Goal: Transaction & Acquisition: Purchase product/service

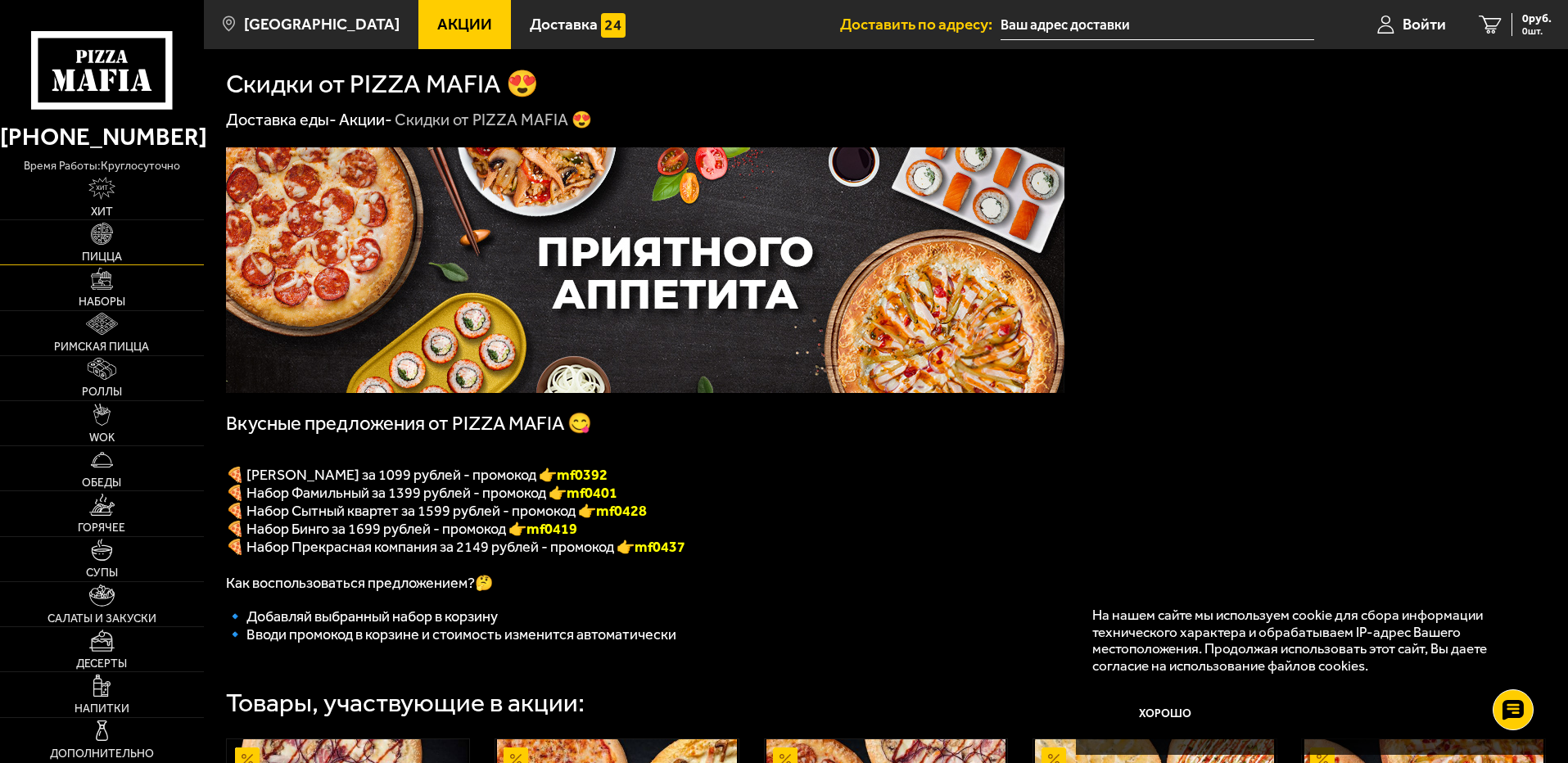
click at [111, 247] on link "Пицца" at bounding box center [102, 242] width 204 height 44
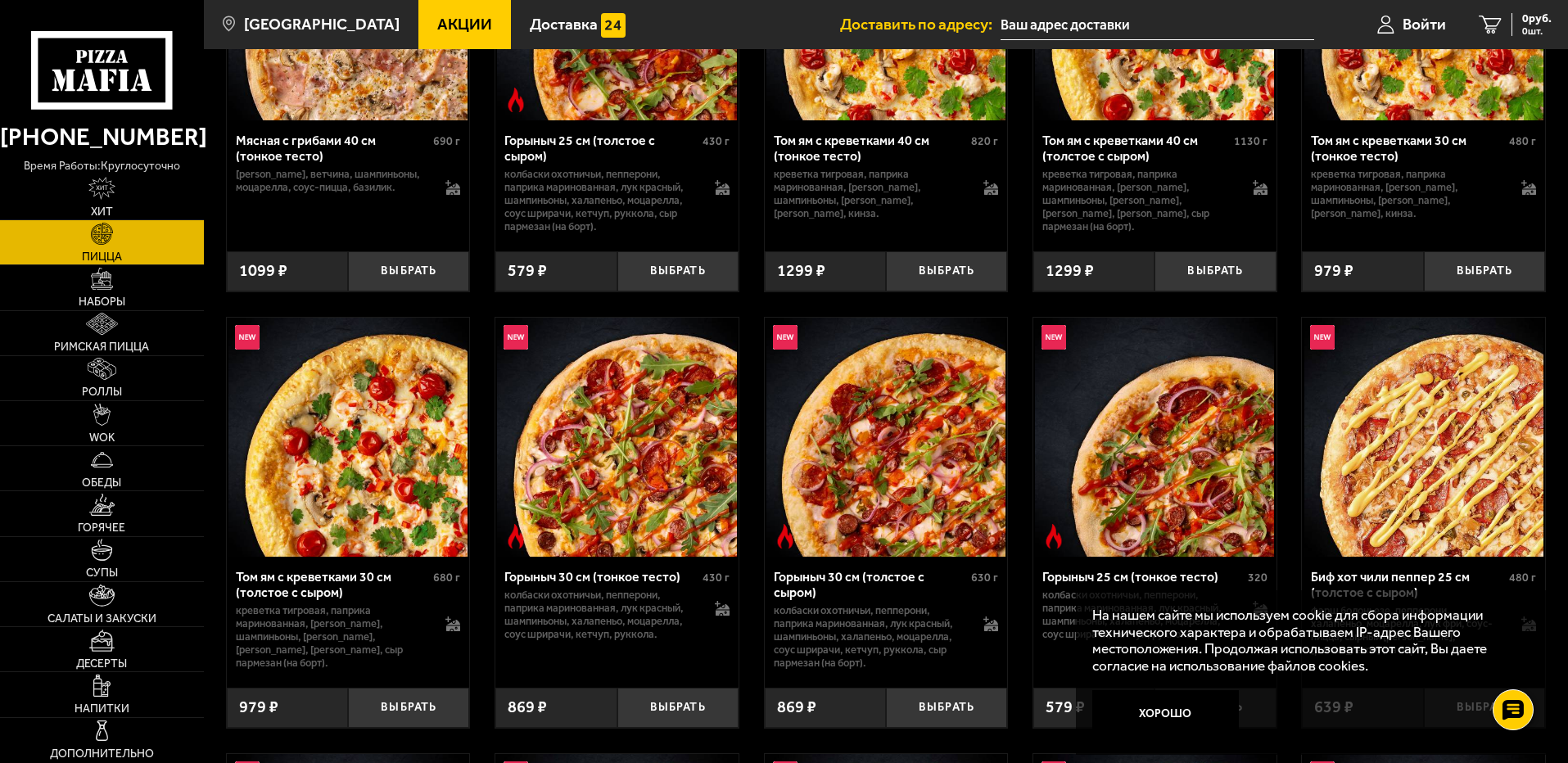
scroll to position [410, 0]
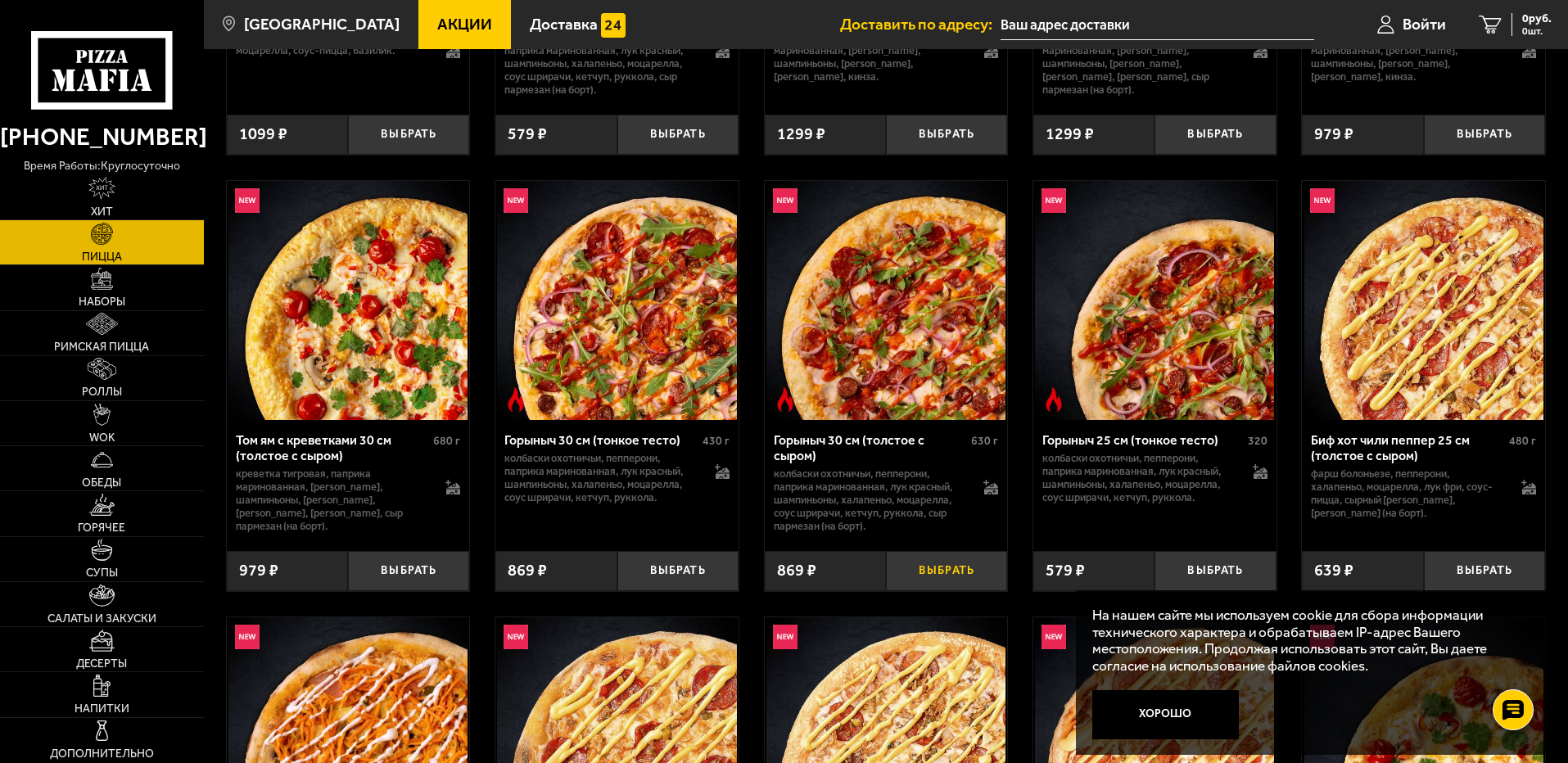
click at [960, 575] on button "Выбрать" at bounding box center [947, 571] width 121 height 40
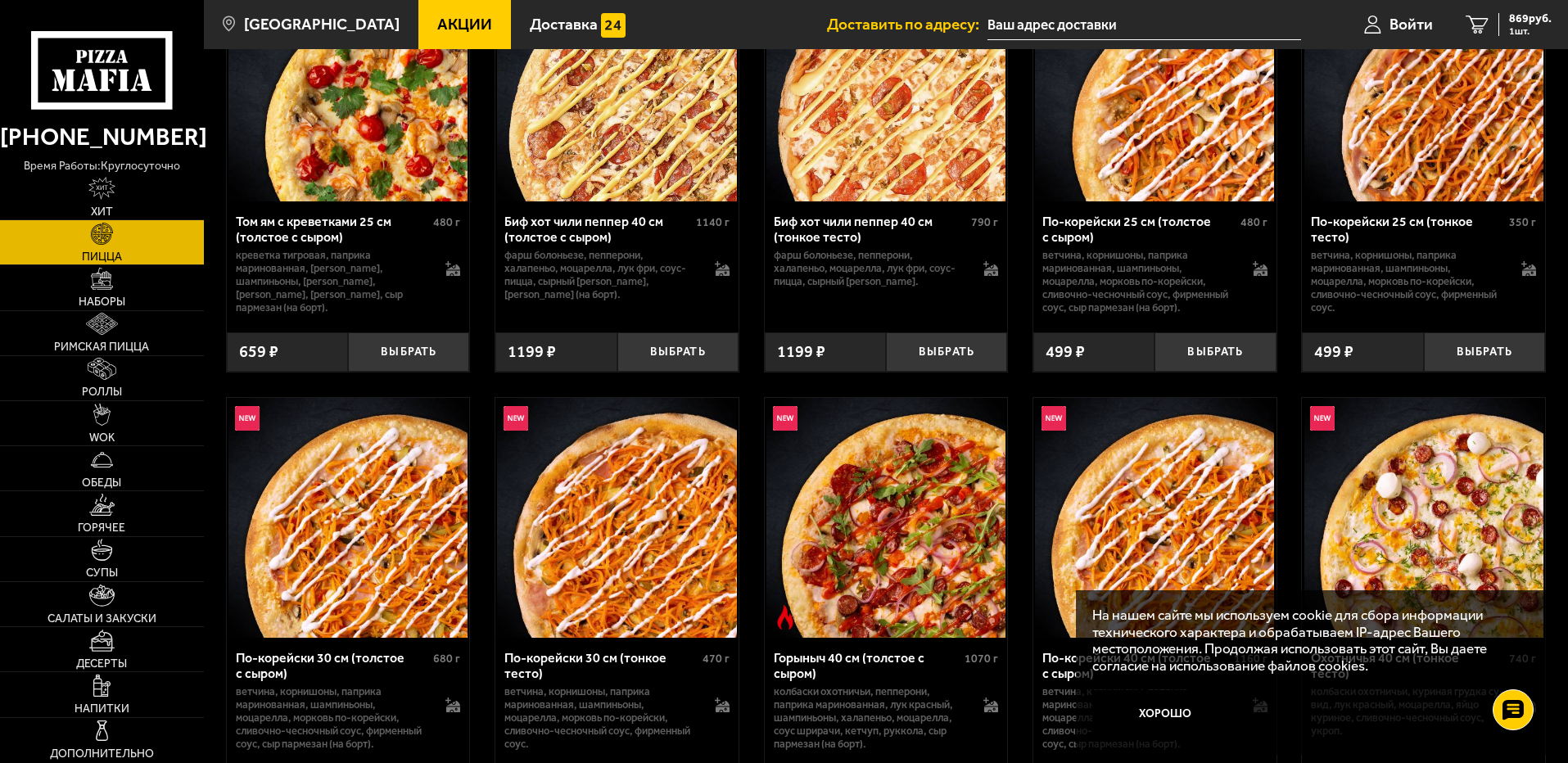
scroll to position [1366, 0]
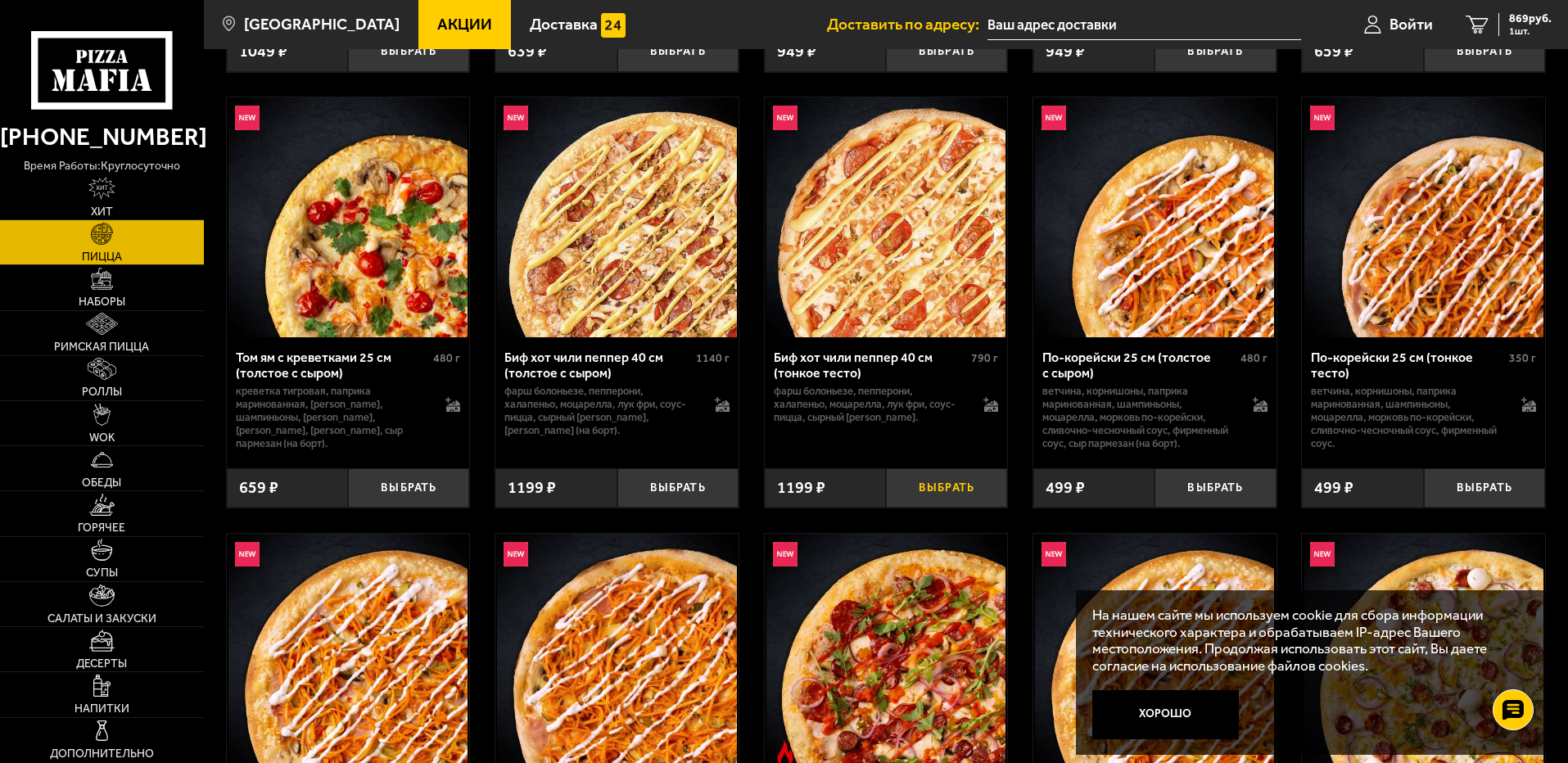
click at [968, 493] on button "Выбрать" at bounding box center [947, 488] width 121 height 40
click at [915, 490] on button "−" at bounding box center [906, 488] width 40 height 40
click at [689, 495] on button "Выбрать" at bounding box center [678, 488] width 121 height 40
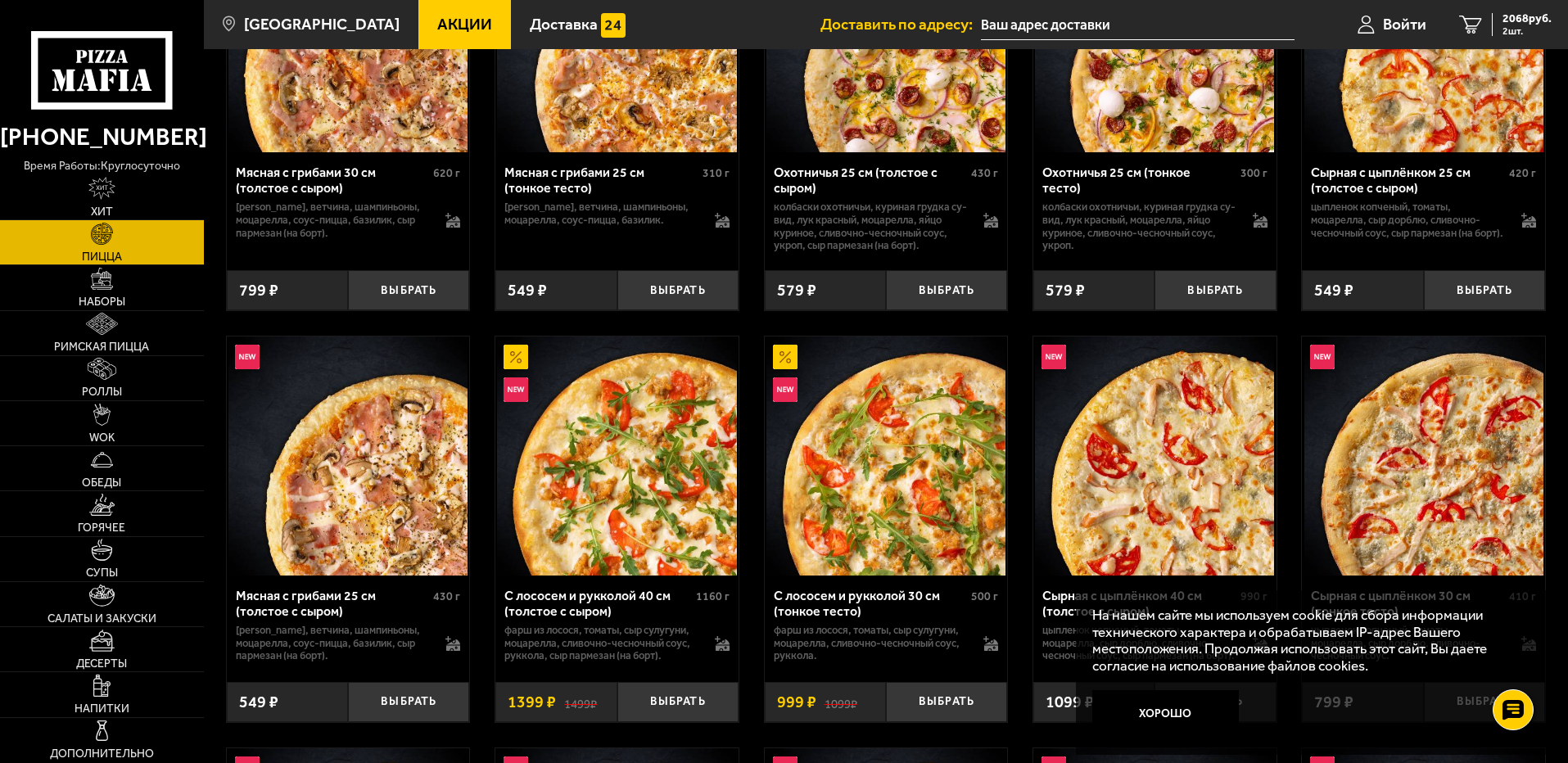
scroll to position [3003, 0]
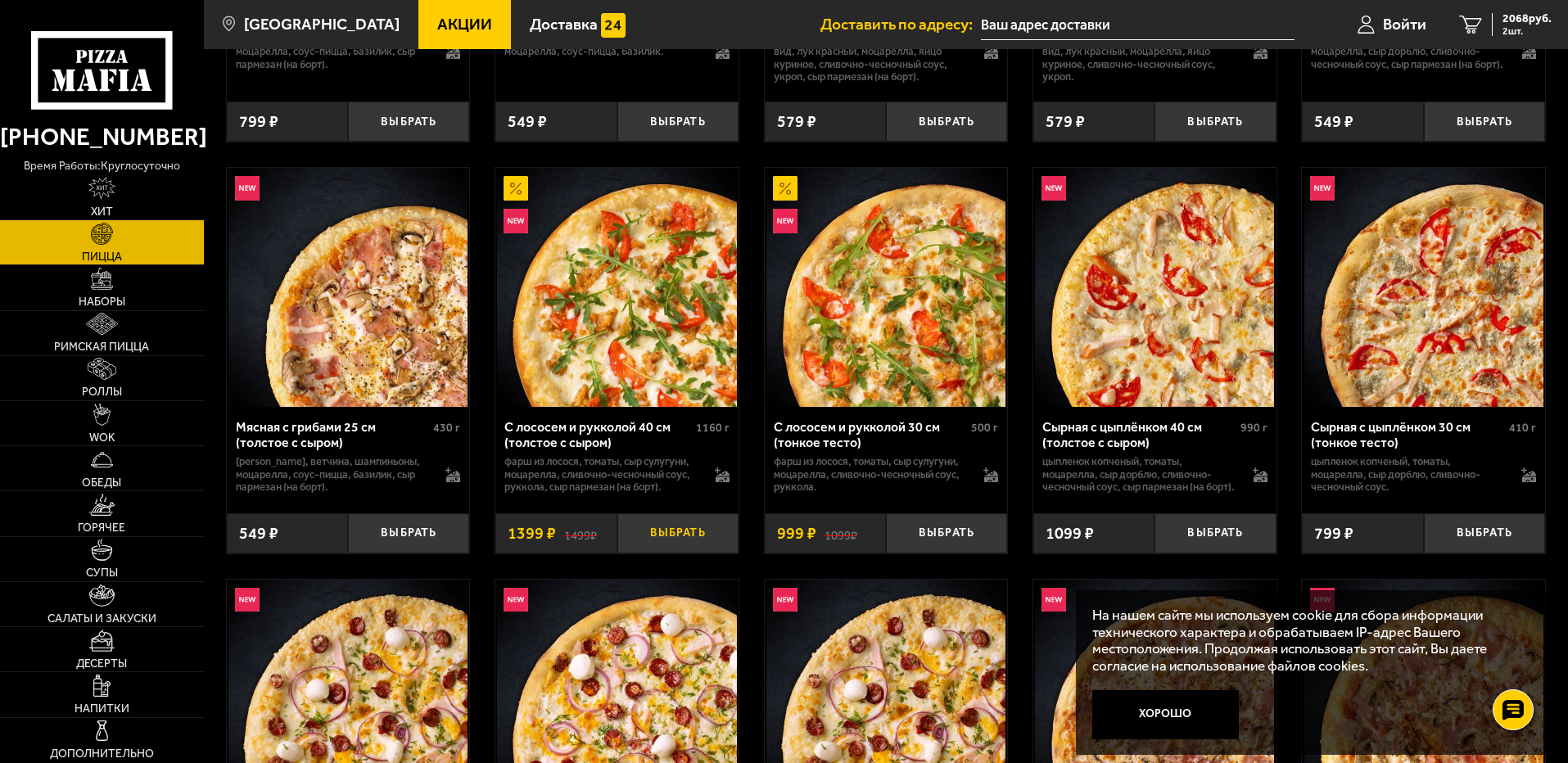
click at [691, 548] on button "Выбрать" at bounding box center [678, 533] width 121 height 40
click at [639, 554] on button "−" at bounding box center [637, 533] width 40 height 40
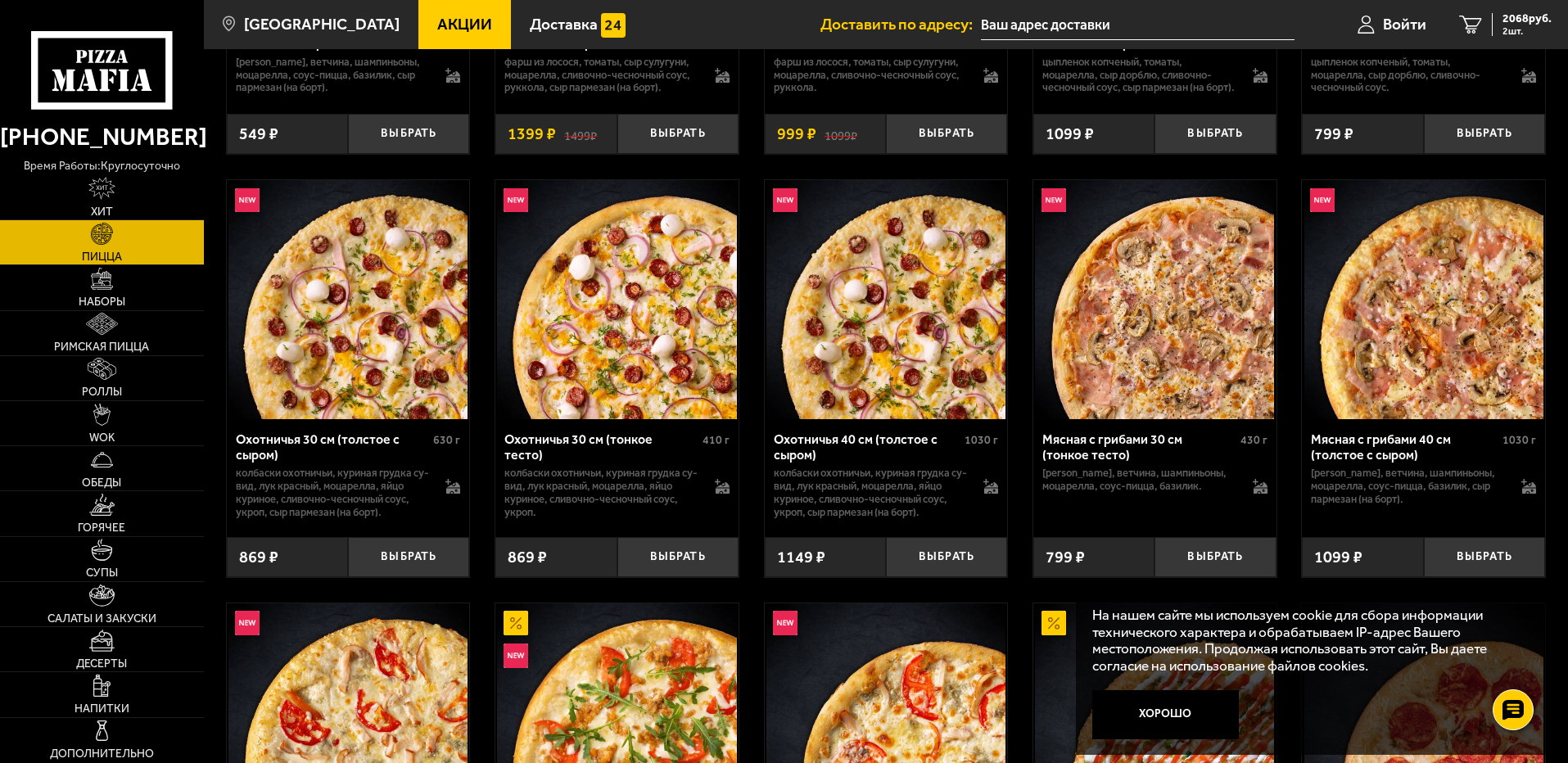
scroll to position [3413, 0]
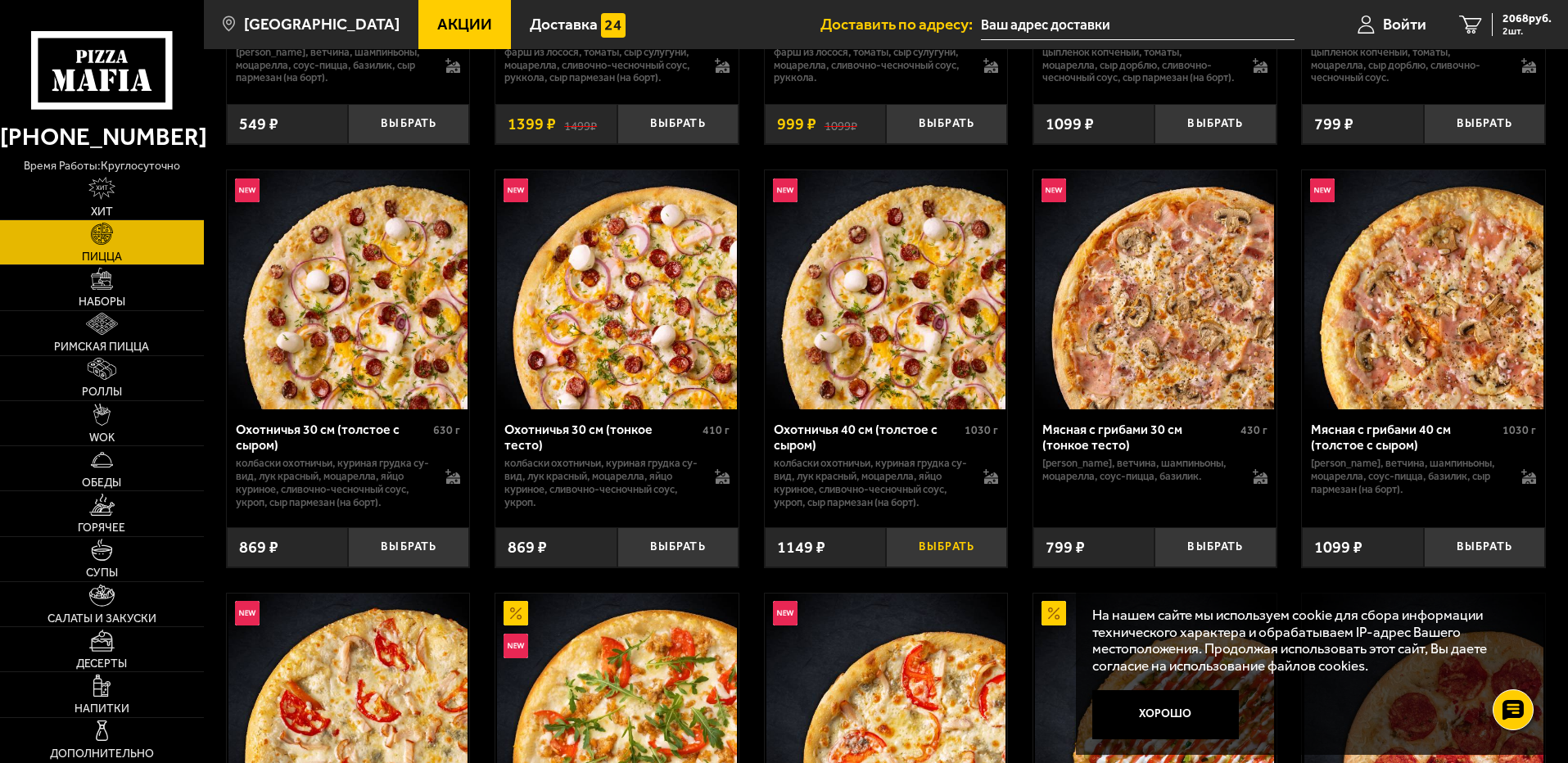
click at [980, 568] on button "Выбрать" at bounding box center [947, 547] width 121 height 40
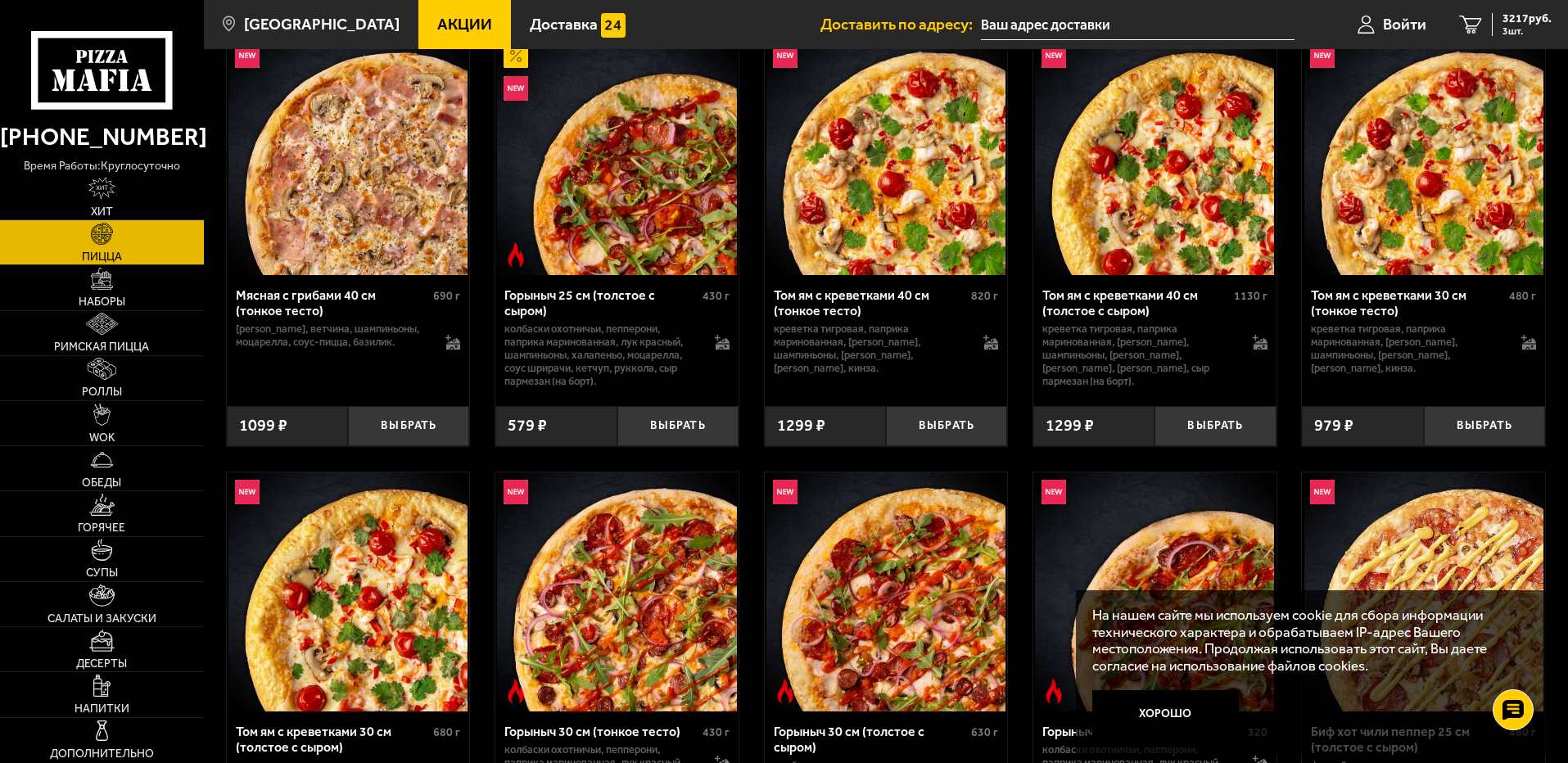
scroll to position [0, 0]
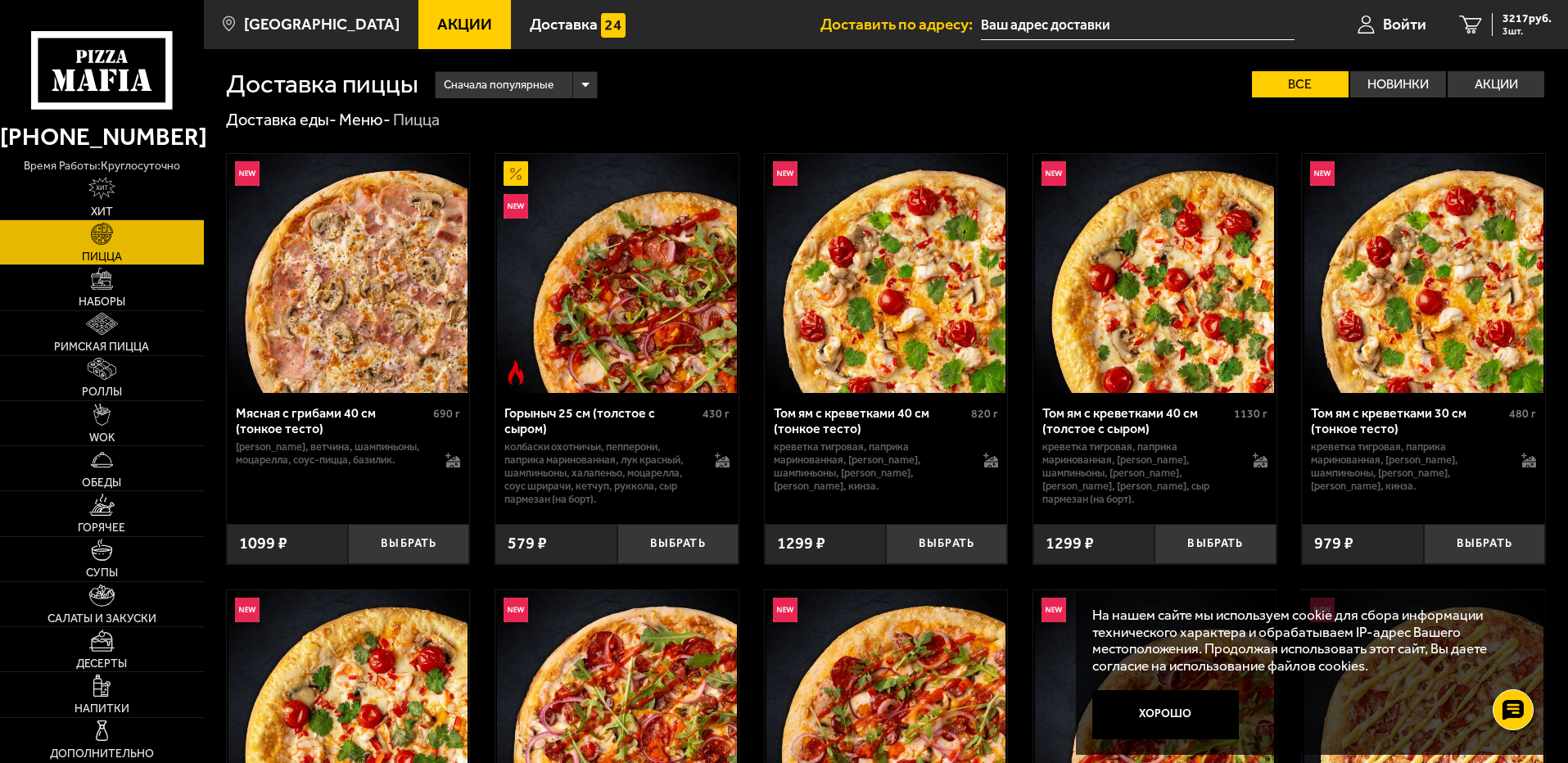
click at [580, 89] on div "Сначала популярные" at bounding box center [516, 85] width 161 height 26
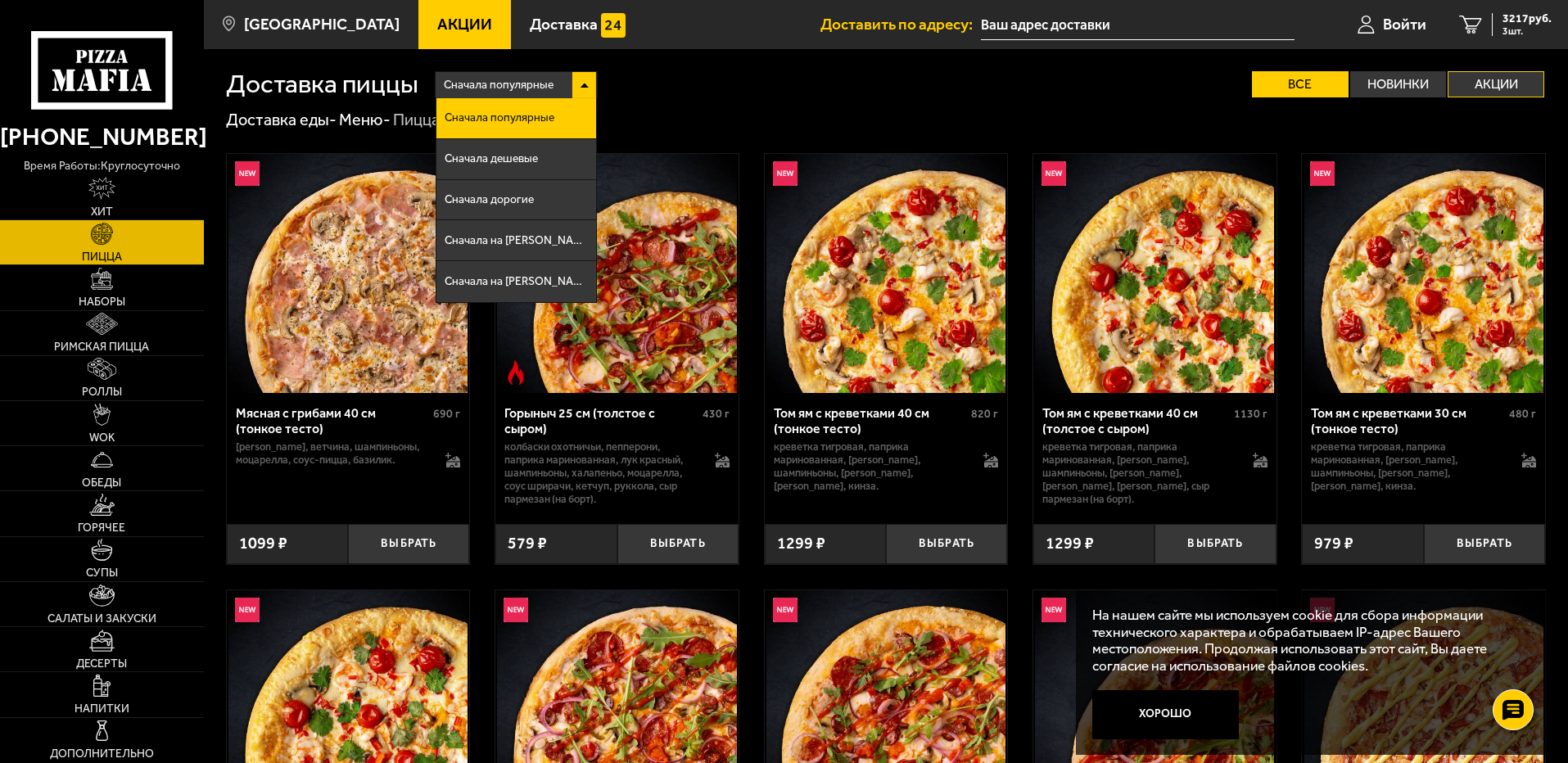
click at [1486, 94] on label "Акции" at bounding box center [1496, 84] width 97 height 26
click at [0, 0] on input "Акции" at bounding box center [0, 0] width 0 height 0
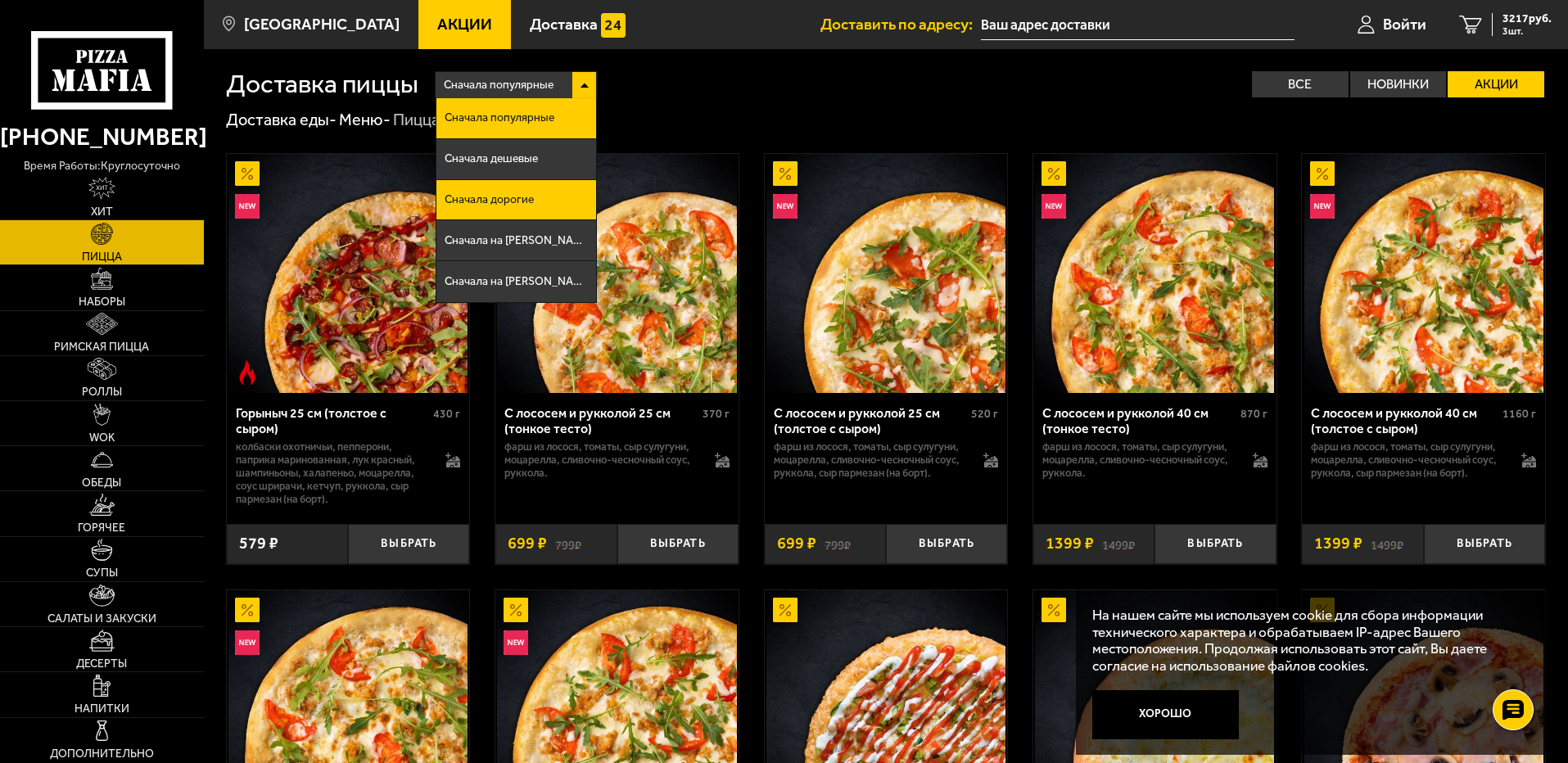
click at [513, 211] on li "Сначала дорогие" at bounding box center [516, 201] width 159 height 41
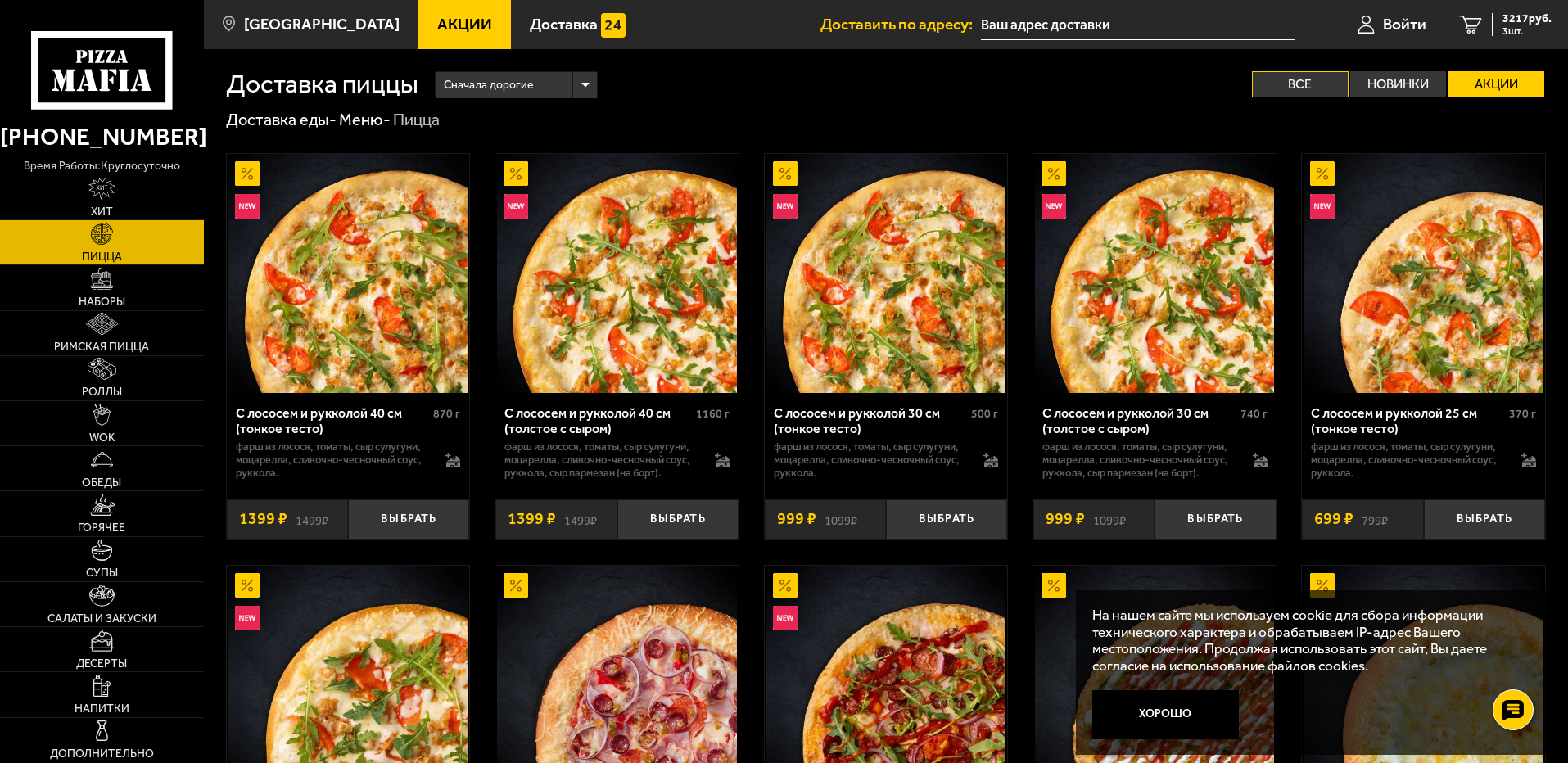
click at [1339, 86] on label "Все" at bounding box center [1300, 84] width 97 height 26
click at [0, 0] on input "Все" at bounding box center [0, 0] width 0 height 0
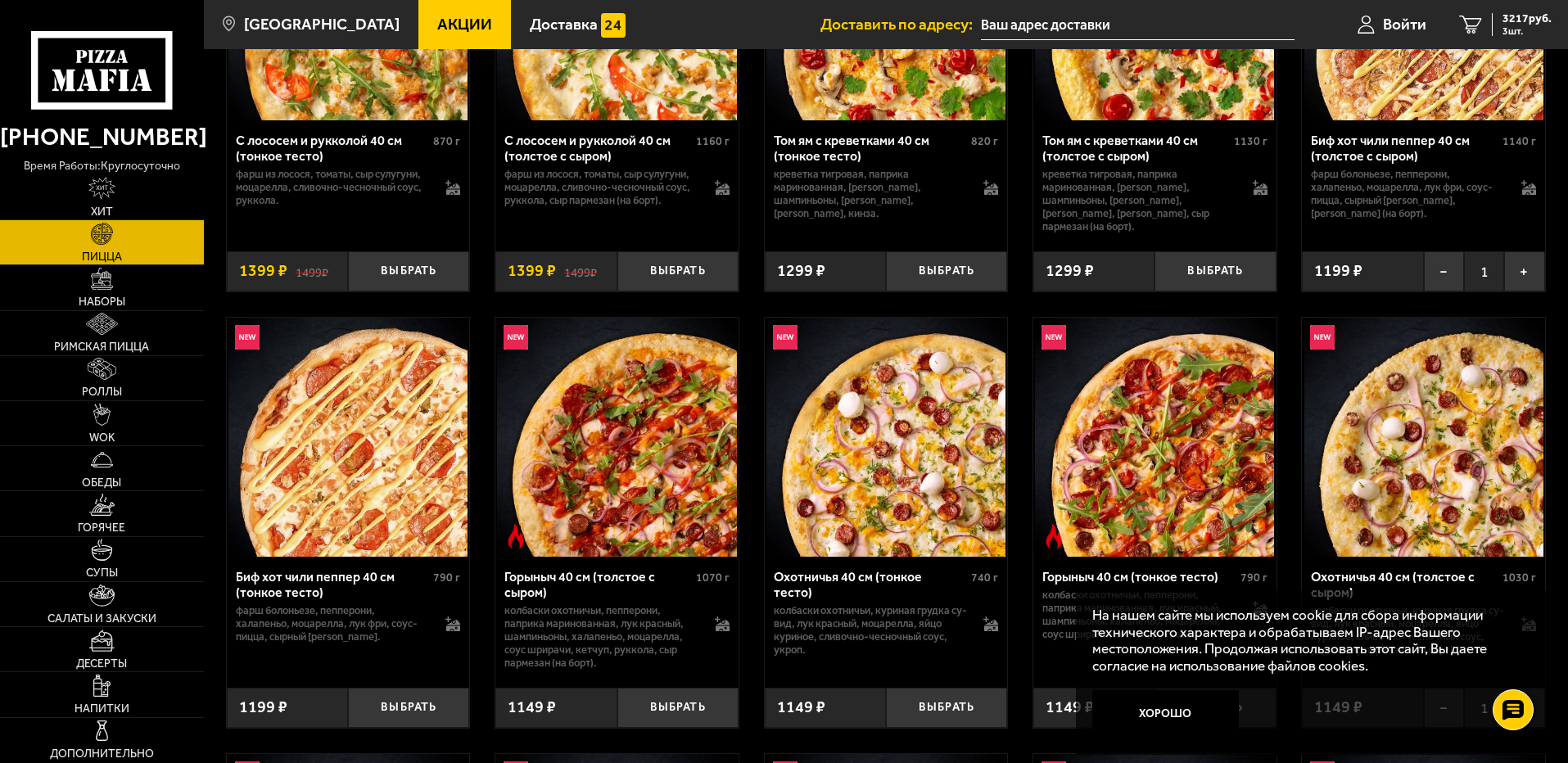
scroll to position [410, 0]
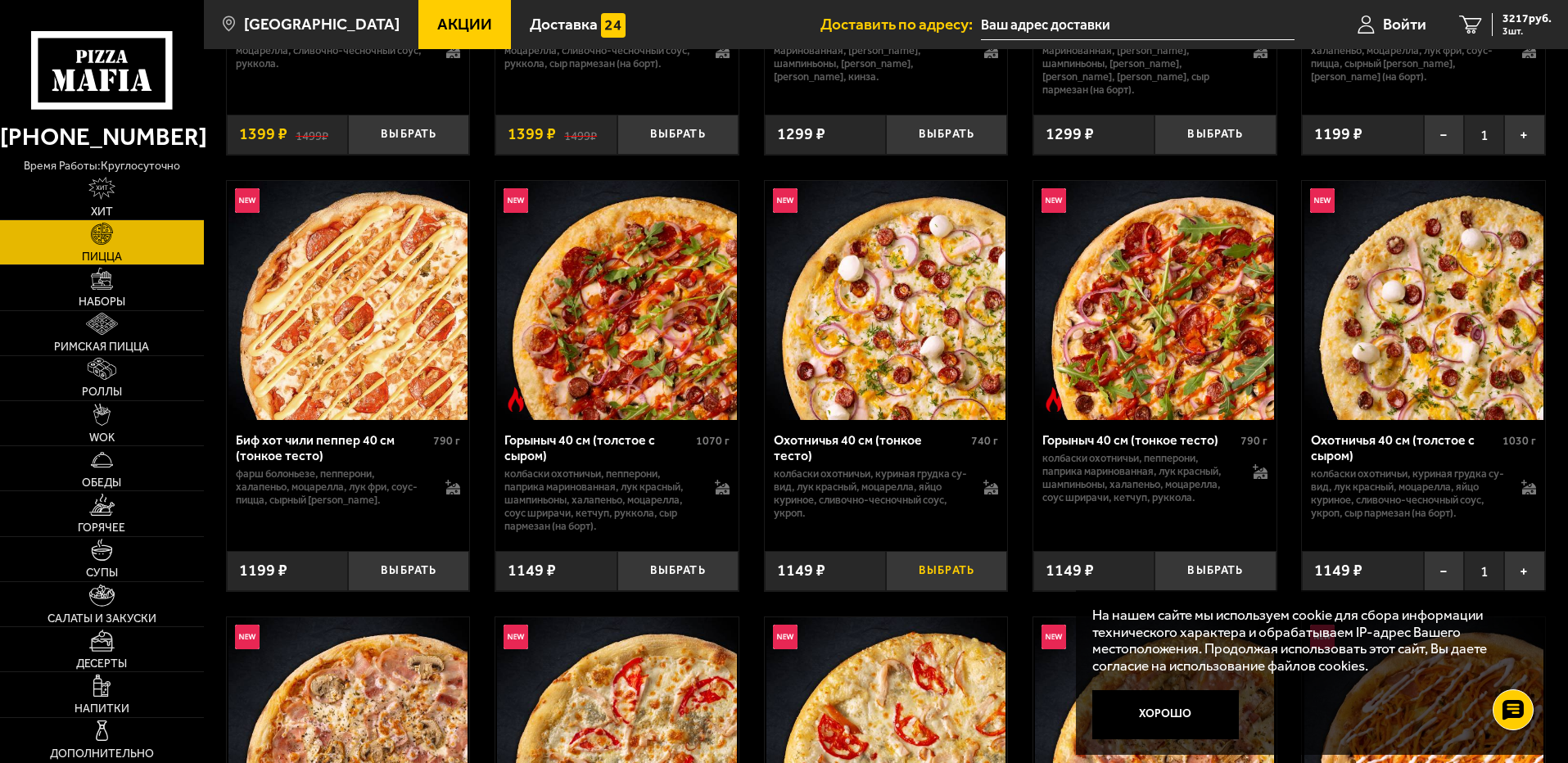
click at [933, 559] on button "Выбрать" at bounding box center [947, 571] width 121 height 40
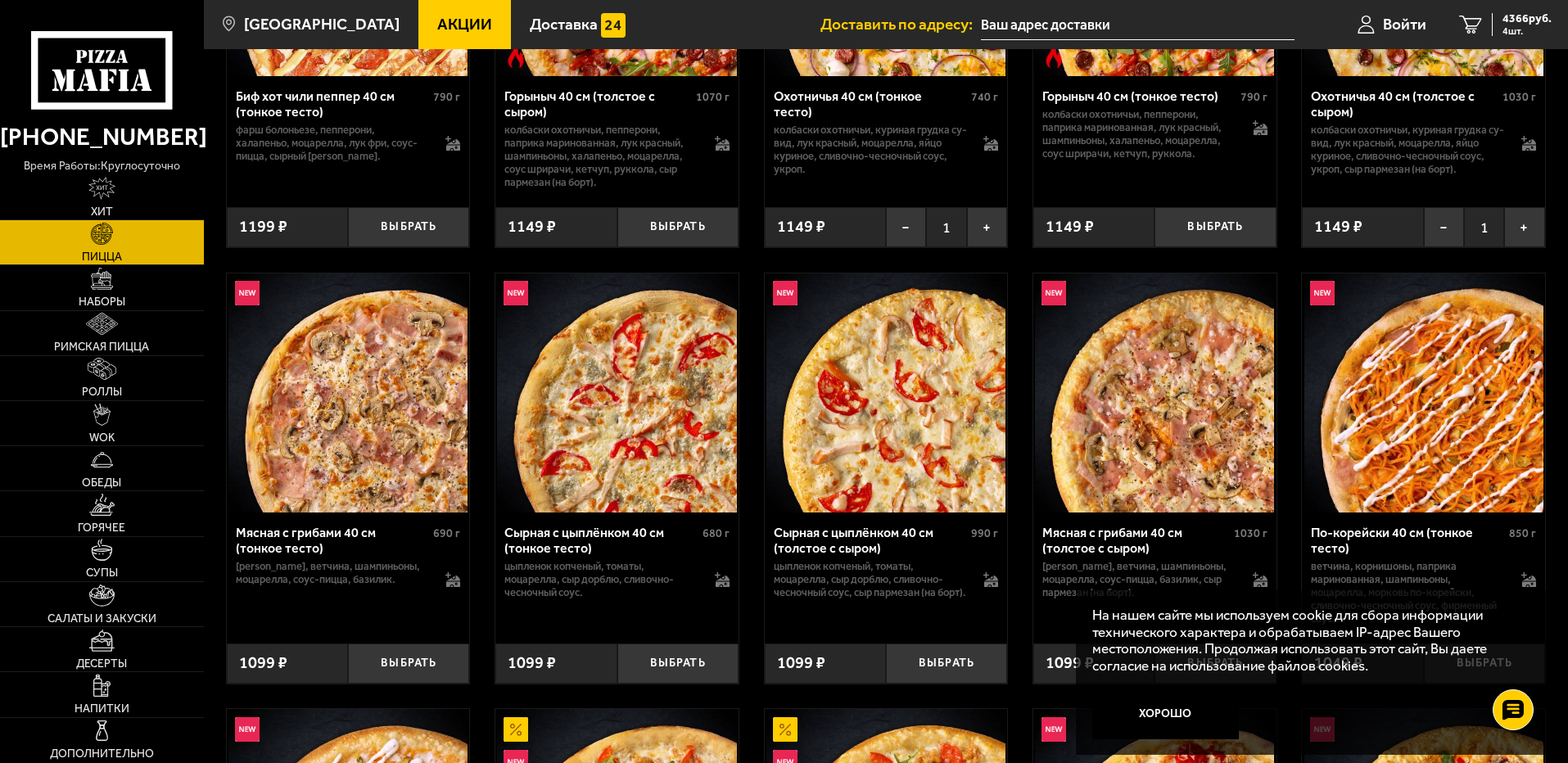
scroll to position [819, 0]
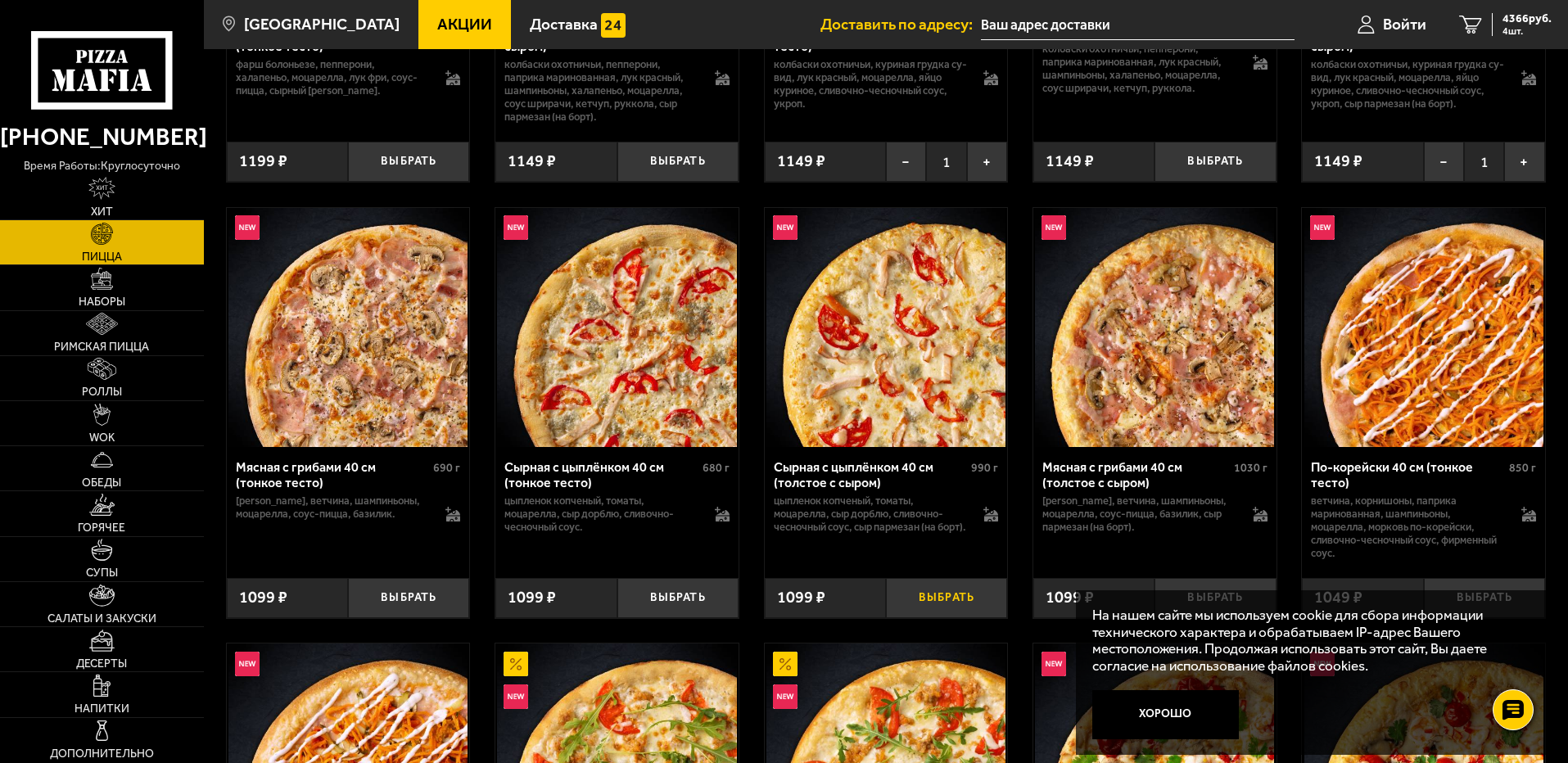
click at [958, 584] on button "Выбрать" at bounding box center [947, 598] width 121 height 40
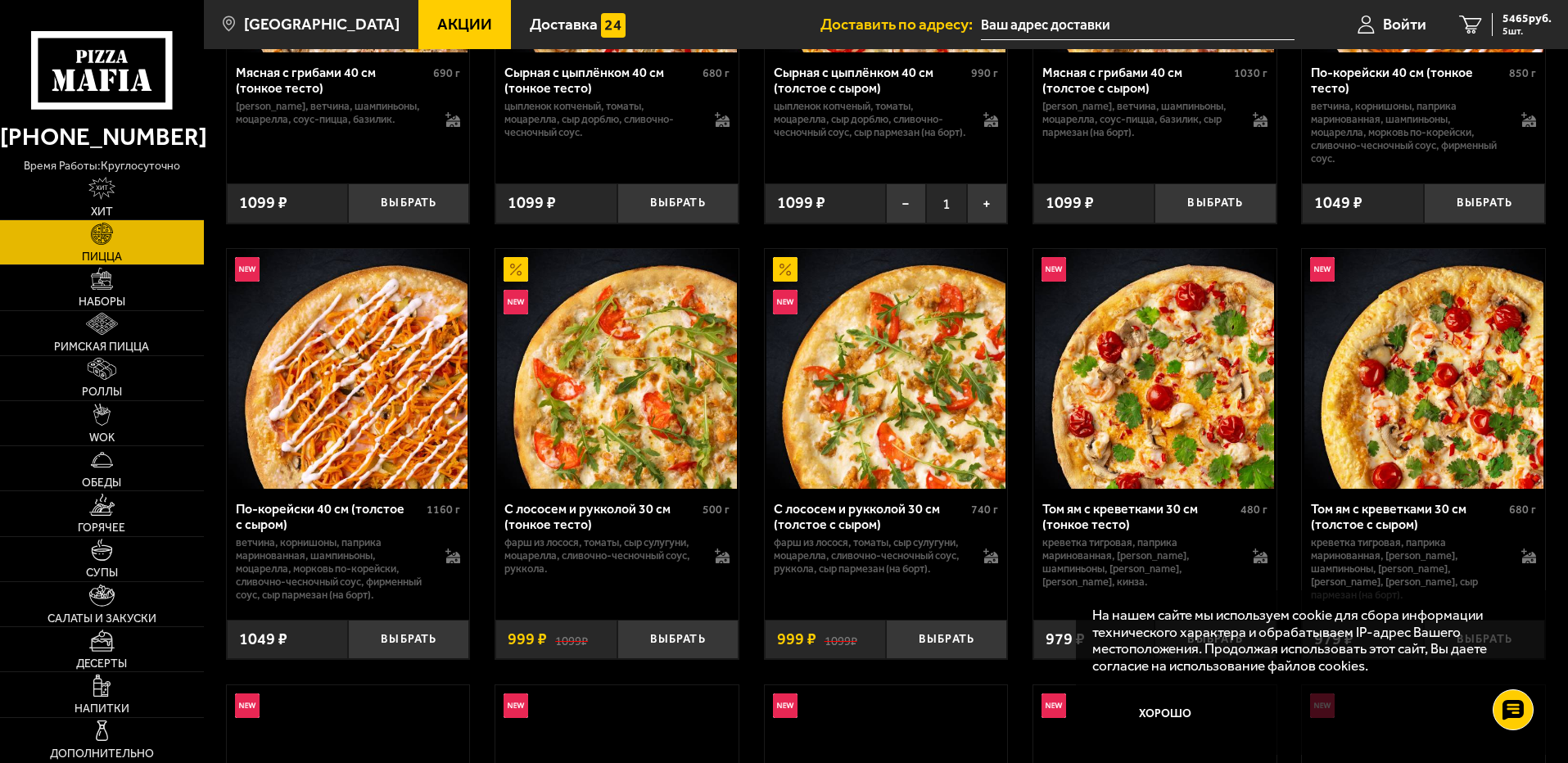
scroll to position [1229, 0]
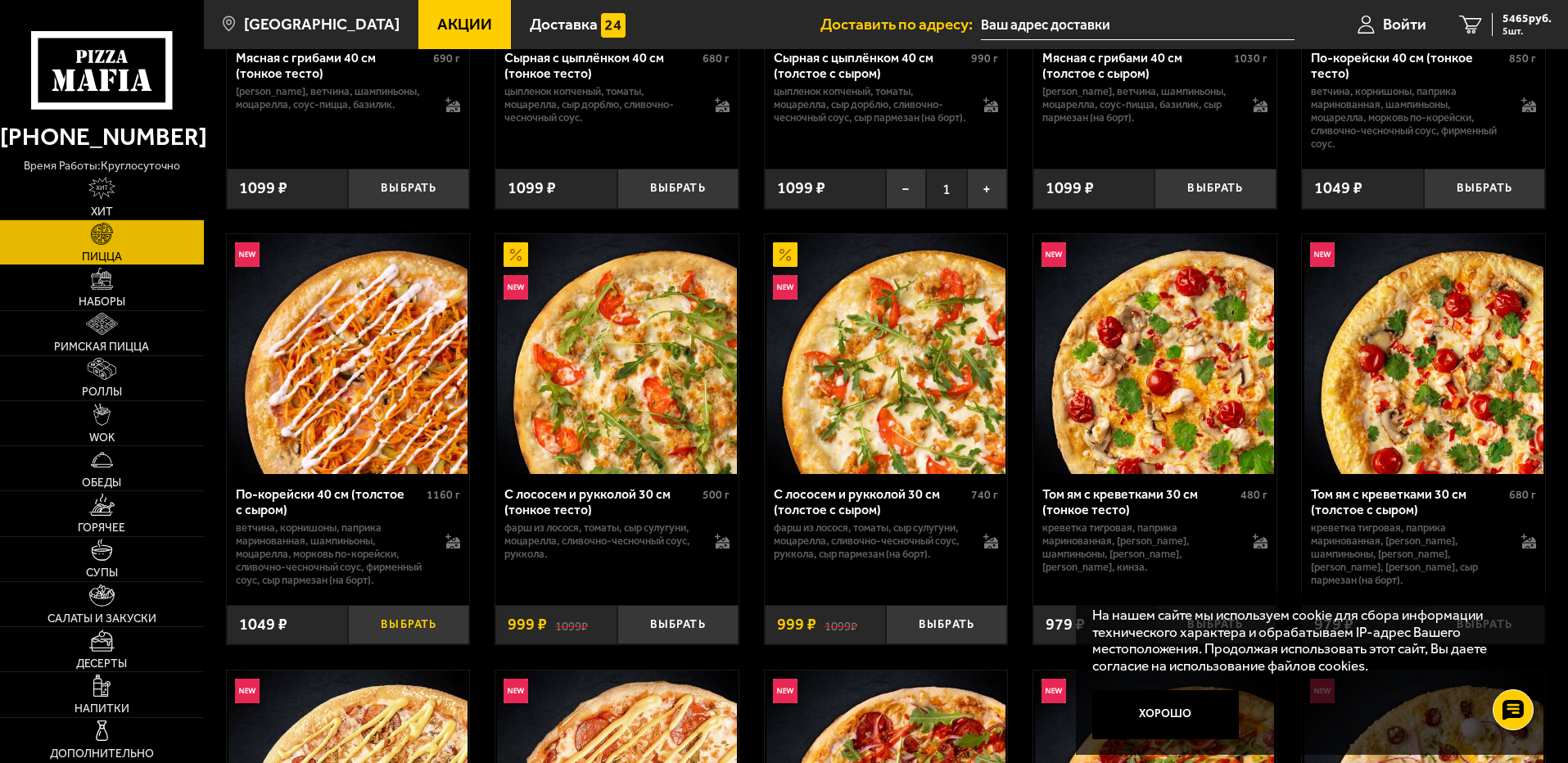
click at [428, 619] on button "Выбрать" at bounding box center [408, 625] width 121 height 40
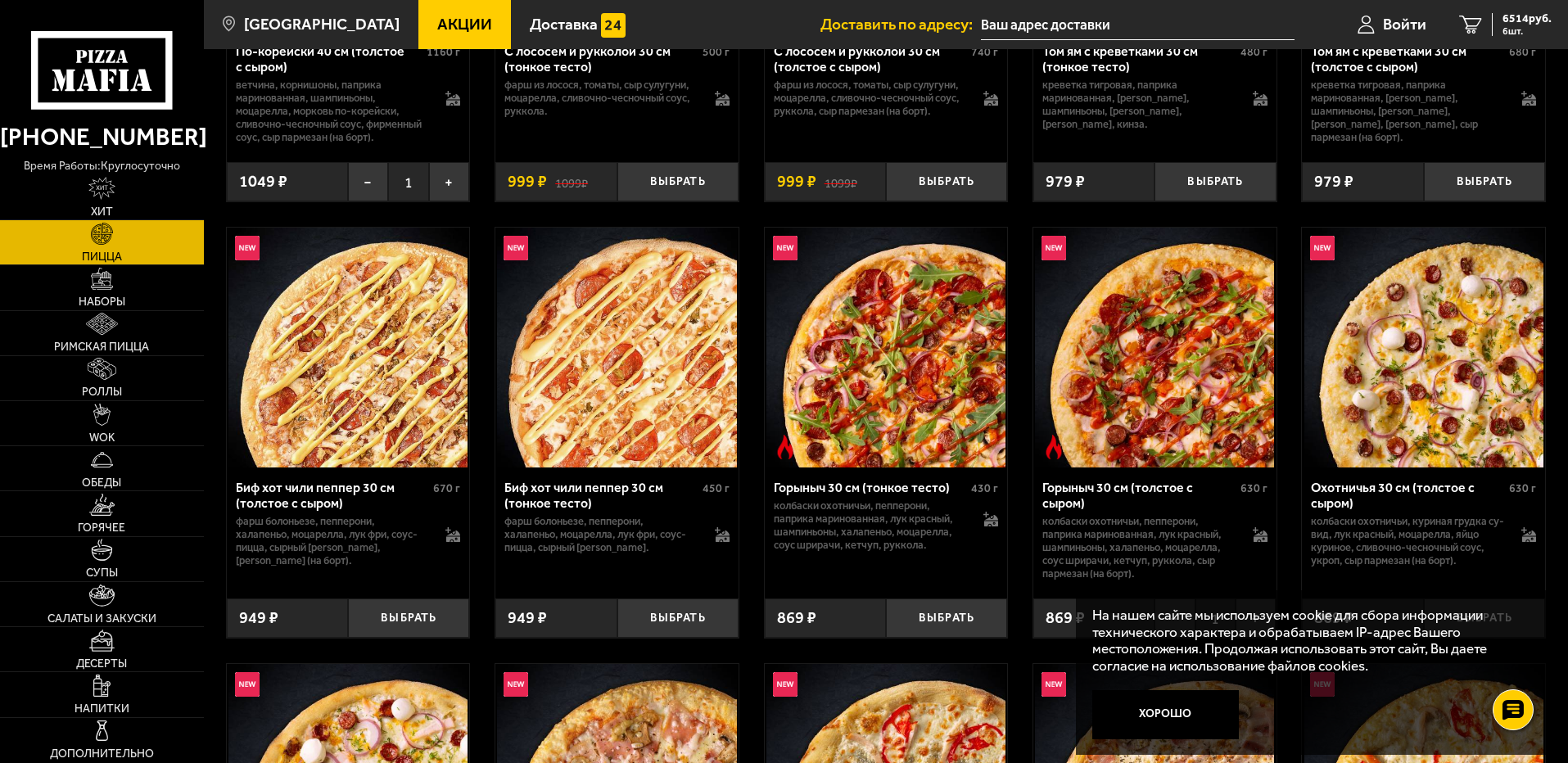
scroll to position [1775, 0]
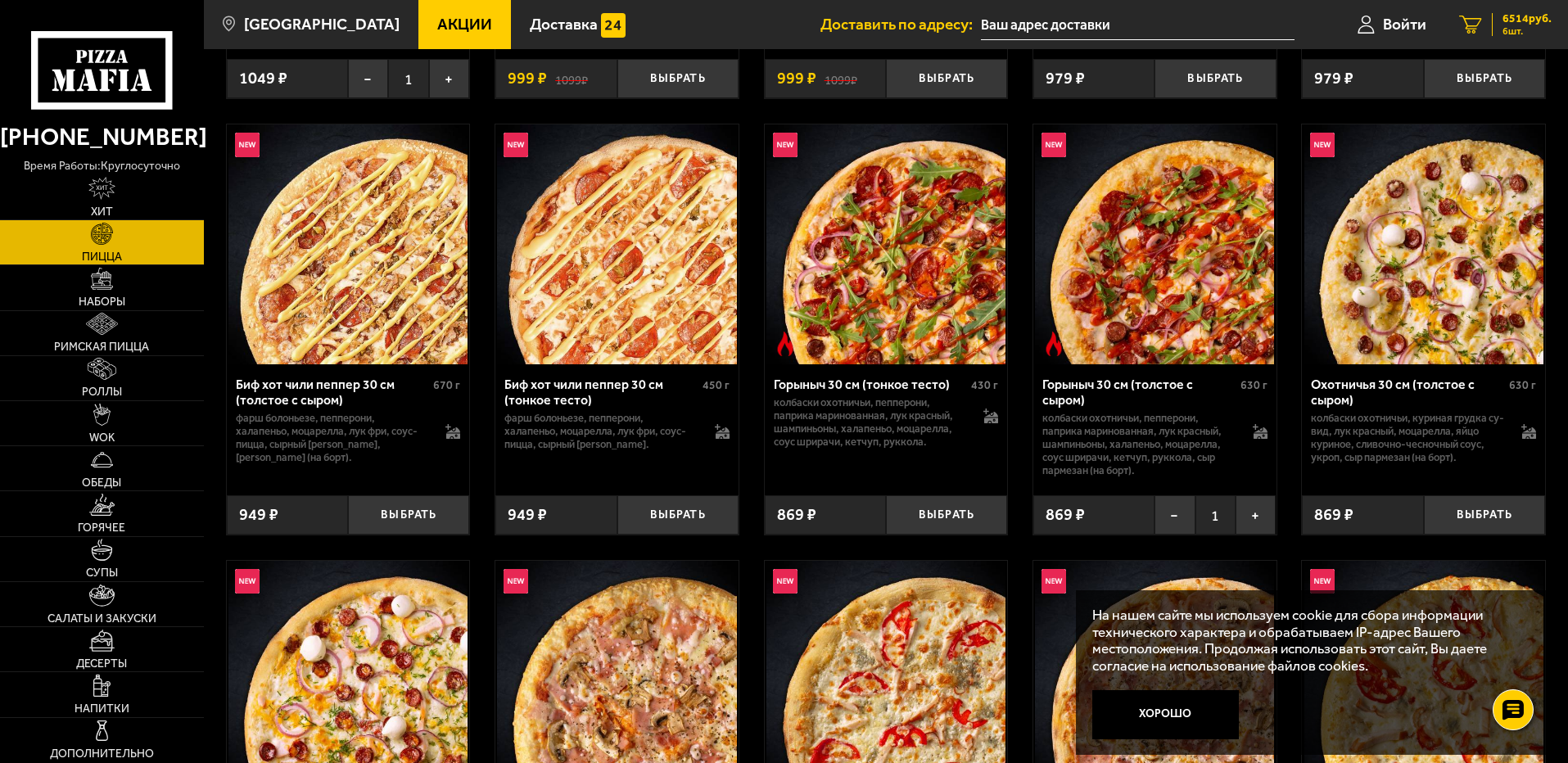
click at [1522, 13] on span "6514 руб." at bounding box center [1528, 19] width 49 height 11
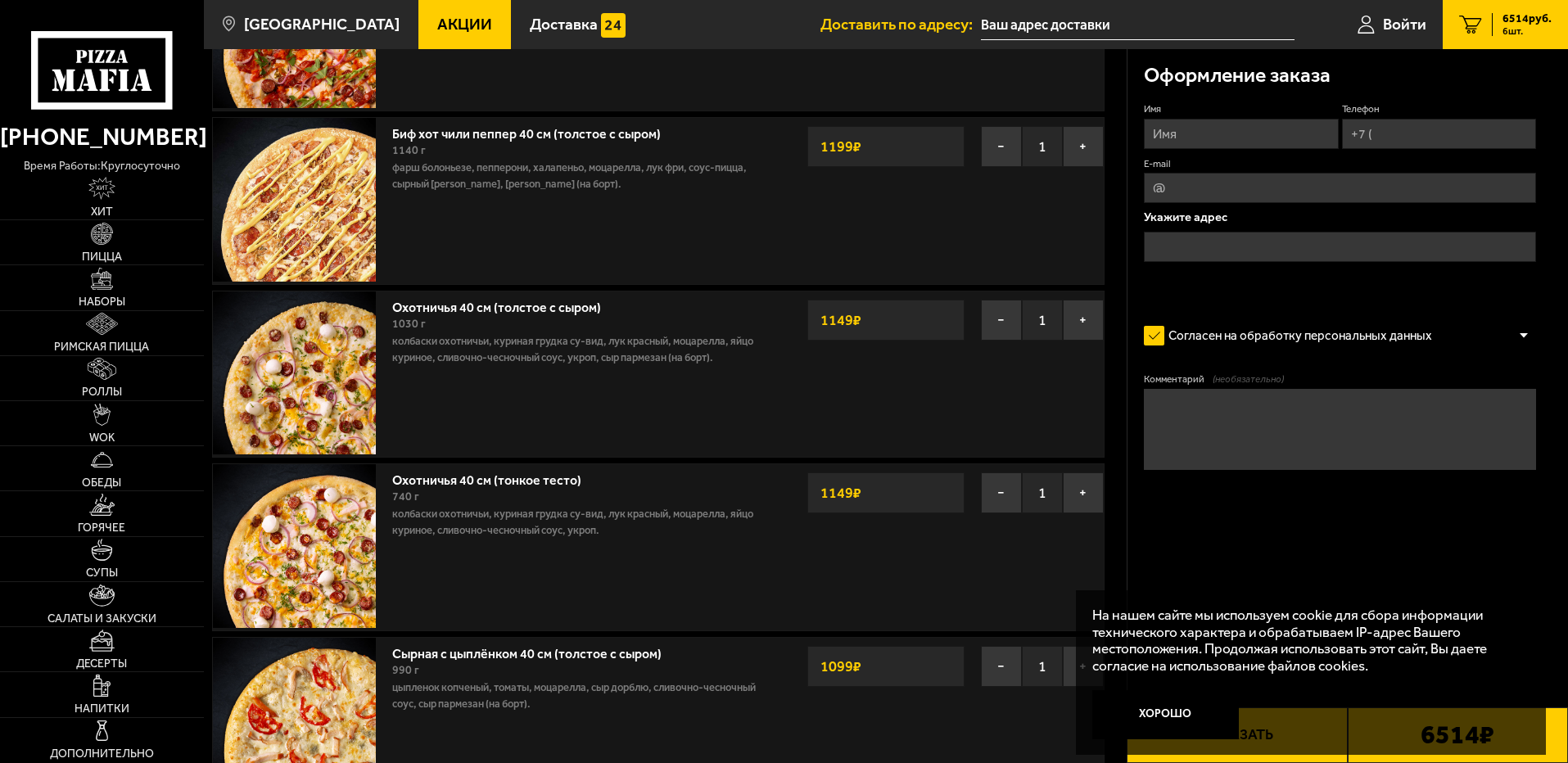
scroll to position [273, 0]
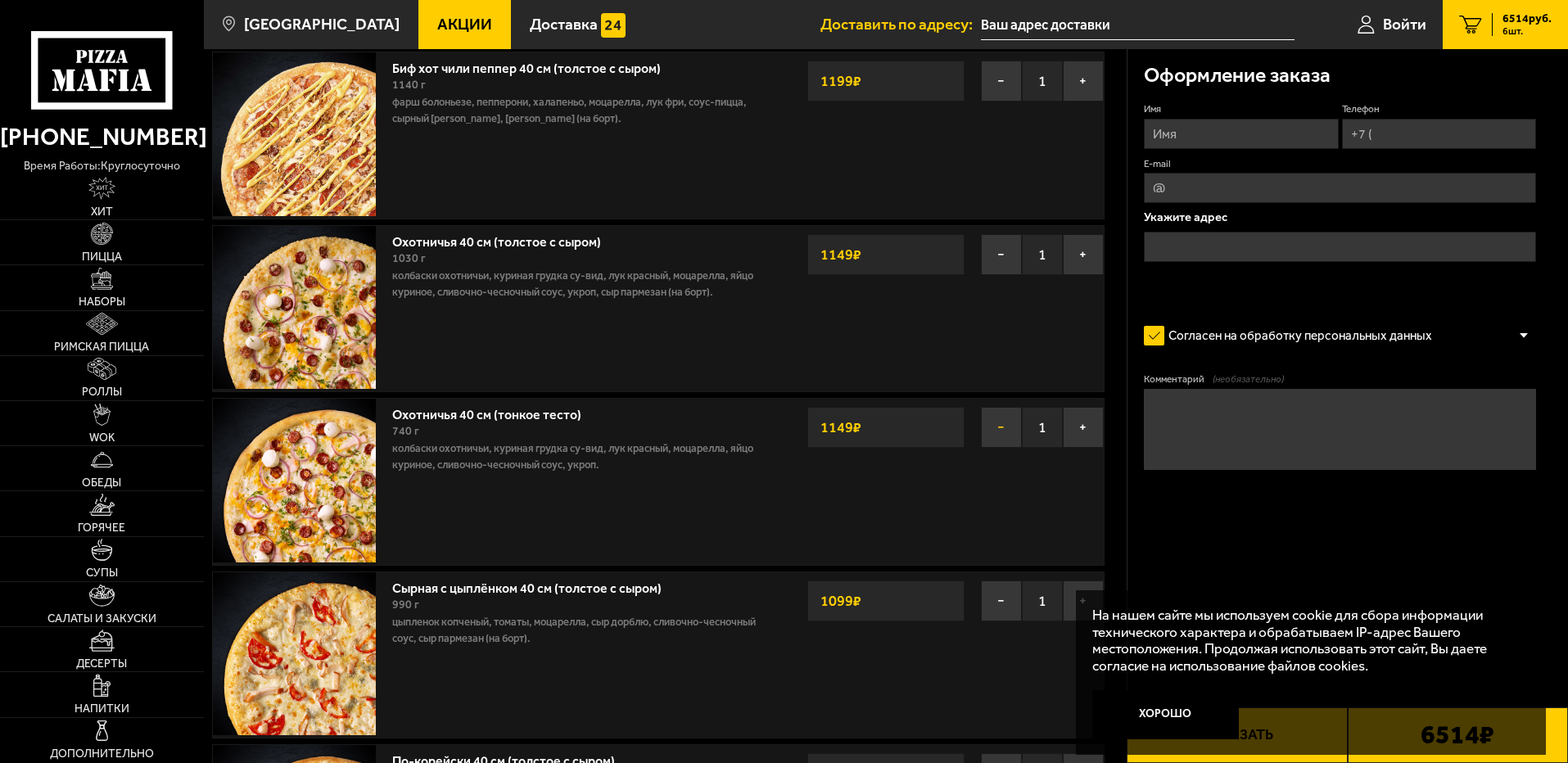
click at [998, 426] on button "−" at bounding box center [1002, 427] width 41 height 41
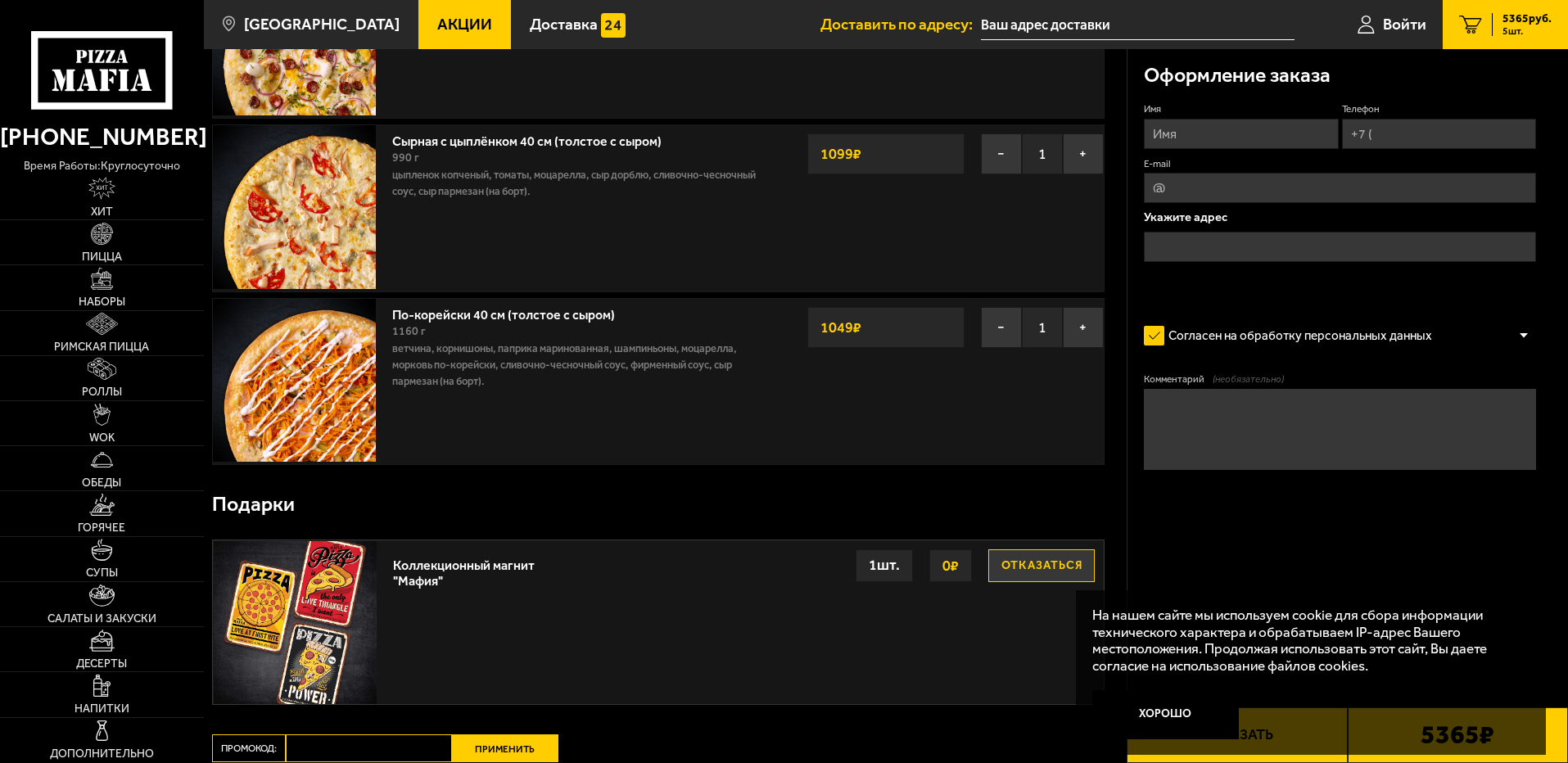
scroll to position [801, 0]
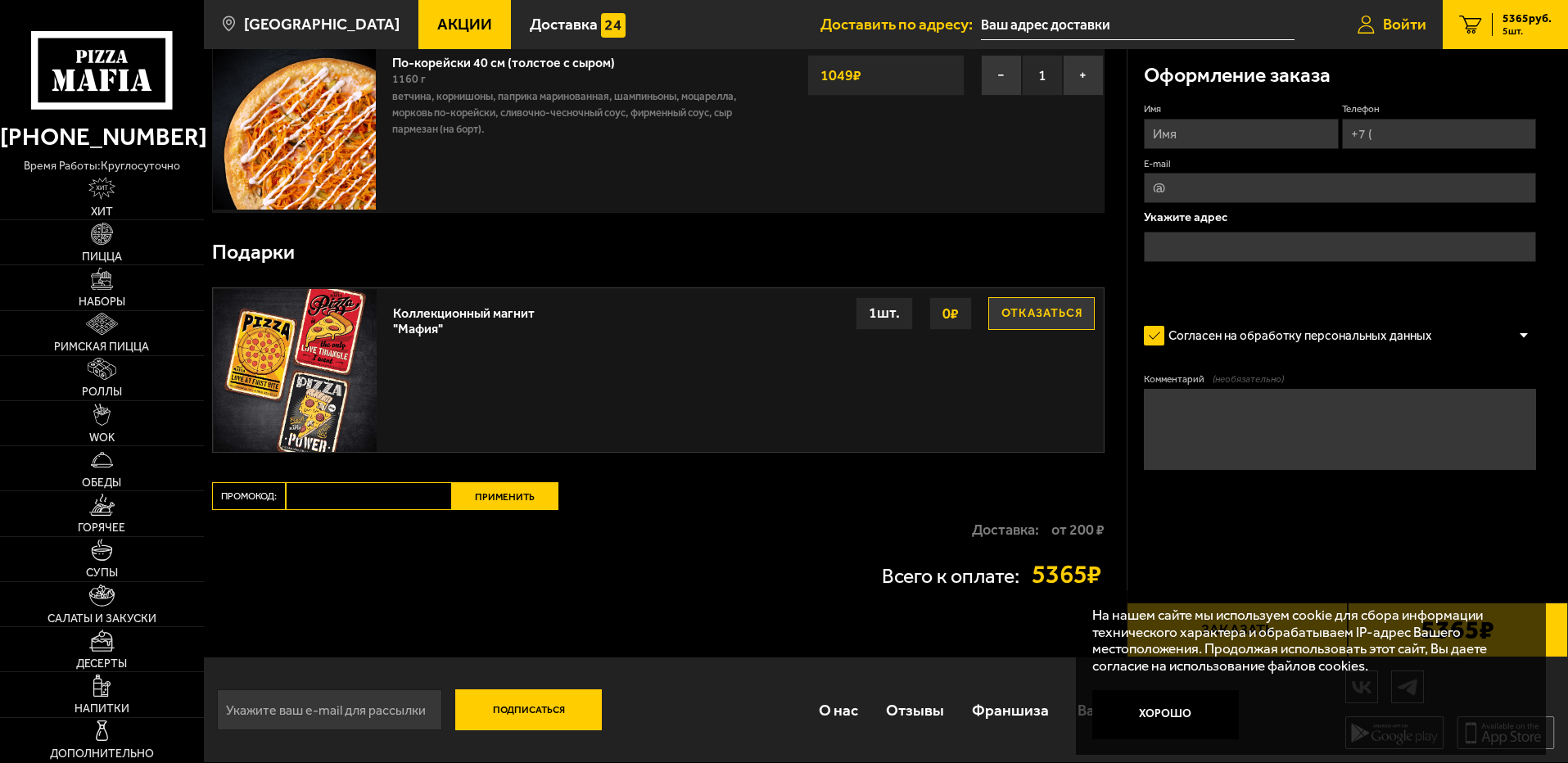
click at [1398, 26] on span "Войти" at bounding box center [1405, 23] width 43 height 16
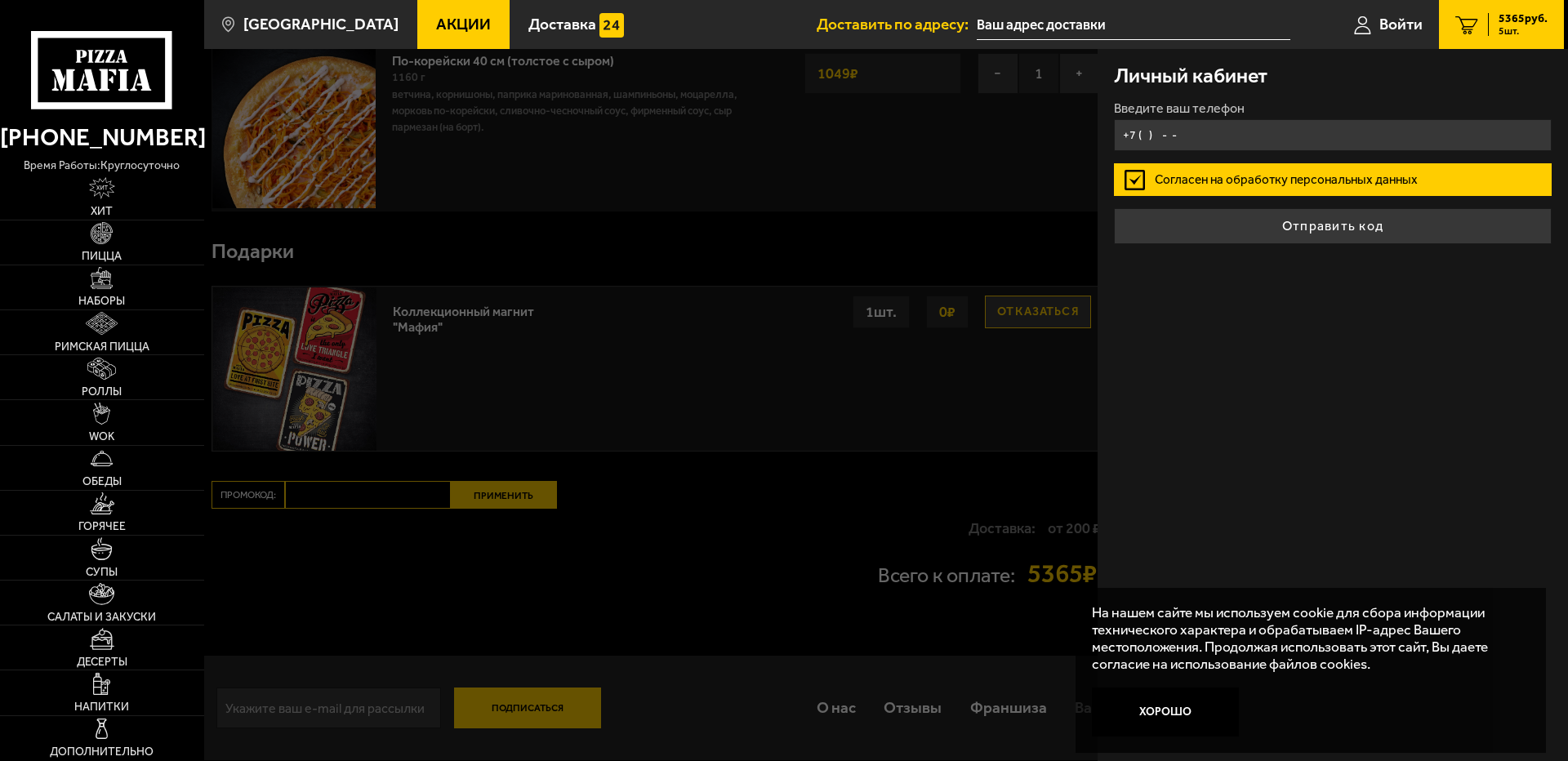
click at [1236, 136] on input "+7 ( ) - -" at bounding box center [1333, 136] width 437 height 32
type input "[PHONE_NUMBER]"
click at [1114, 208] on button "Отправить код" at bounding box center [1333, 226] width 437 height 36
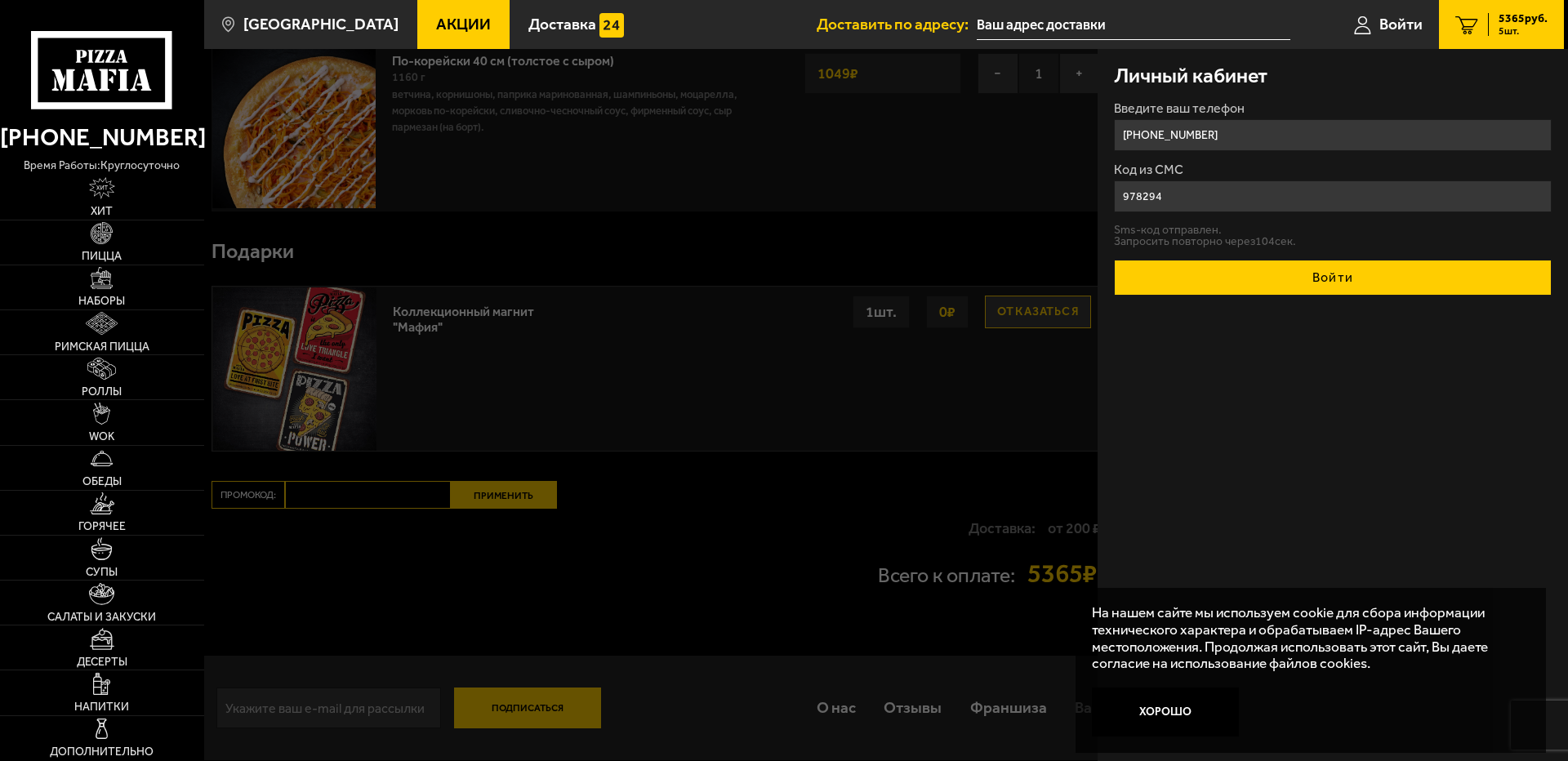
type input "978294"
click at [1389, 288] on button "Войти" at bounding box center [1333, 278] width 437 height 36
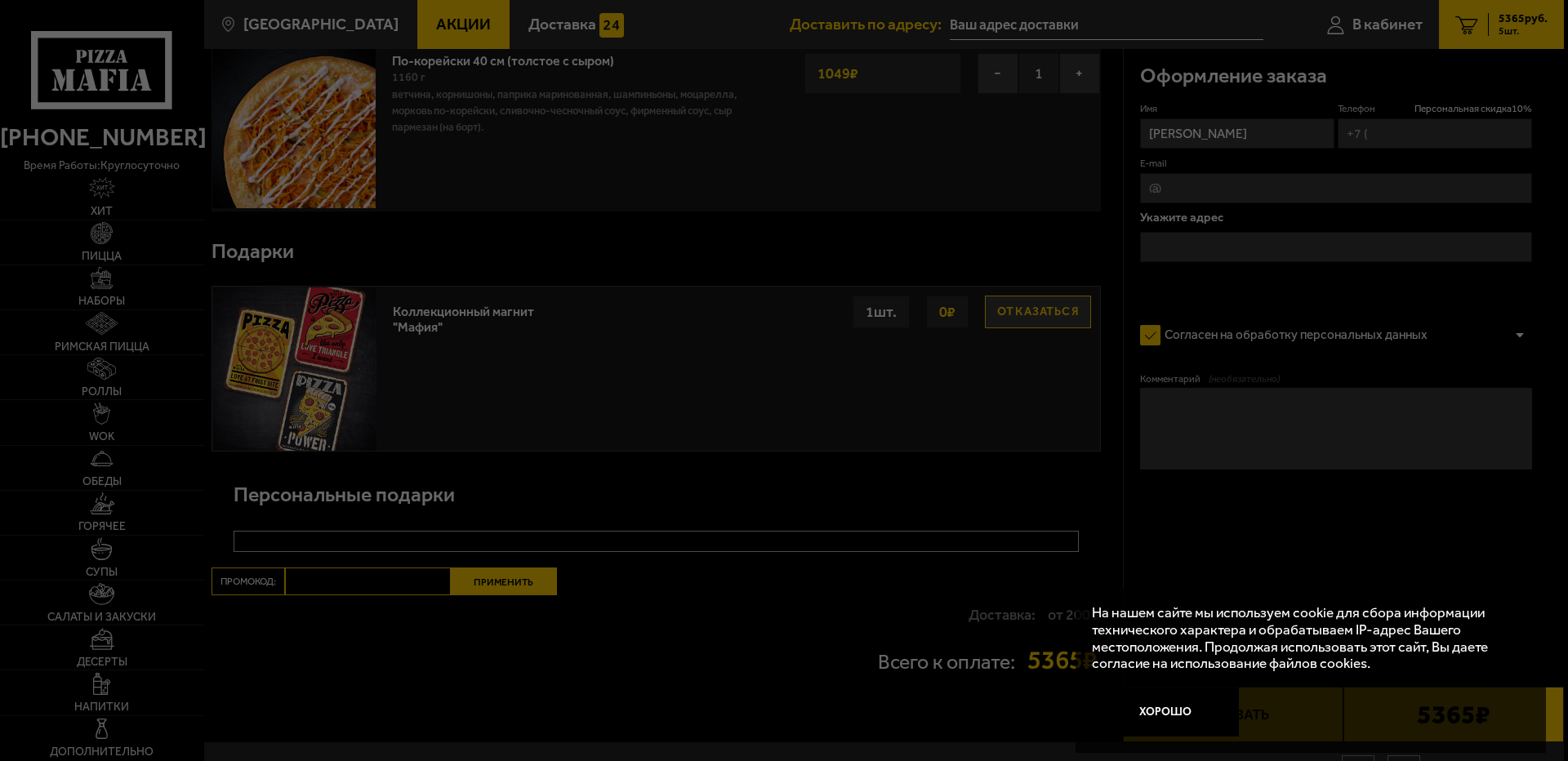
type input "[PHONE_NUMBER]"
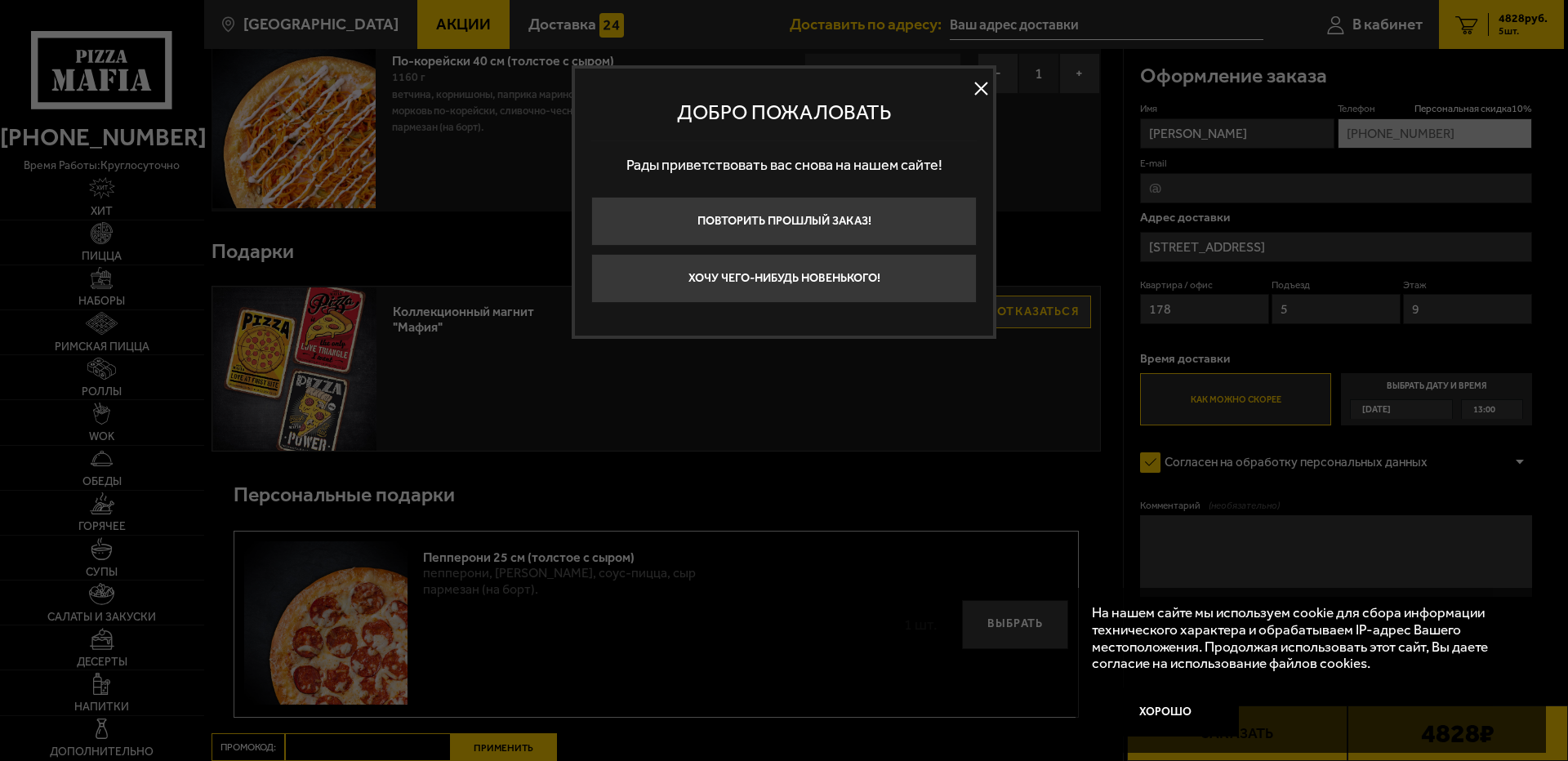
click at [976, 93] on button at bounding box center [980, 89] width 24 height 24
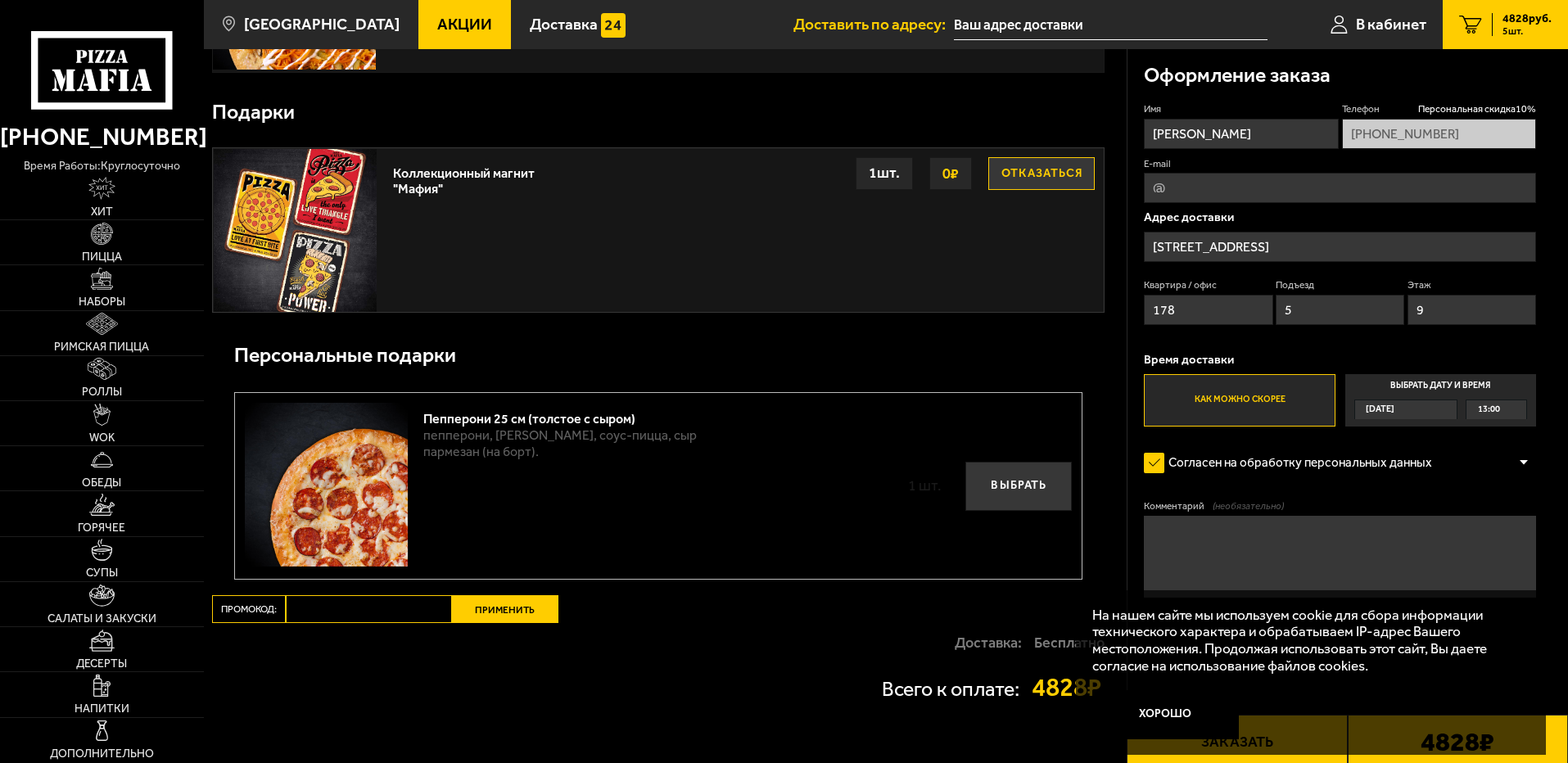
scroll to position [1055, 0]
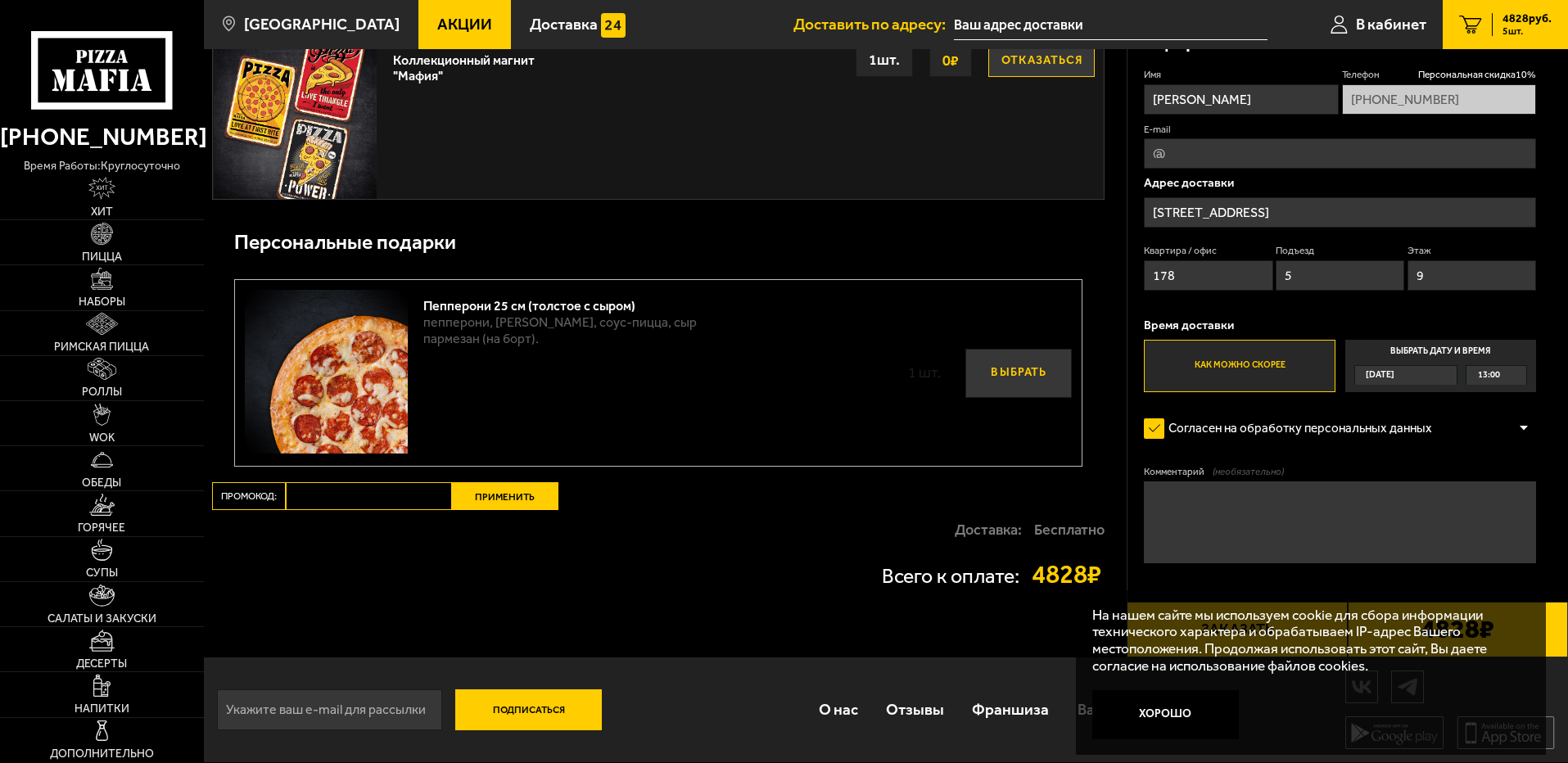
click at [1004, 370] on button "Выбрать" at bounding box center [1019, 373] width 107 height 49
type input "[STREET_ADDRESS]"
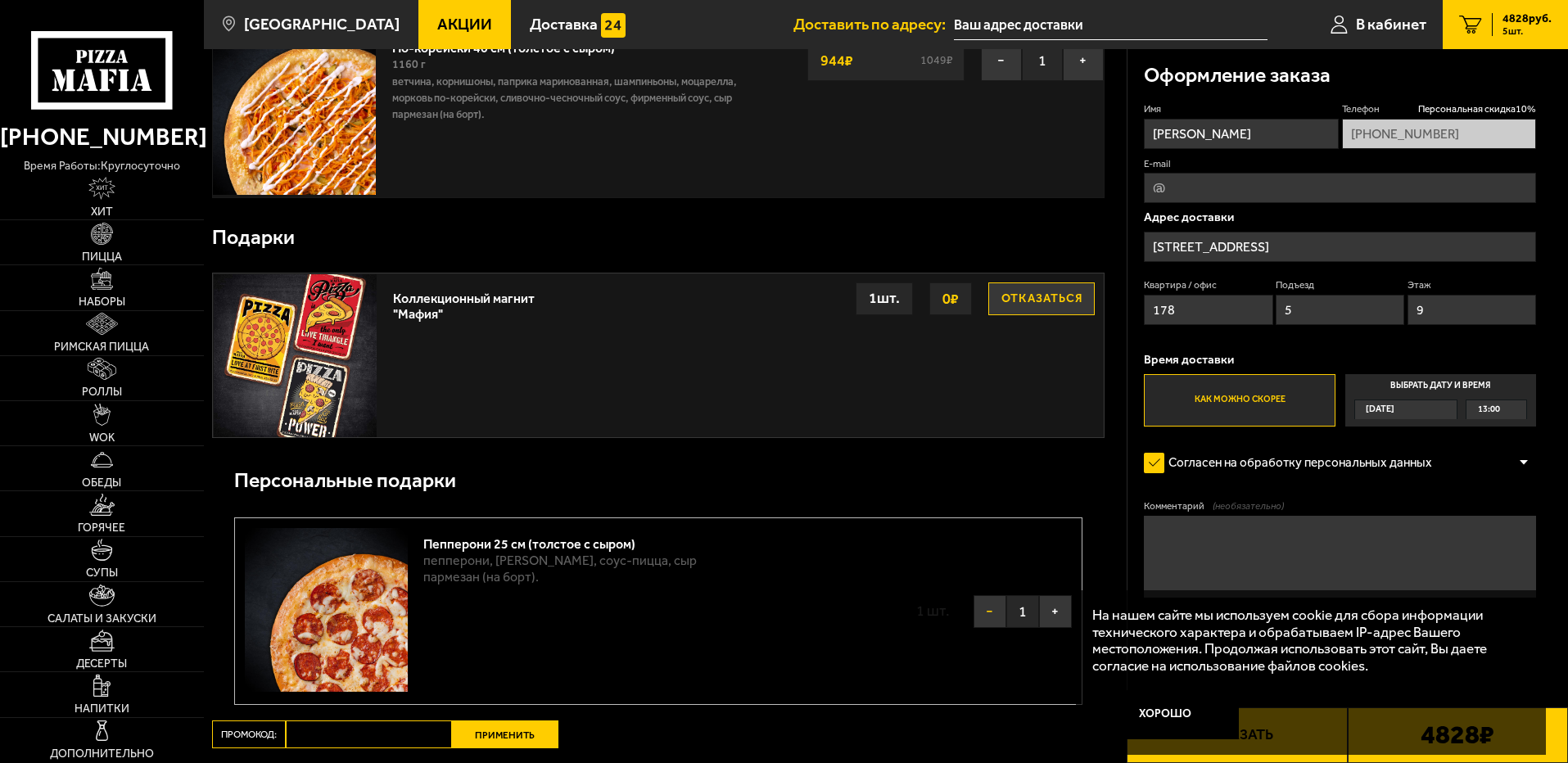
scroll to position [783, 0]
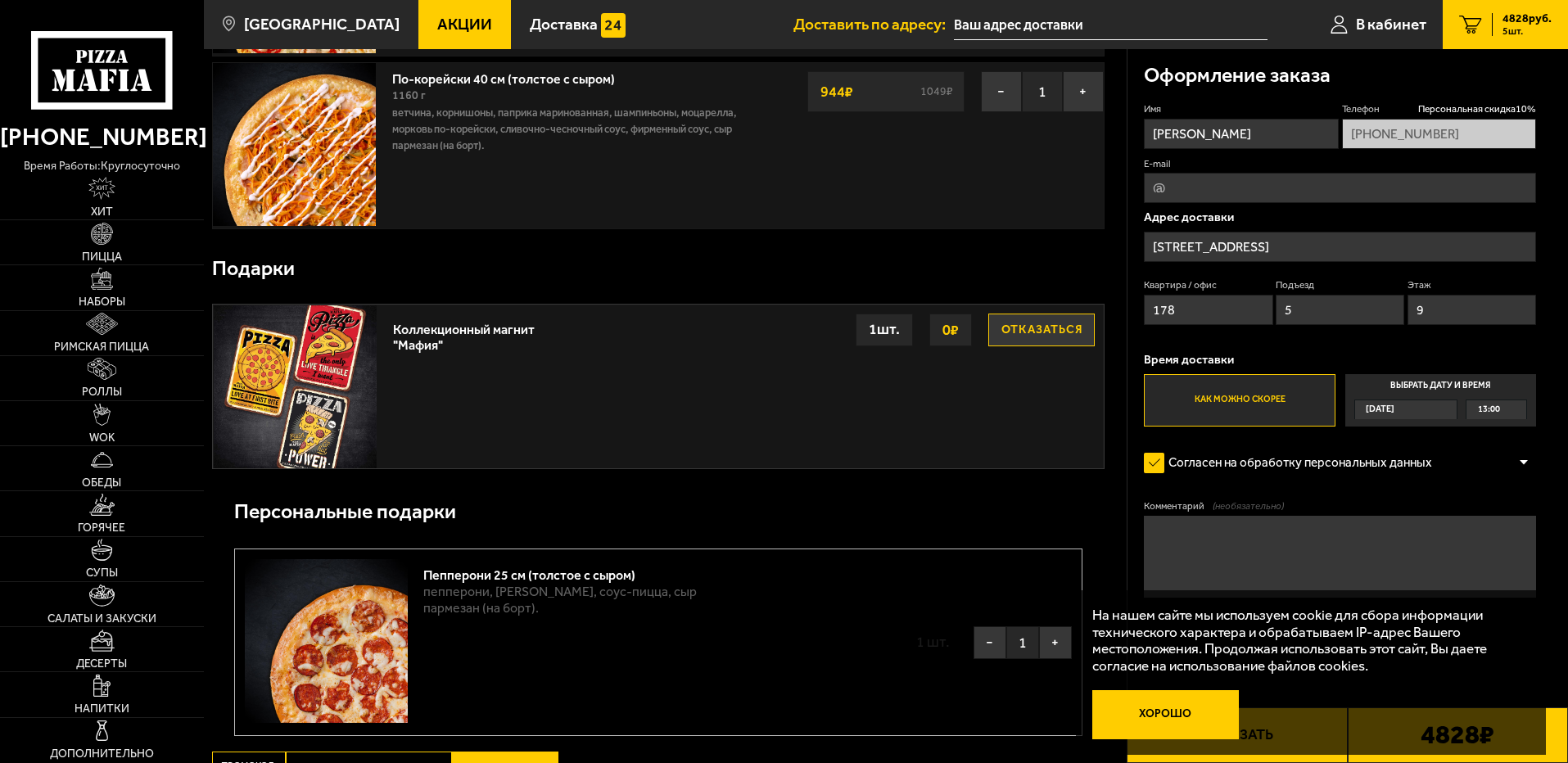
click at [1163, 701] on button "Хорошо" at bounding box center [1166, 715] width 147 height 49
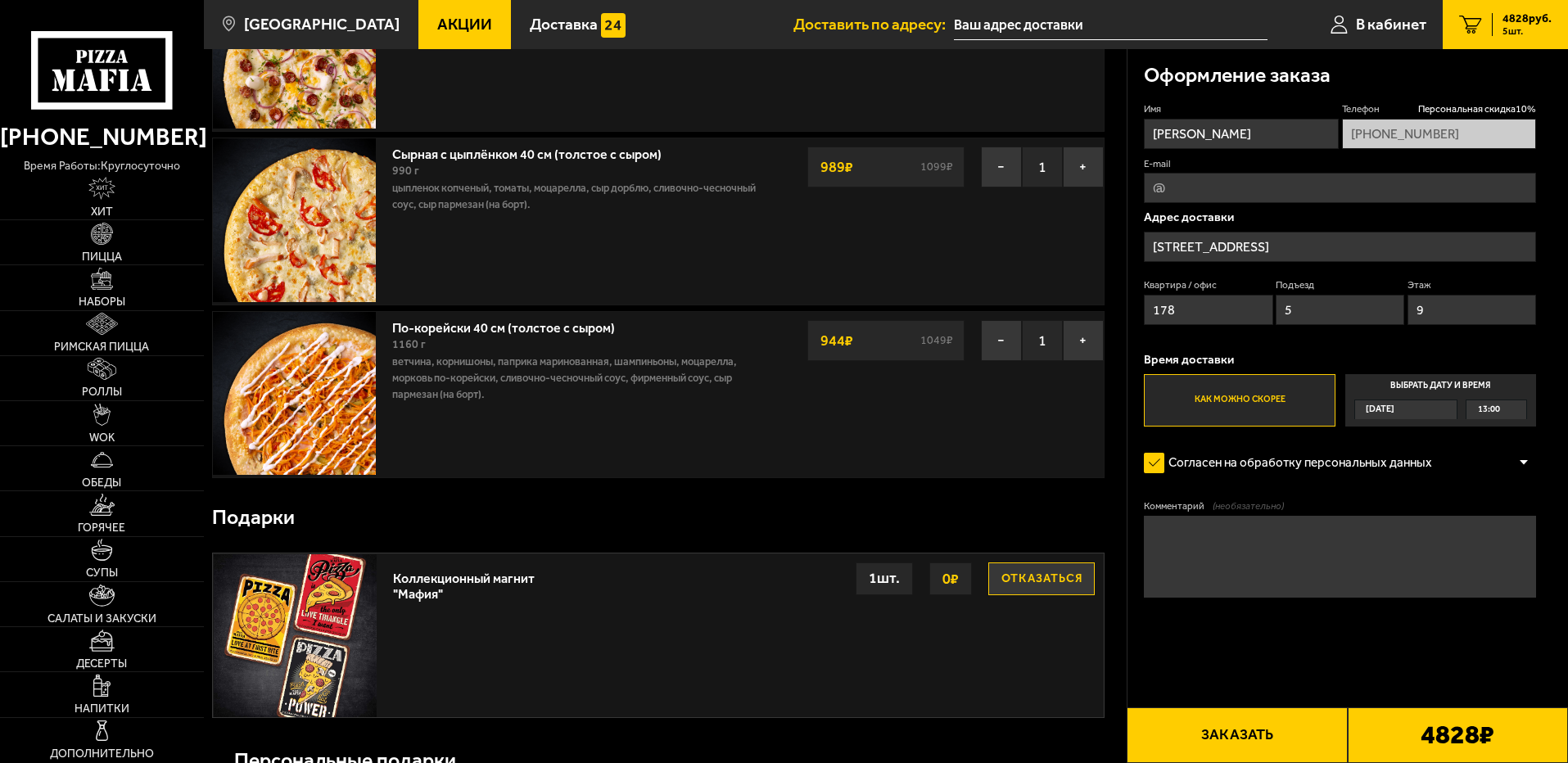
scroll to position [546, 0]
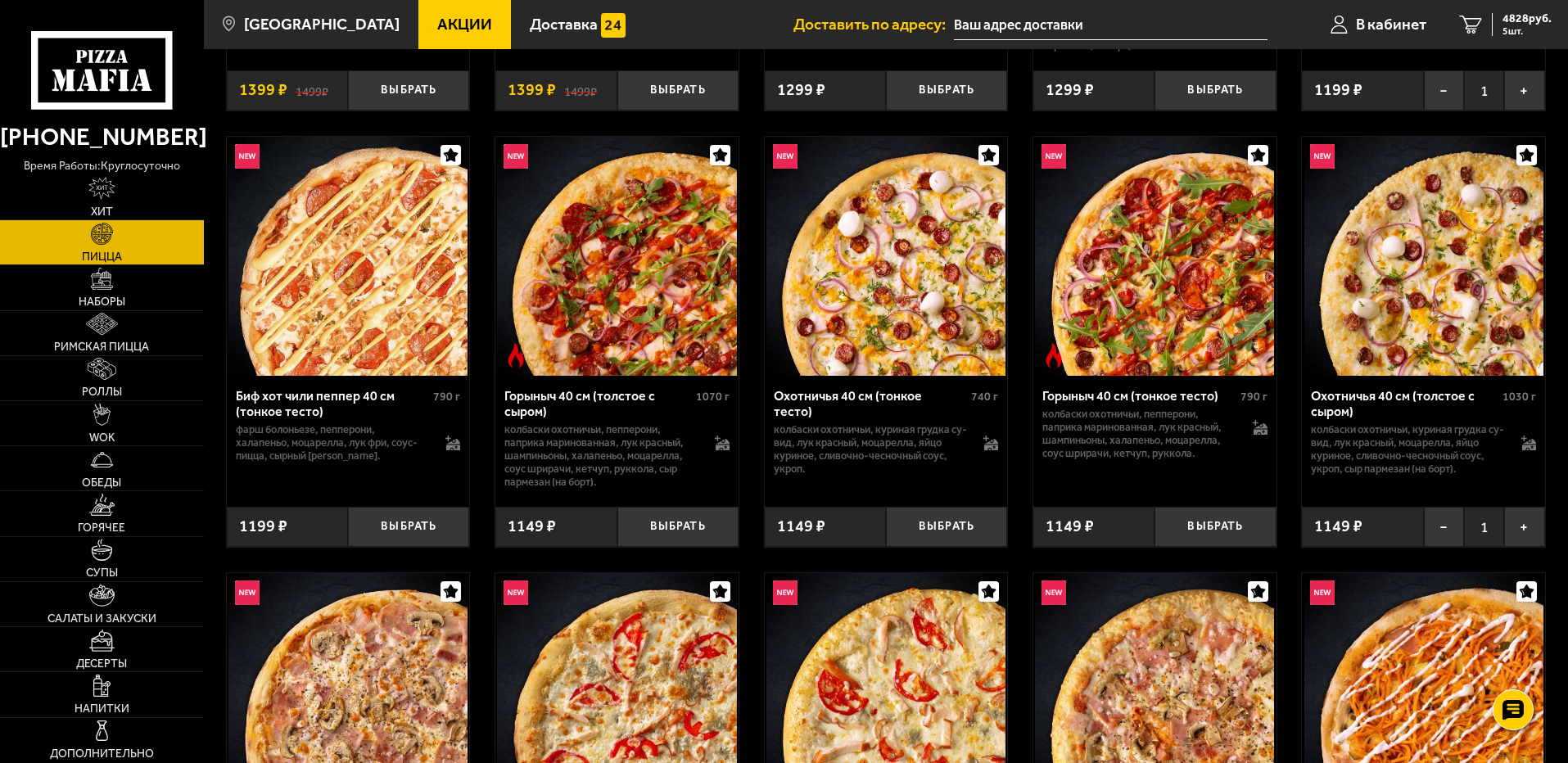
scroll to position [410, 0]
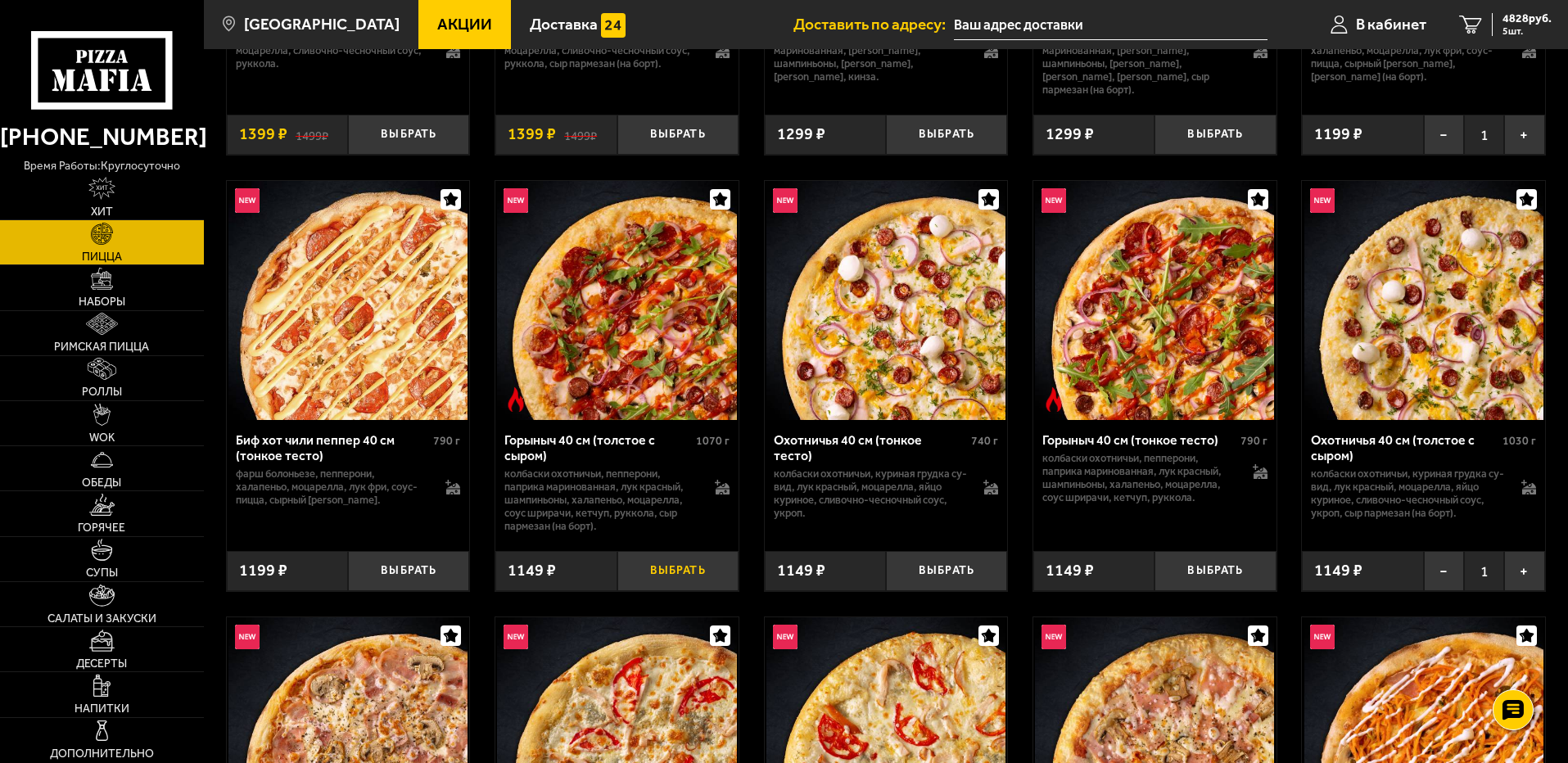
click at [676, 557] on button "Выбрать" at bounding box center [678, 571] width 121 height 40
click at [1524, 32] on span "6 шт." at bounding box center [1528, 31] width 49 height 9
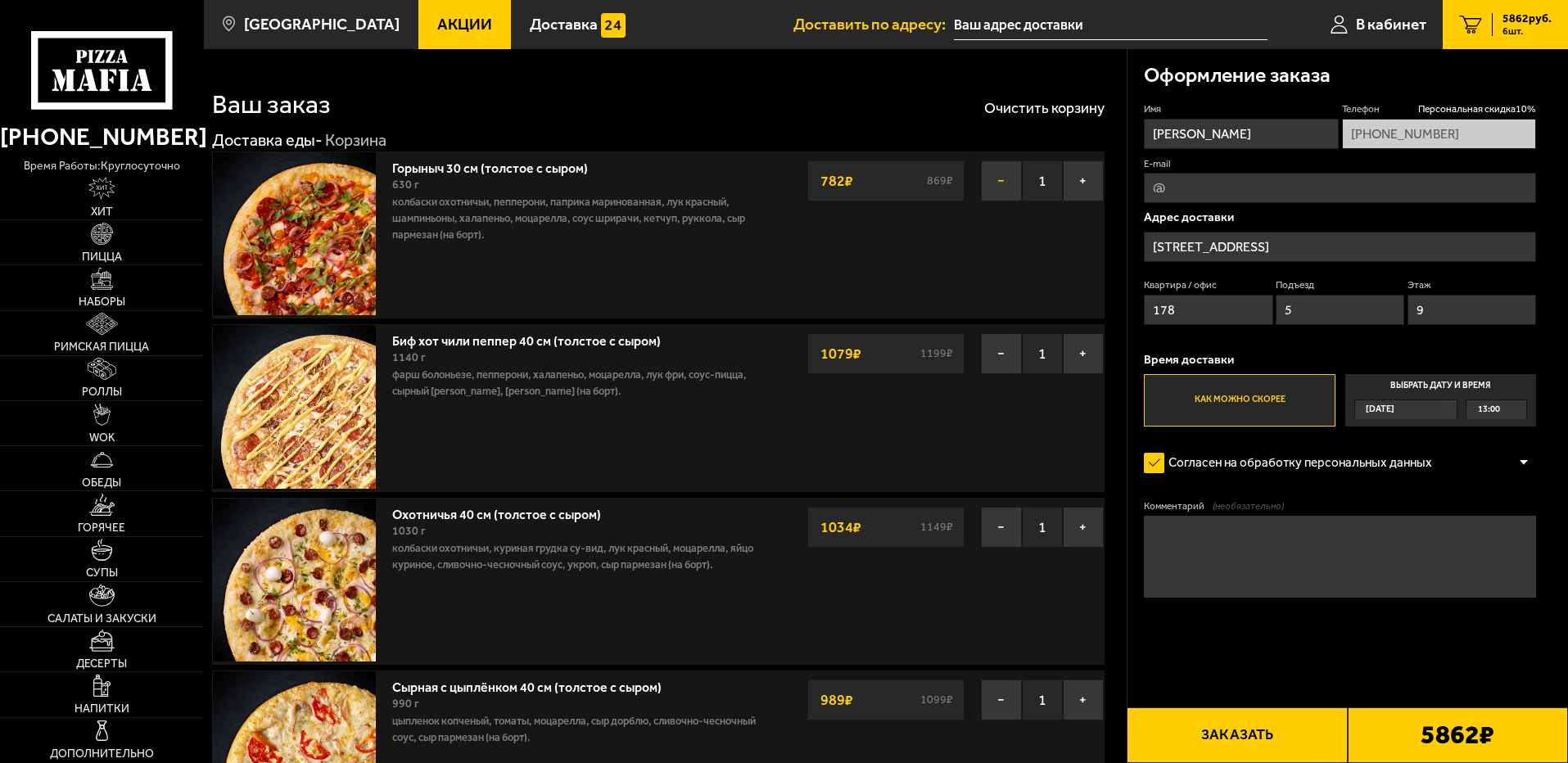
click at [1007, 181] on button "−" at bounding box center [1002, 181] width 41 height 41
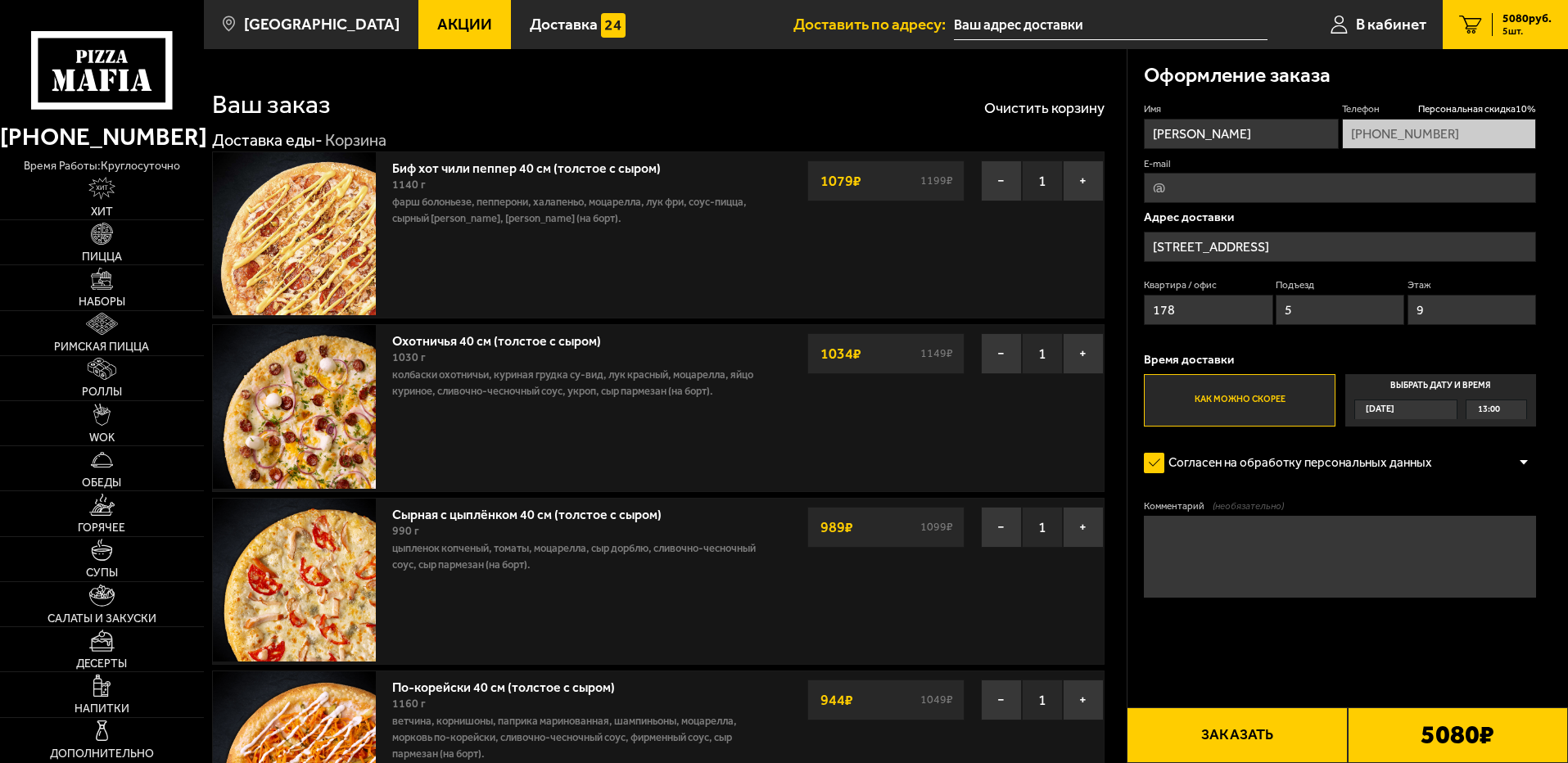
click at [1289, 552] on textarea "Комментарий (необязательно)" at bounding box center [1340, 557] width 393 height 82
type textarea "[PERSON_NAME]"
type textarea "Здравствуйте! Нарежьте, пожалуйста, не на стандартные кусочки, а на маленькие. …"
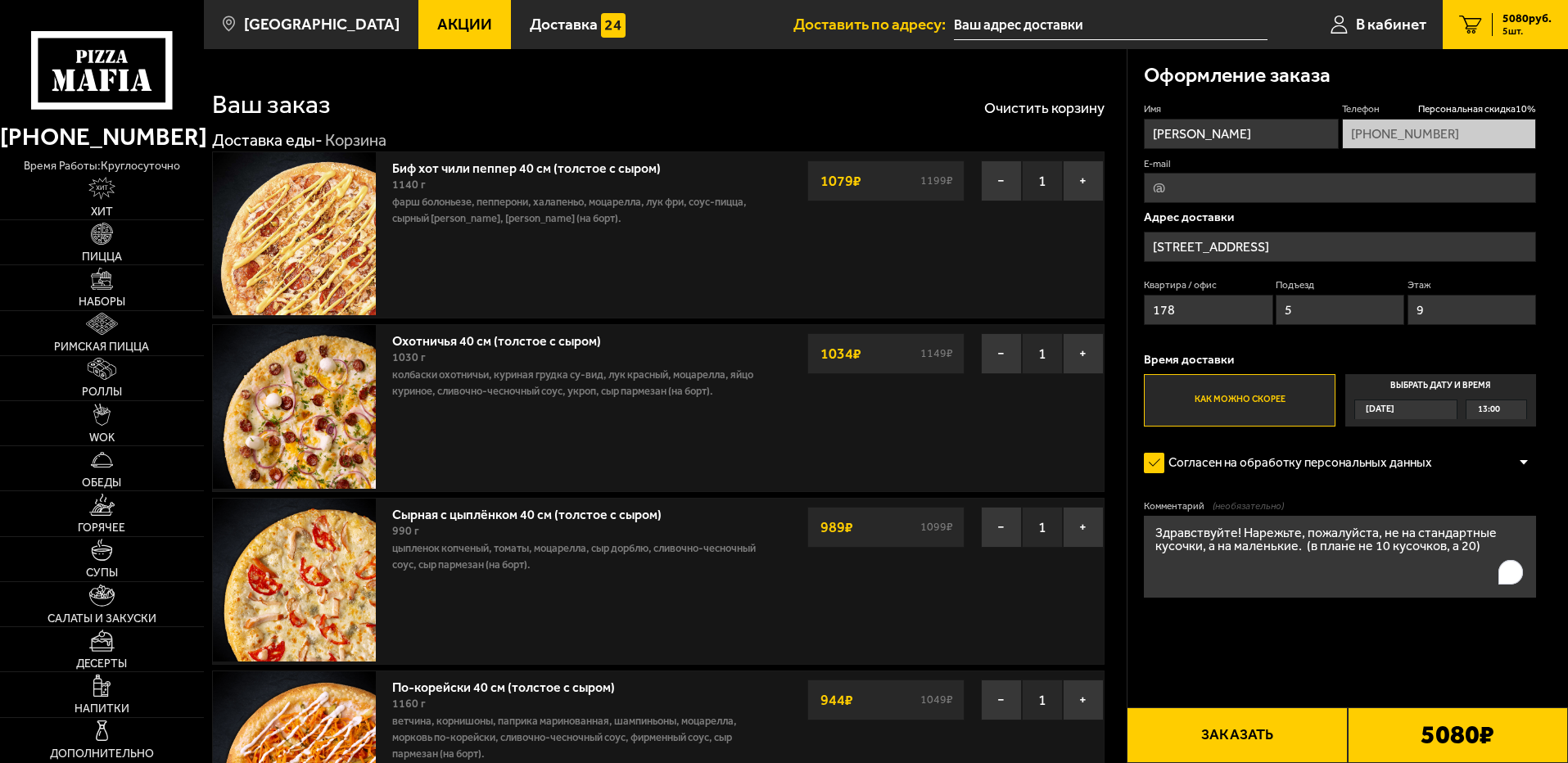
click at [1316, 247] on input "[STREET_ADDRESS]" at bounding box center [1340, 247] width 393 height 30
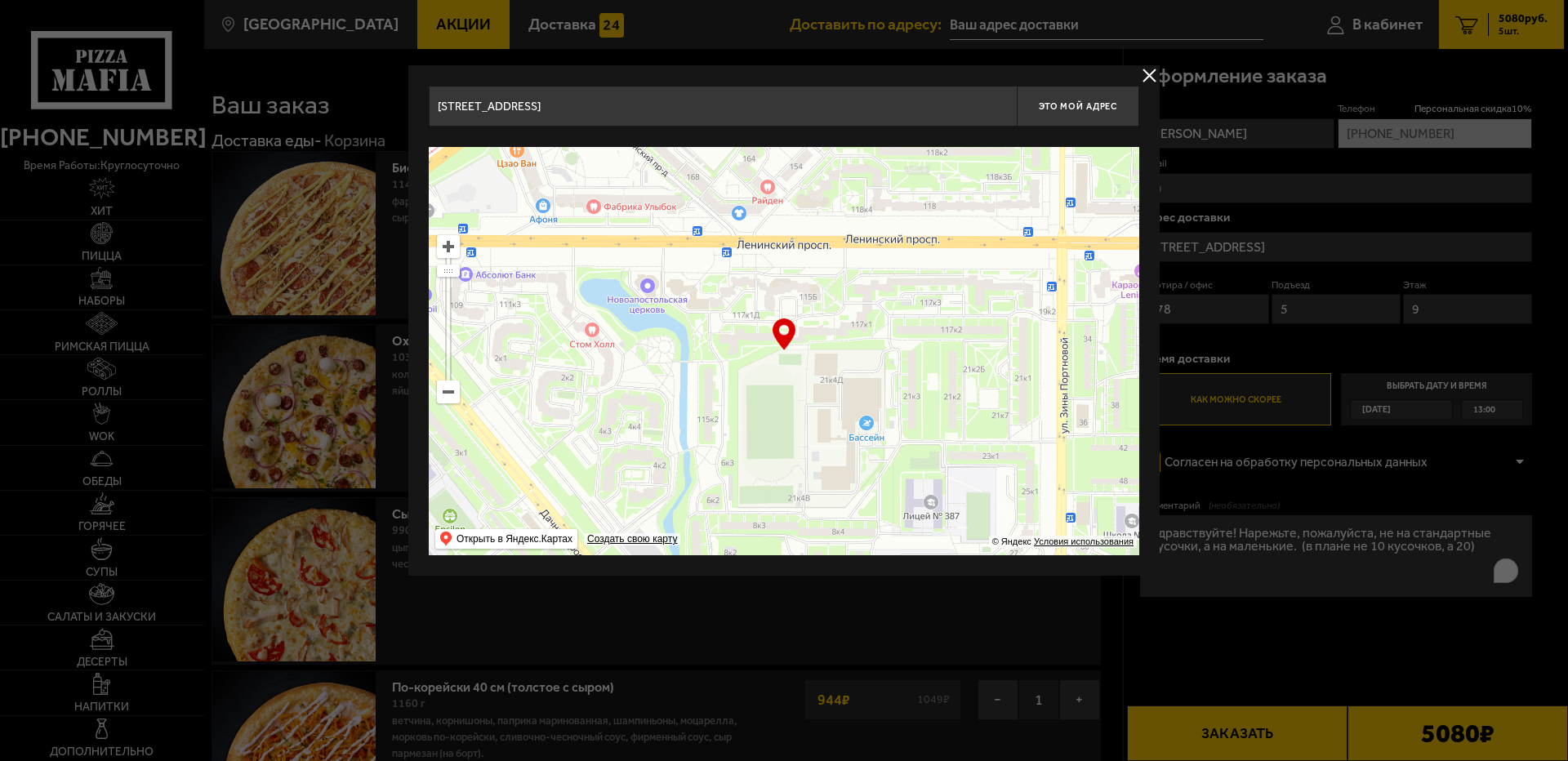
drag, startPoint x: 753, startPoint y: 322, endPoint x: 798, endPoint y: 382, distance: 75.0
click at [808, 507] on ymaps at bounding box center [784, 351] width 710 height 409
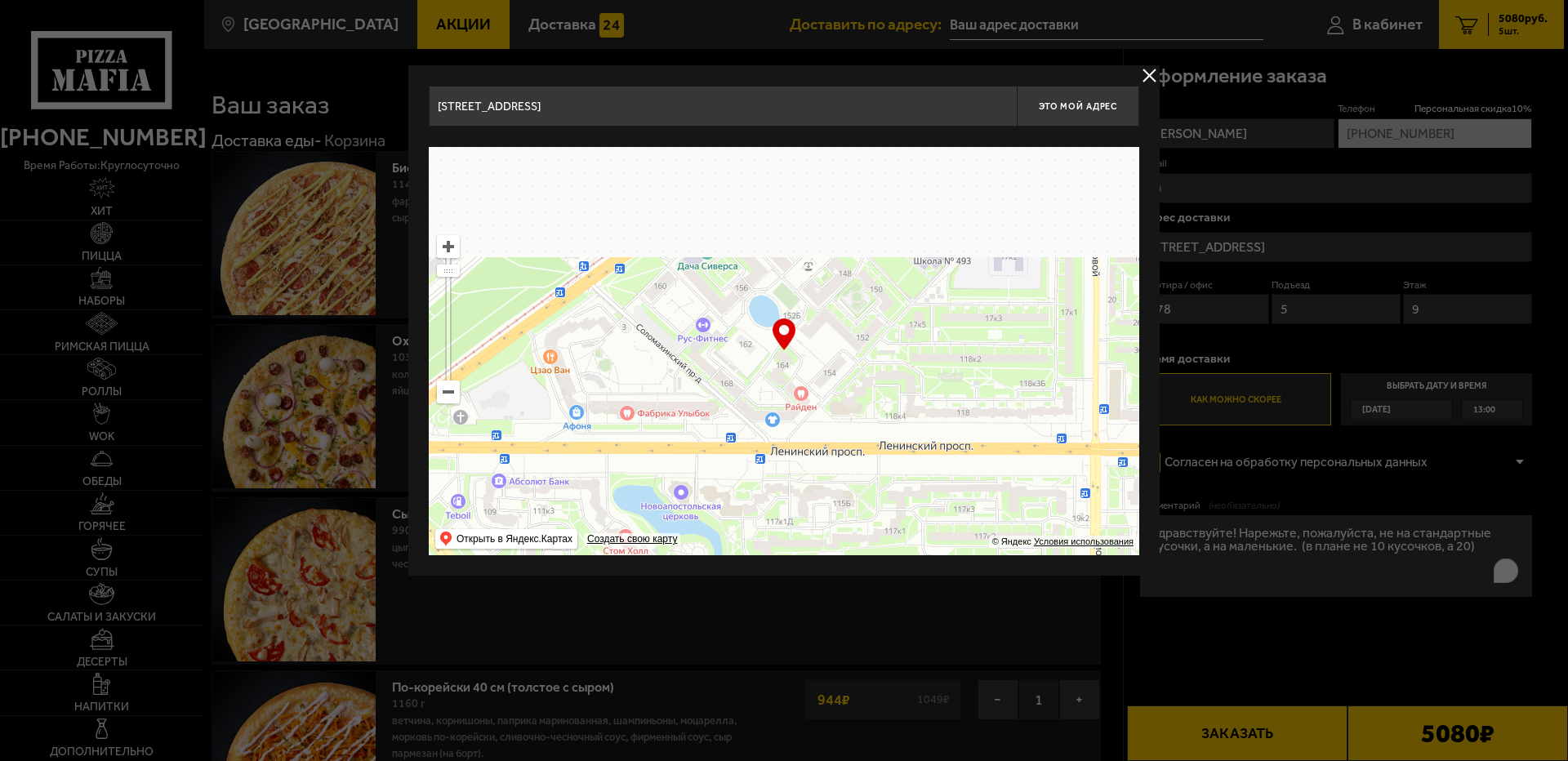
drag, startPoint x: 799, startPoint y: 251, endPoint x: 826, endPoint y: 450, distance: 200.8
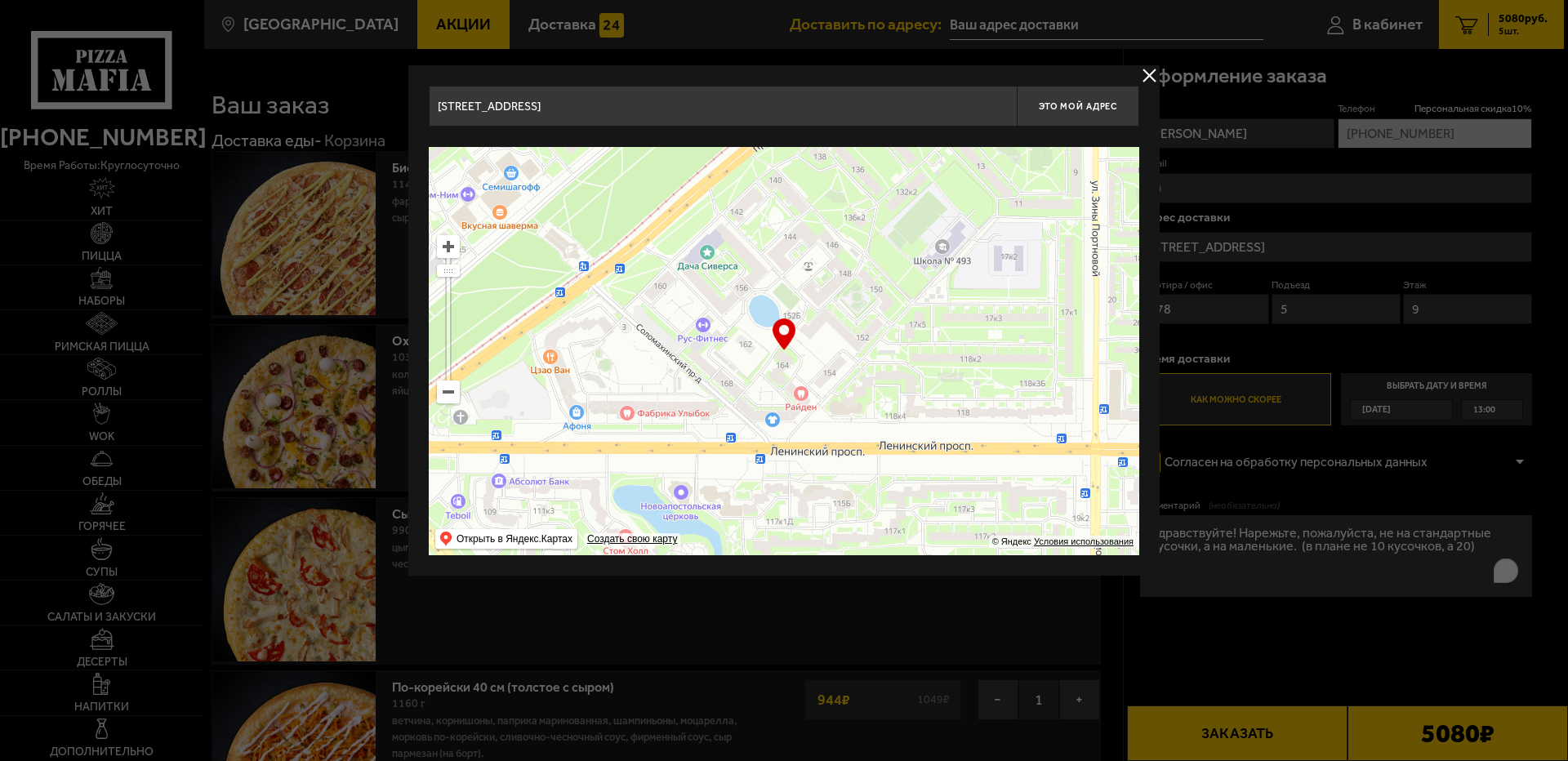
click at [826, 450] on ymaps at bounding box center [784, 351] width 710 height 409
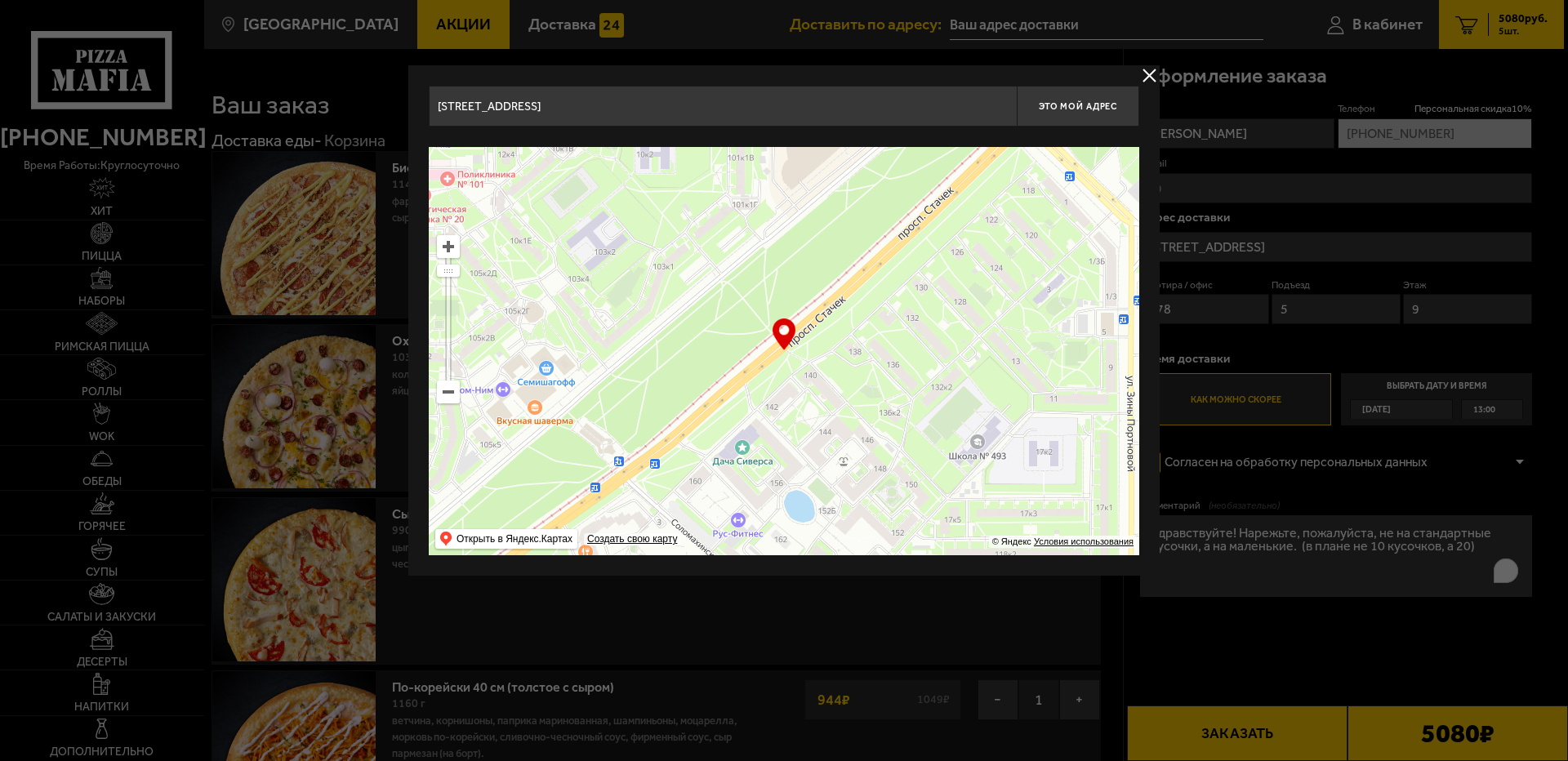
drag, startPoint x: 849, startPoint y: 259, endPoint x: 667, endPoint y: 482, distance: 287.8
click at [667, 481] on ymaps at bounding box center [784, 351] width 710 height 409
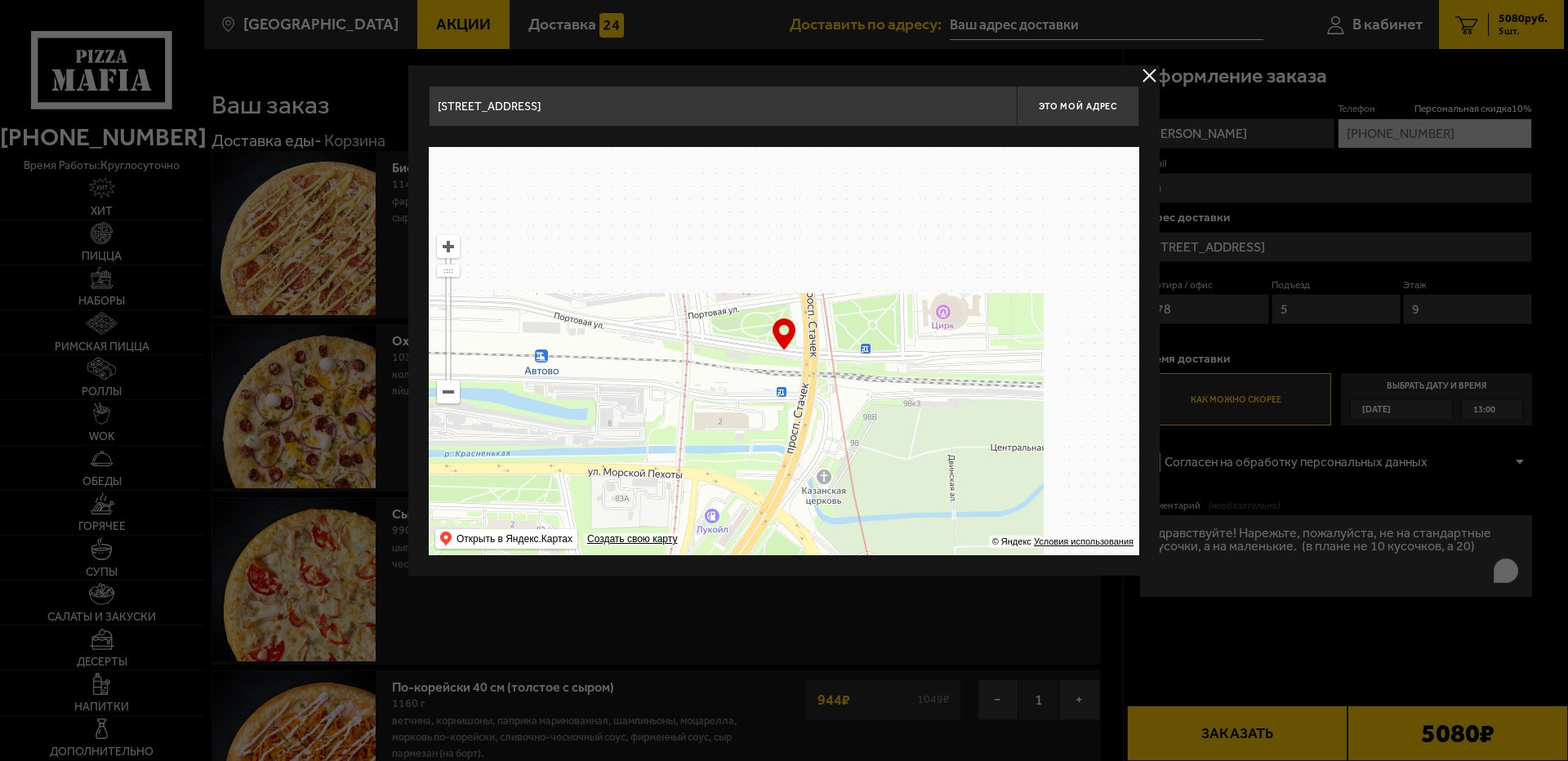
drag, startPoint x: 845, startPoint y: 346, endPoint x: 656, endPoint y: 519, distance: 256.2
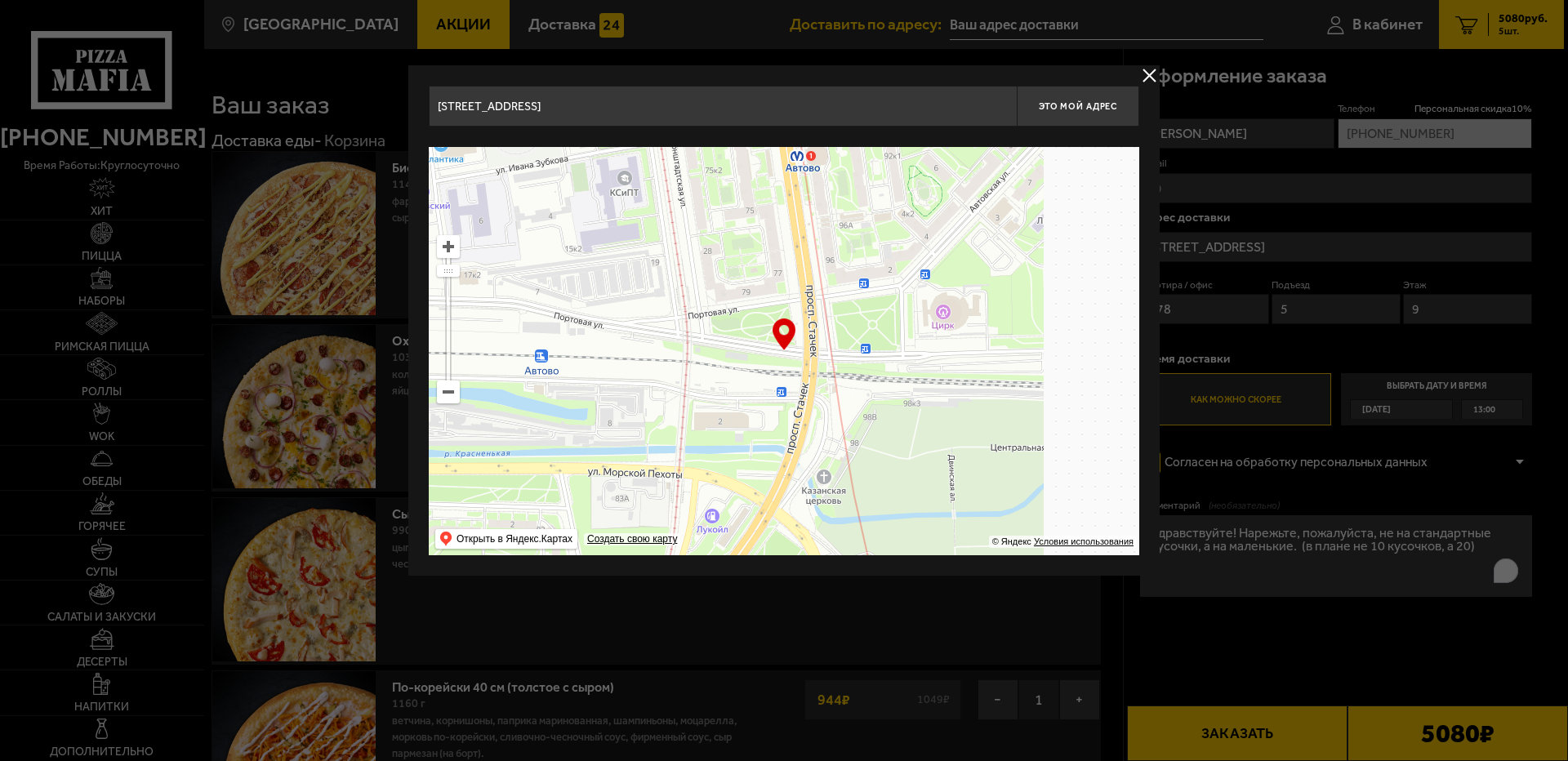
click at [652, 525] on ymaps at bounding box center [784, 351] width 710 height 409
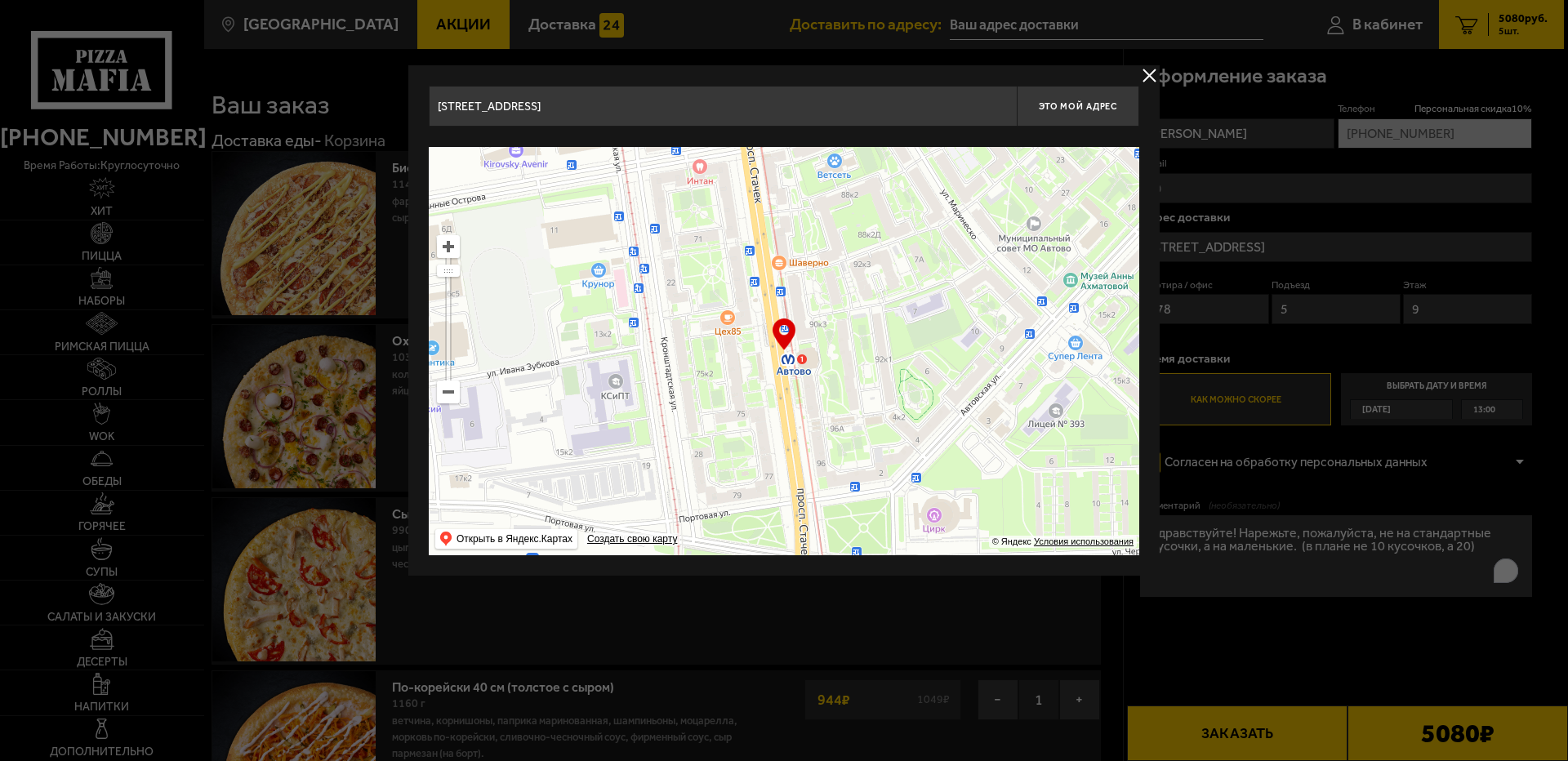
type input "[STREET_ADDRESS]"
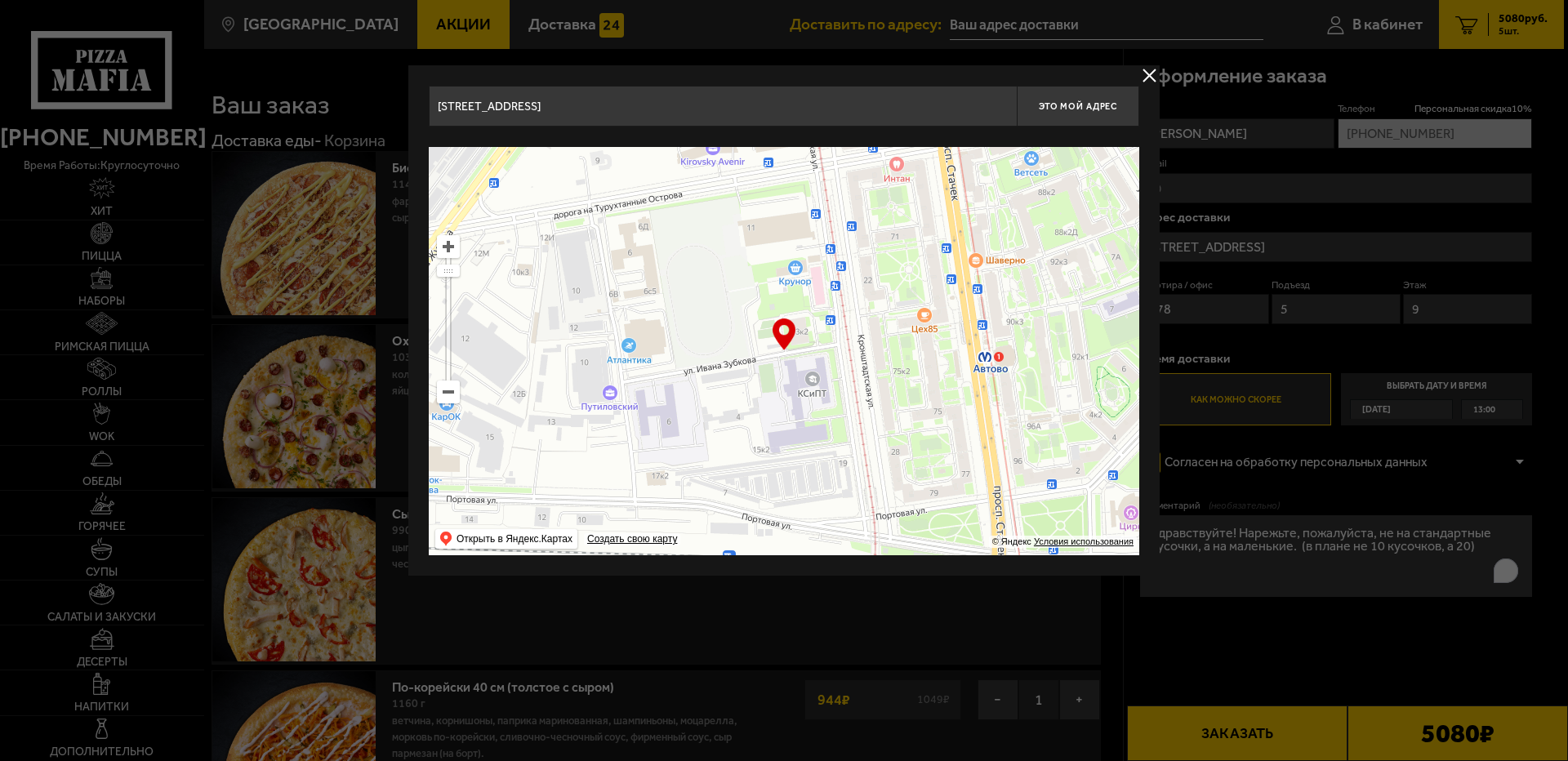
drag, startPoint x: 793, startPoint y: 241, endPoint x: 919, endPoint y: 342, distance: 161.5
click at [919, 342] on ymaps at bounding box center [784, 351] width 710 height 409
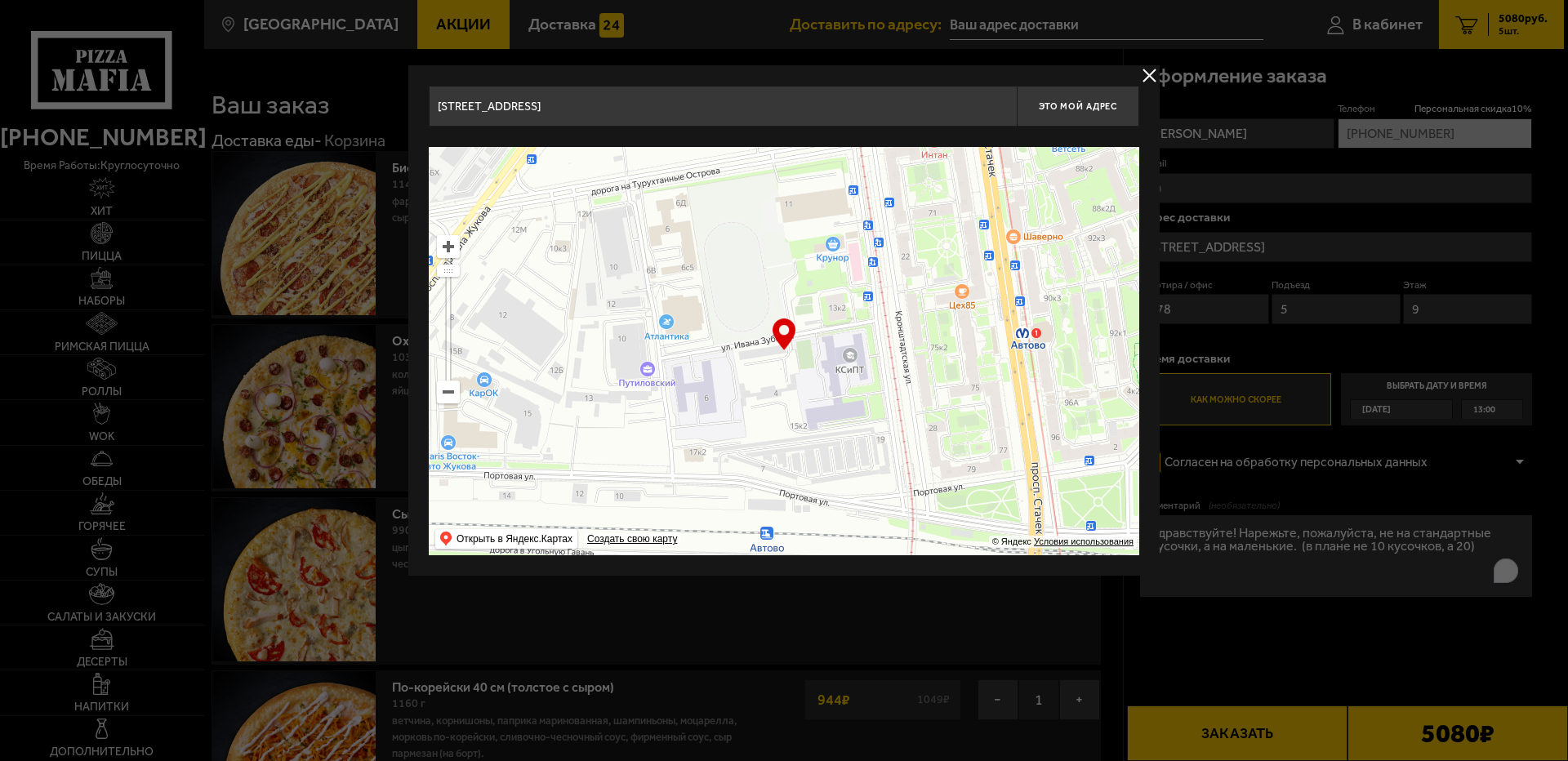
drag, startPoint x: 697, startPoint y: 415, endPoint x: 734, endPoint y: 389, distance: 45.2
click at [734, 389] on ymaps at bounding box center [784, 351] width 710 height 409
type input "[STREET_ADDRESS][PERSON_NAME]"
click at [1070, 108] on span "Это мой адрес" at bounding box center [1078, 106] width 78 height 10
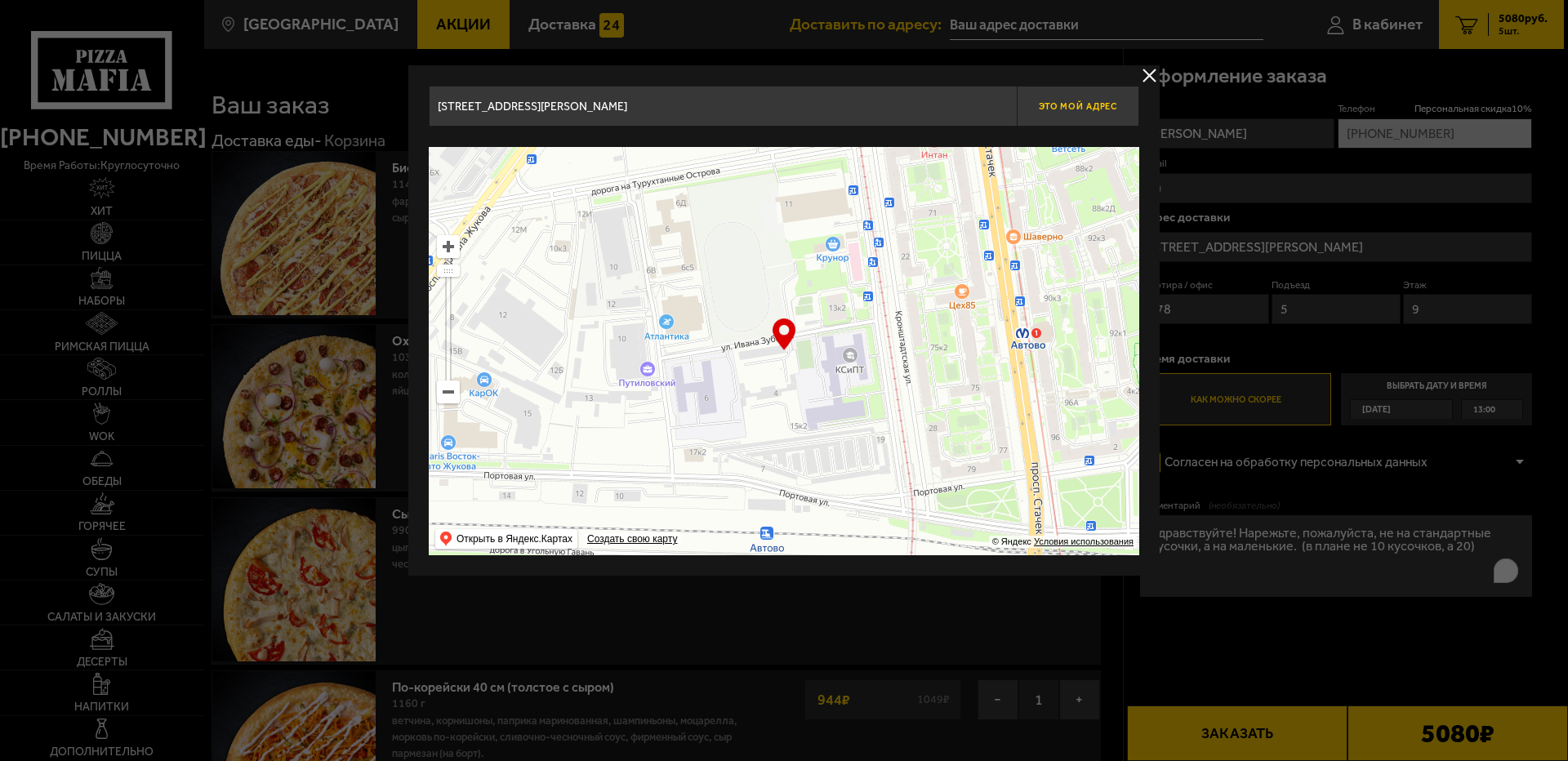
type input "[STREET_ADDRESS][PERSON_NAME]"
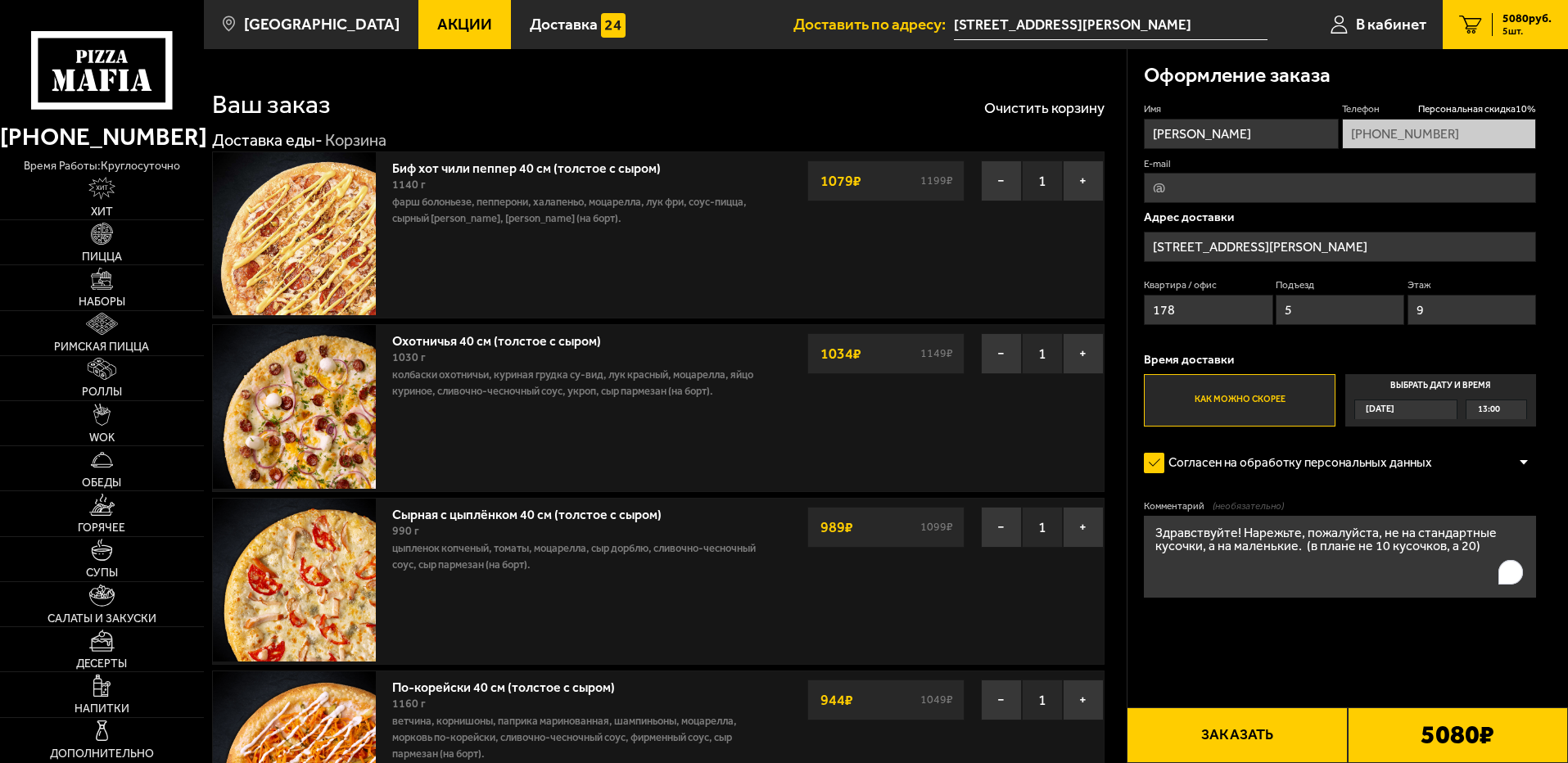
drag, startPoint x: 1200, startPoint y: 308, endPoint x: 1068, endPoint y: 301, distance: 132.2
drag, startPoint x: 1320, startPoint y: 322, endPoint x: 1272, endPoint y: 314, distance: 48.7
click at [1272, 314] on div "Квартира / офис Подъезд 5 Этаж 9" at bounding box center [1340, 306] width 393 height 55
drag, startPoint x: 1466, startPoint y: 305, endPoint x: 1334, endPoint y: 305, distance: 132.0
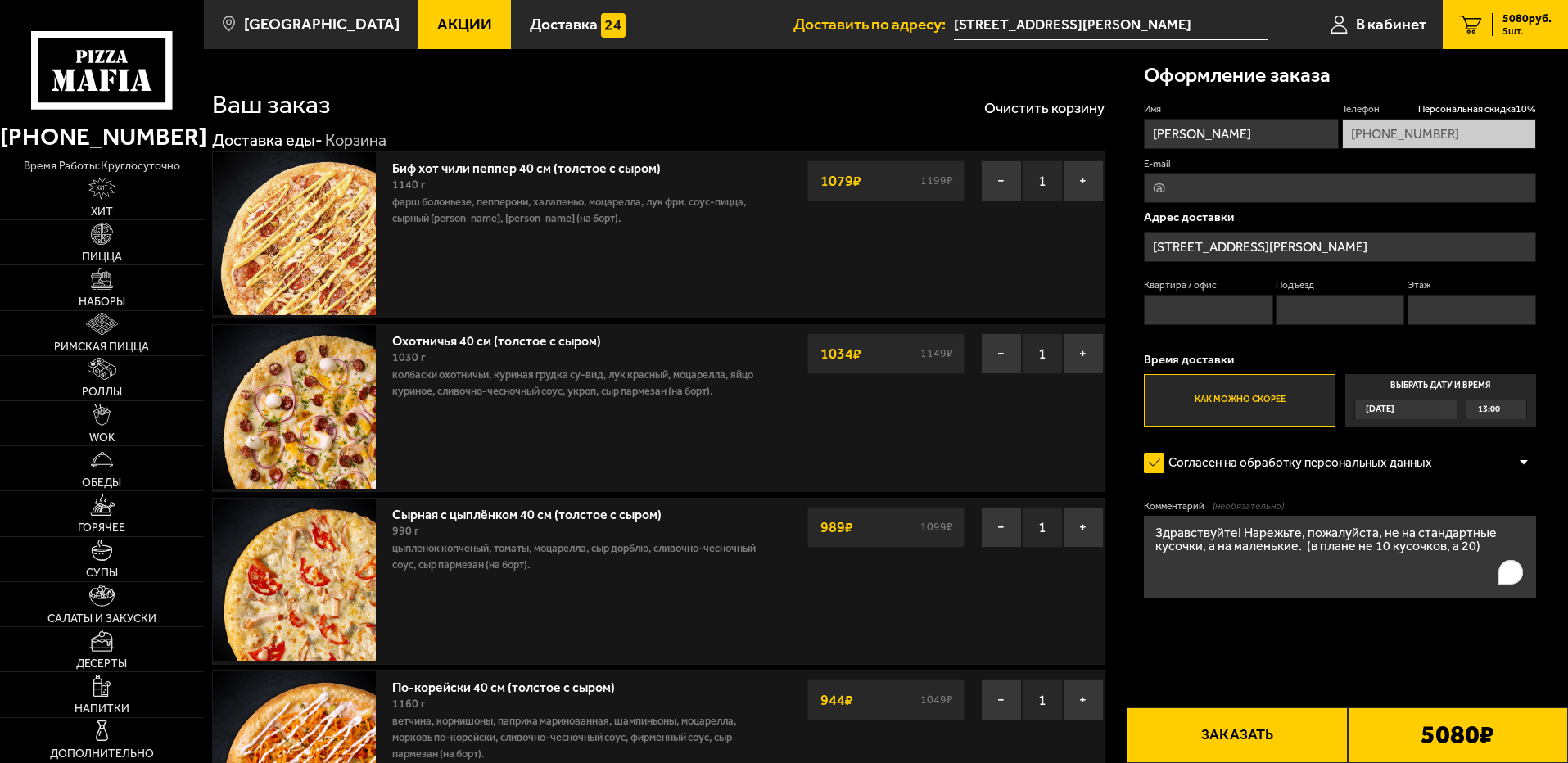
click at [1334, 305] on div "Квартира / офис Подъезд Этаж" at bounding box center [1340, 306] width 393 height 55
click at [1213, 183] on input "E-mail" at bounding box center [1340, 187] width 393 height 30
type input "[EMAIL_ADDRESS][DOMAIN_NAME]"
click at [1478, 555] on textarea "Здравствуйте! Нарежьте, пожалуйста, не на стандартные кусочки, а на маленькие. …" at bounding box center [1340, 557] width 393 height 82
type textarea "Здравствуйте! Нарежьте, пожалуйста, не на стандартные кусочки, а на маленькие. …"
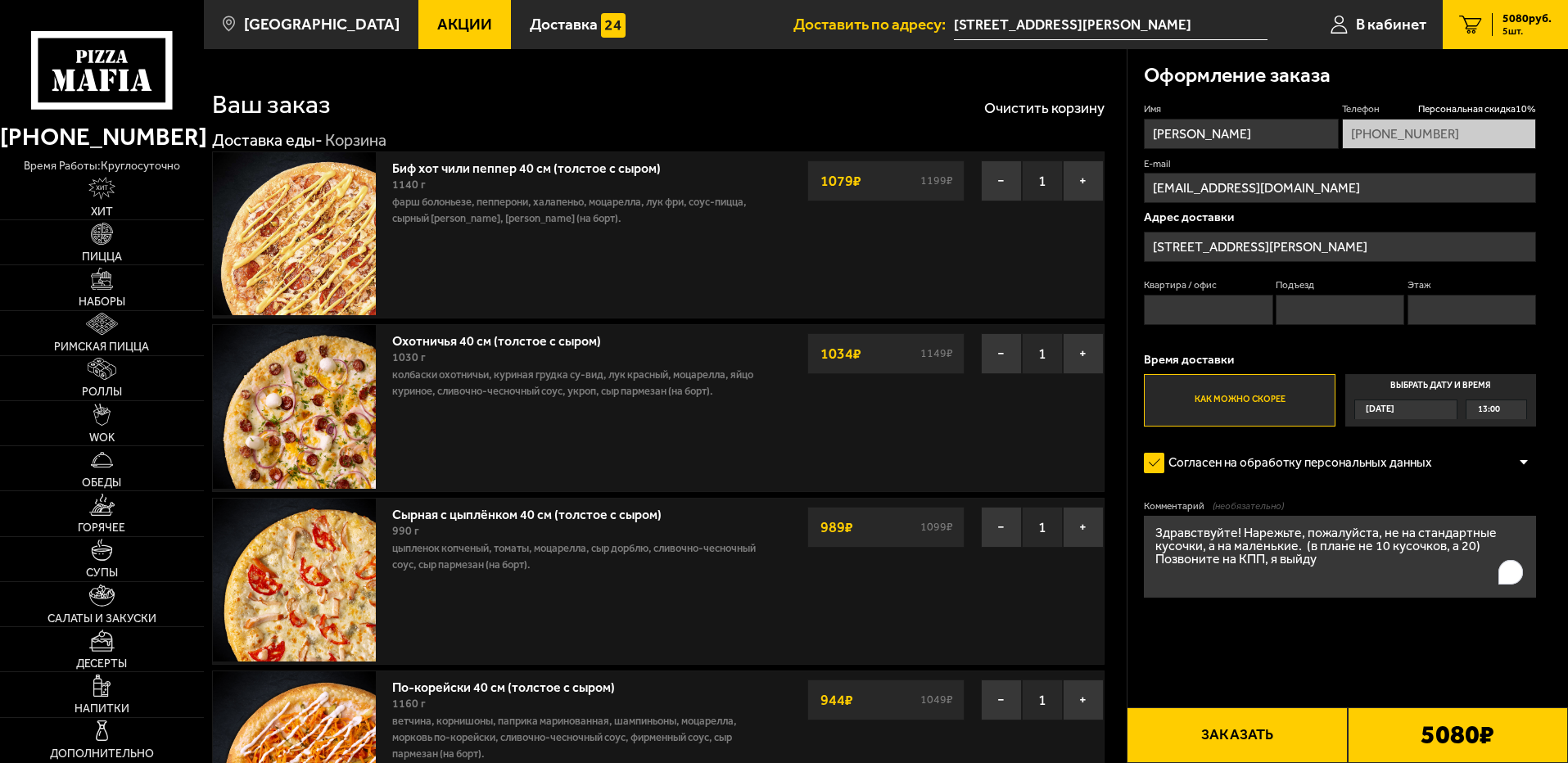
click at [1419, 412] on div "[DATE]" at bounding box center [1398, 410] width 86 height 19
click at [0, 0] on input "Выбрать дату и время [DATE] 13:00" at bounding box center [0, 0] width 0 height 0
click at [1441, 409] on div "[DATE]" at bounding box center [1398, 410] width 86 height 19
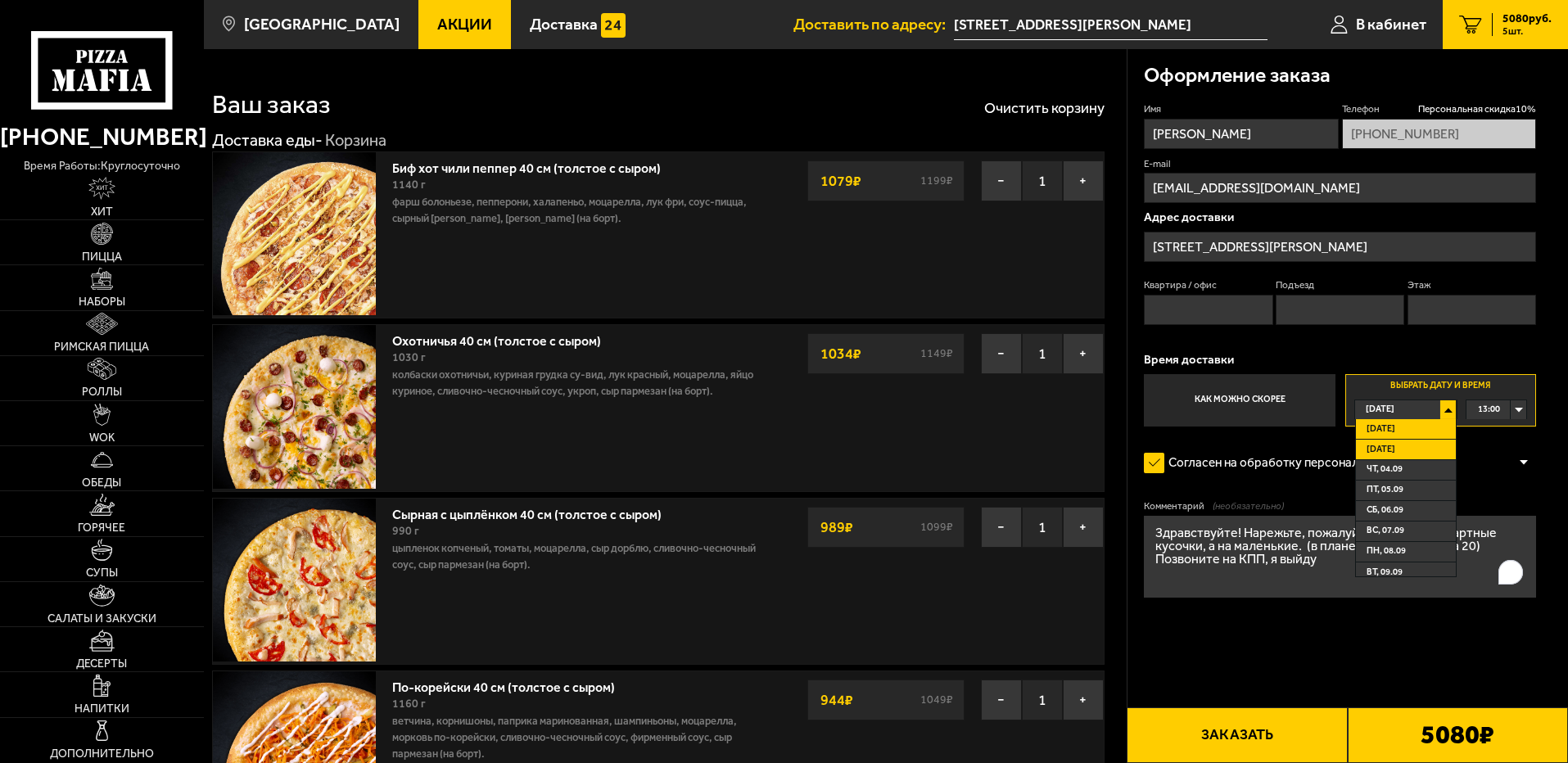
click at [1418, 450] on li "[DATE]" at bounding box center [1406, 450] width 100 height 21
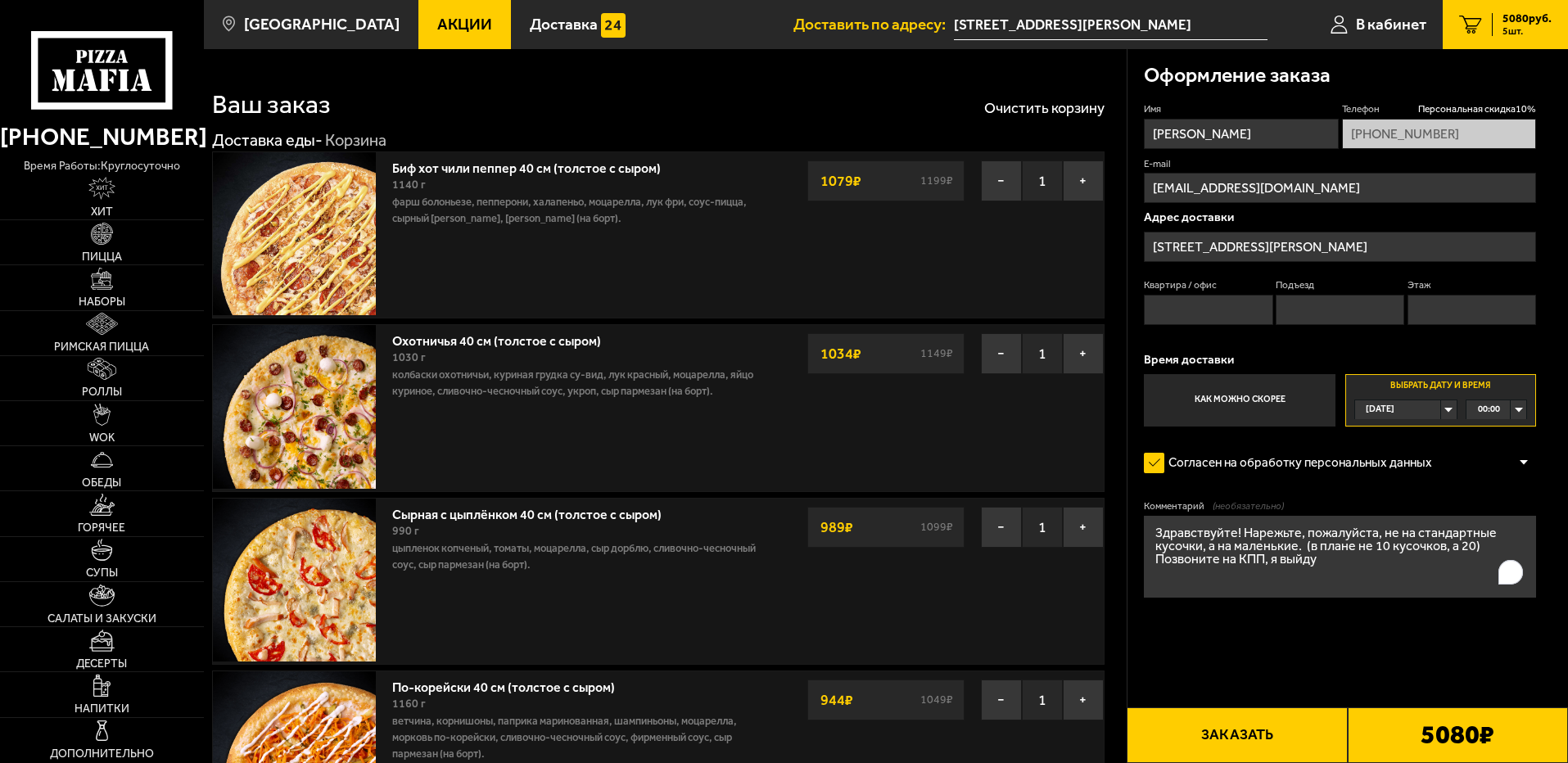
click at [1522, 410] on div "00:00" at bounding box center [1497, 410] width 60 height 19
click at [1500, 531] on span "11:15" at bounding box center [1490, 529] width 22 height 19
click at [138, 289] on link "Наборы" at bounding box center [102, 287] width 204 height 44
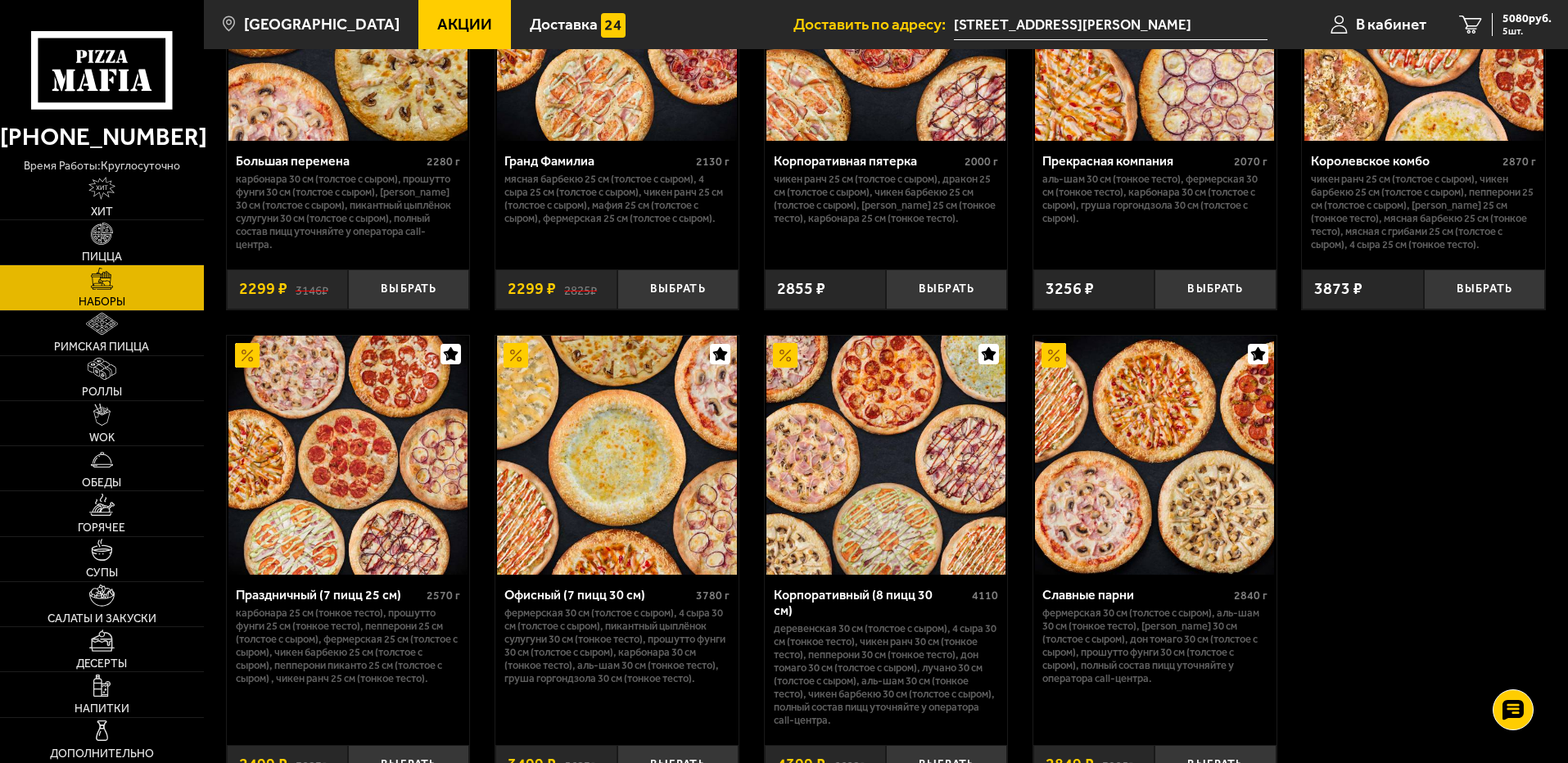
scroll to position [2458, 0]
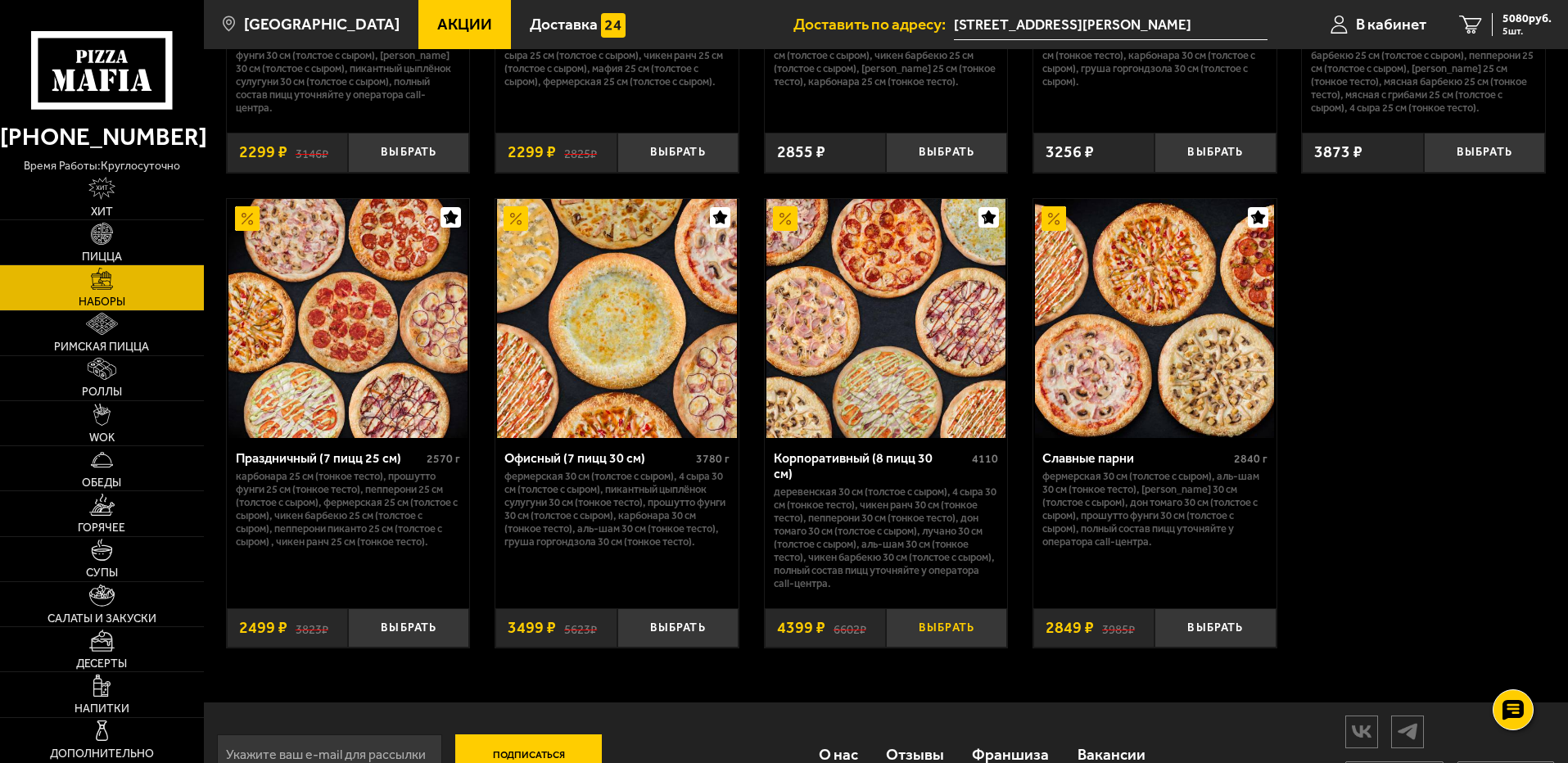
click at [914, 611] on button "Выбрать" at bounding box center [947, 628] width 121 height 40
click at [1508, 32] on span "6 шт." at bounding box center [1528, 31] width 49 height 9
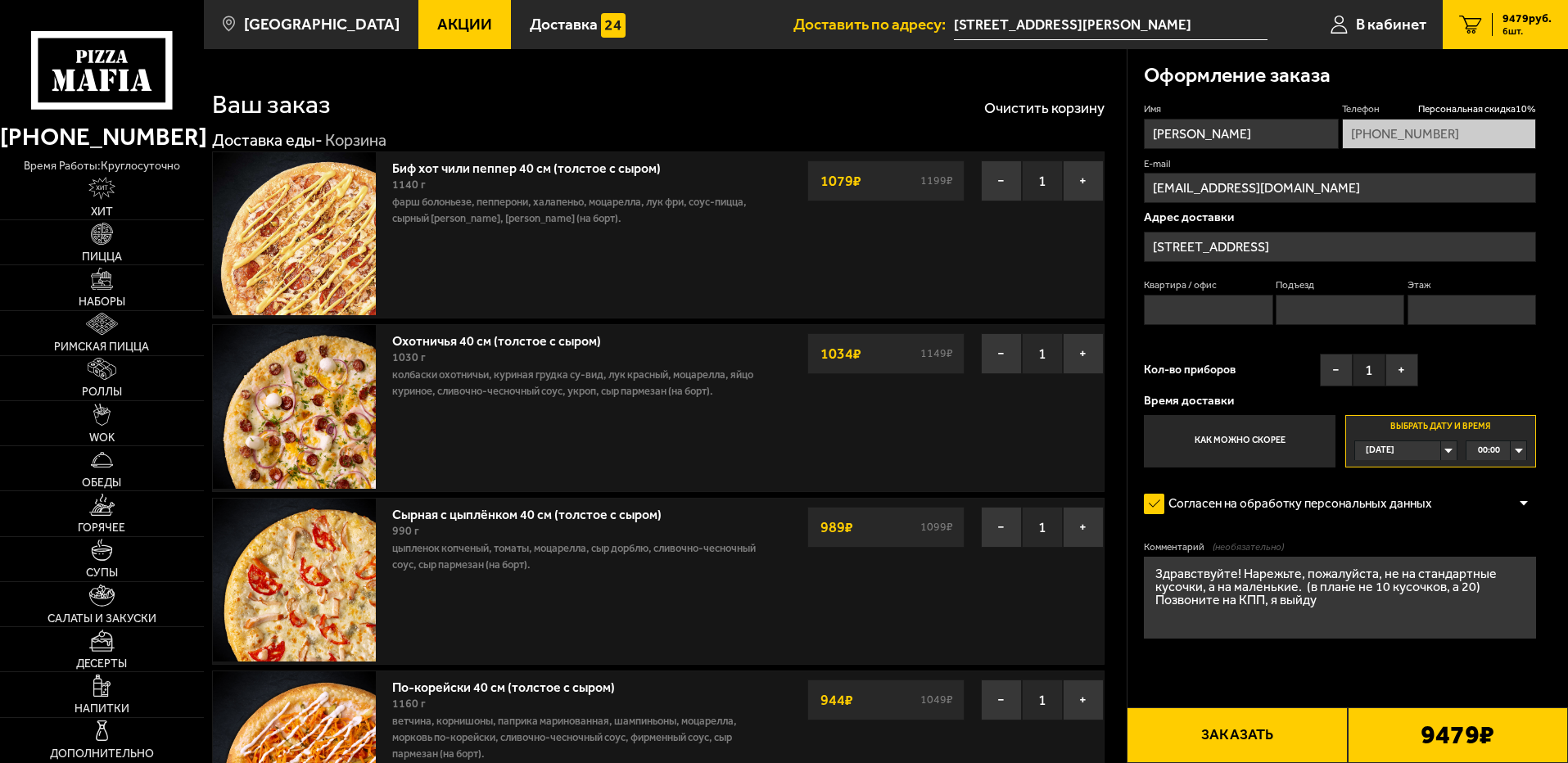
type input "[STREET_ADDRESS][PERSON_NAME]"
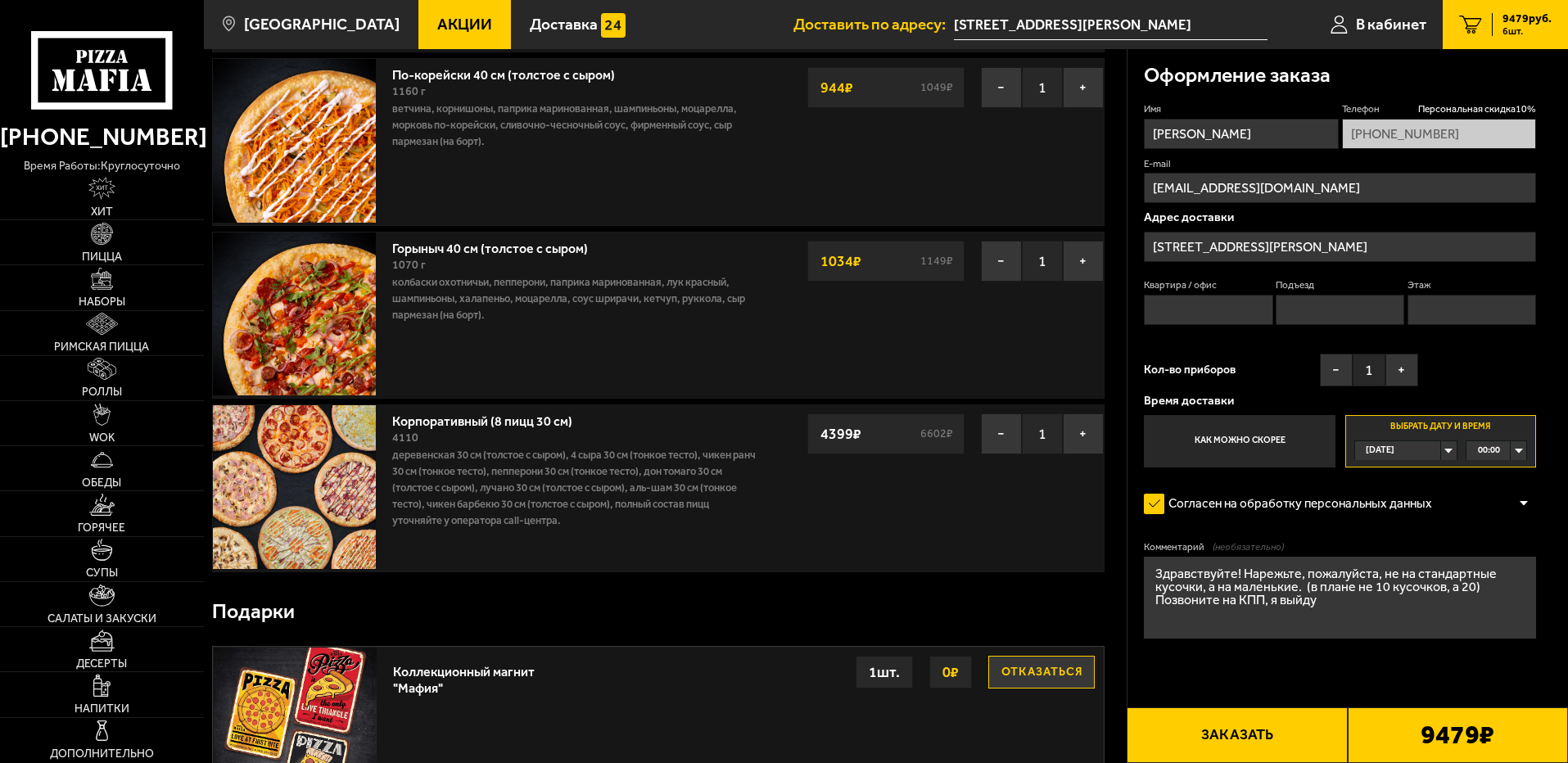
scroll to position [546, 0]
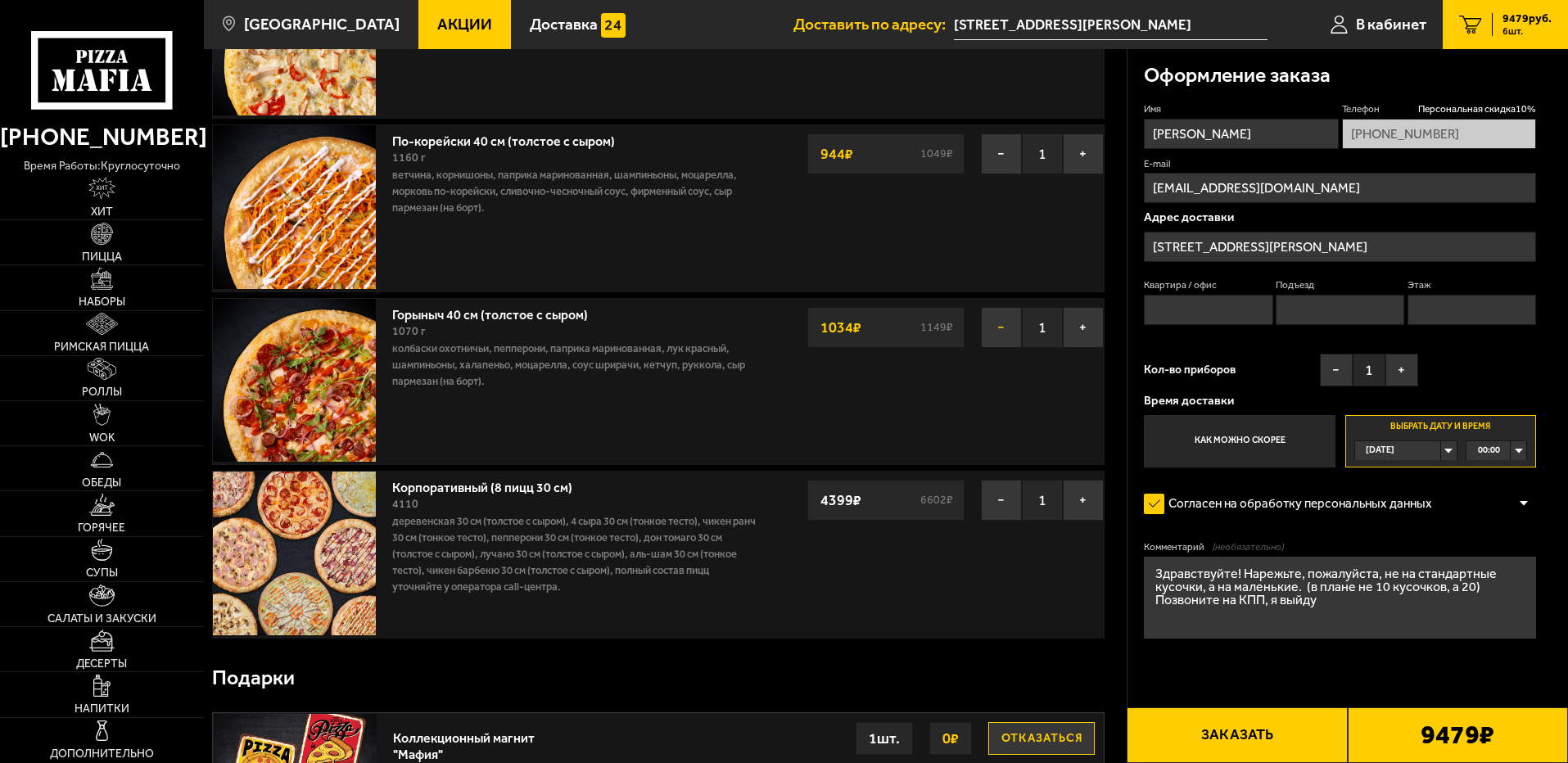
click at [997, 328] on button "−" at bounding box center [1002, 328] width 41 height 41
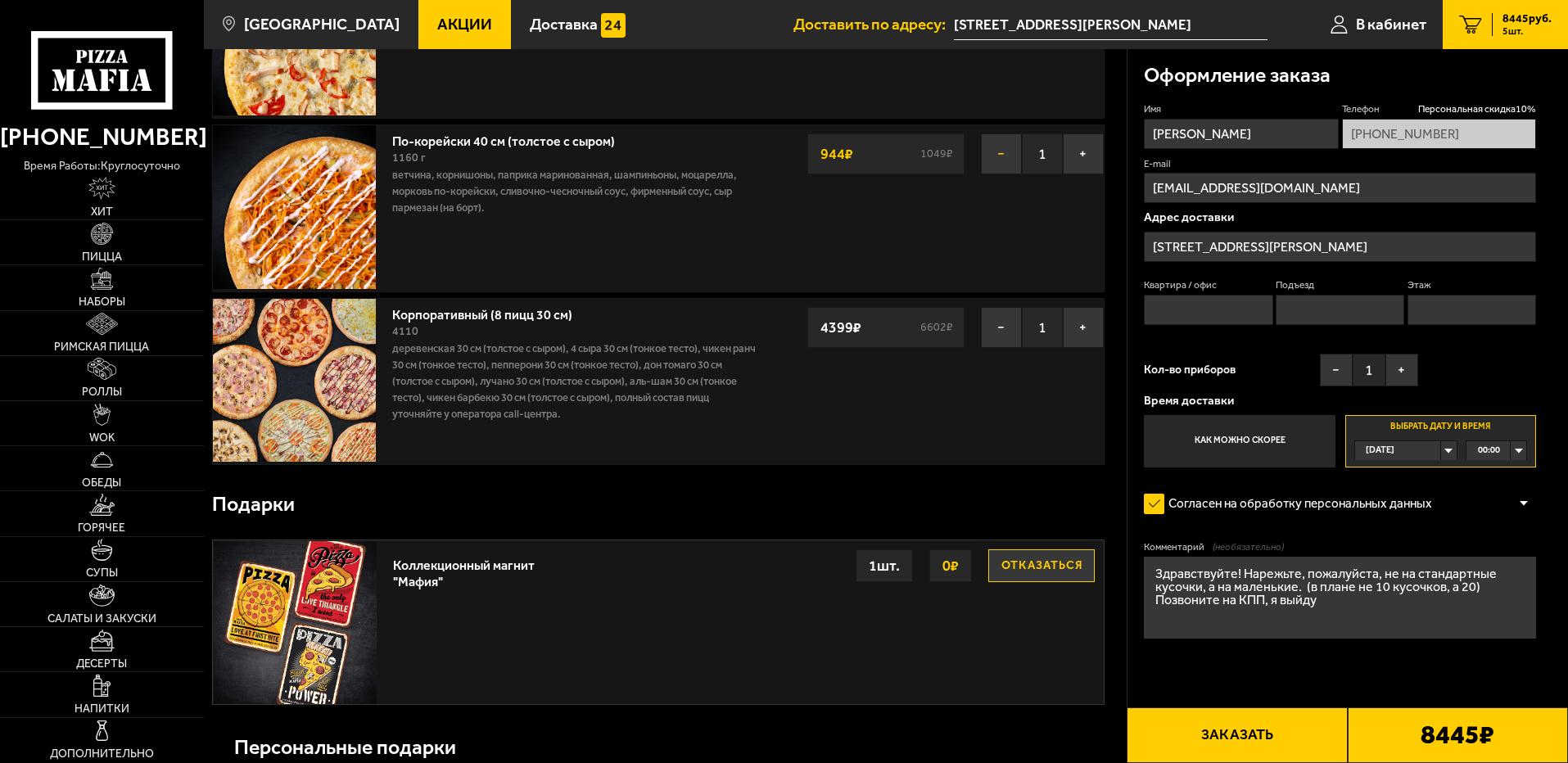
click at [996, 164] on button "−" at bounding box center [1002, 154] width 41 height 41
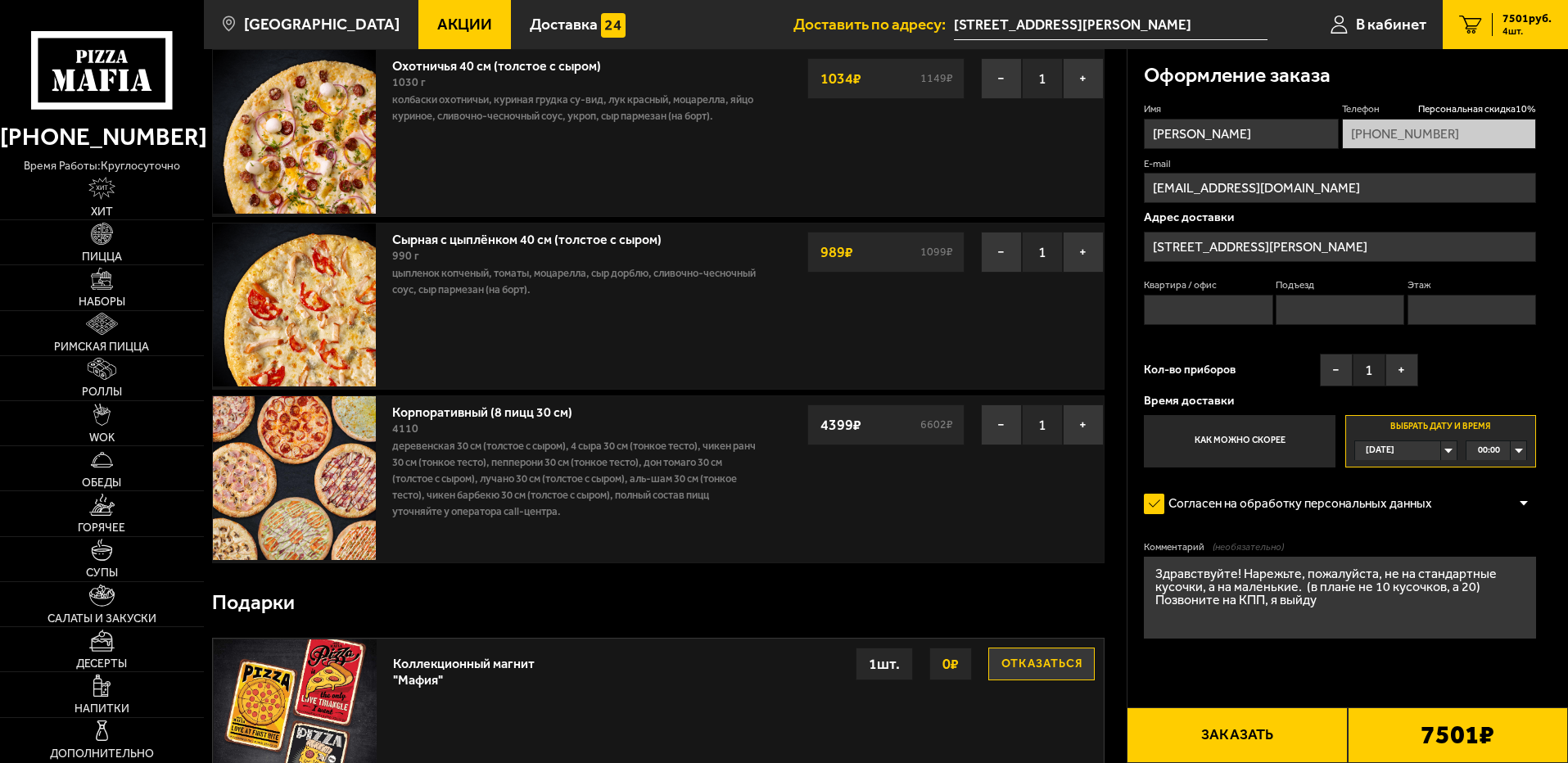
scroll to position [273, 0]
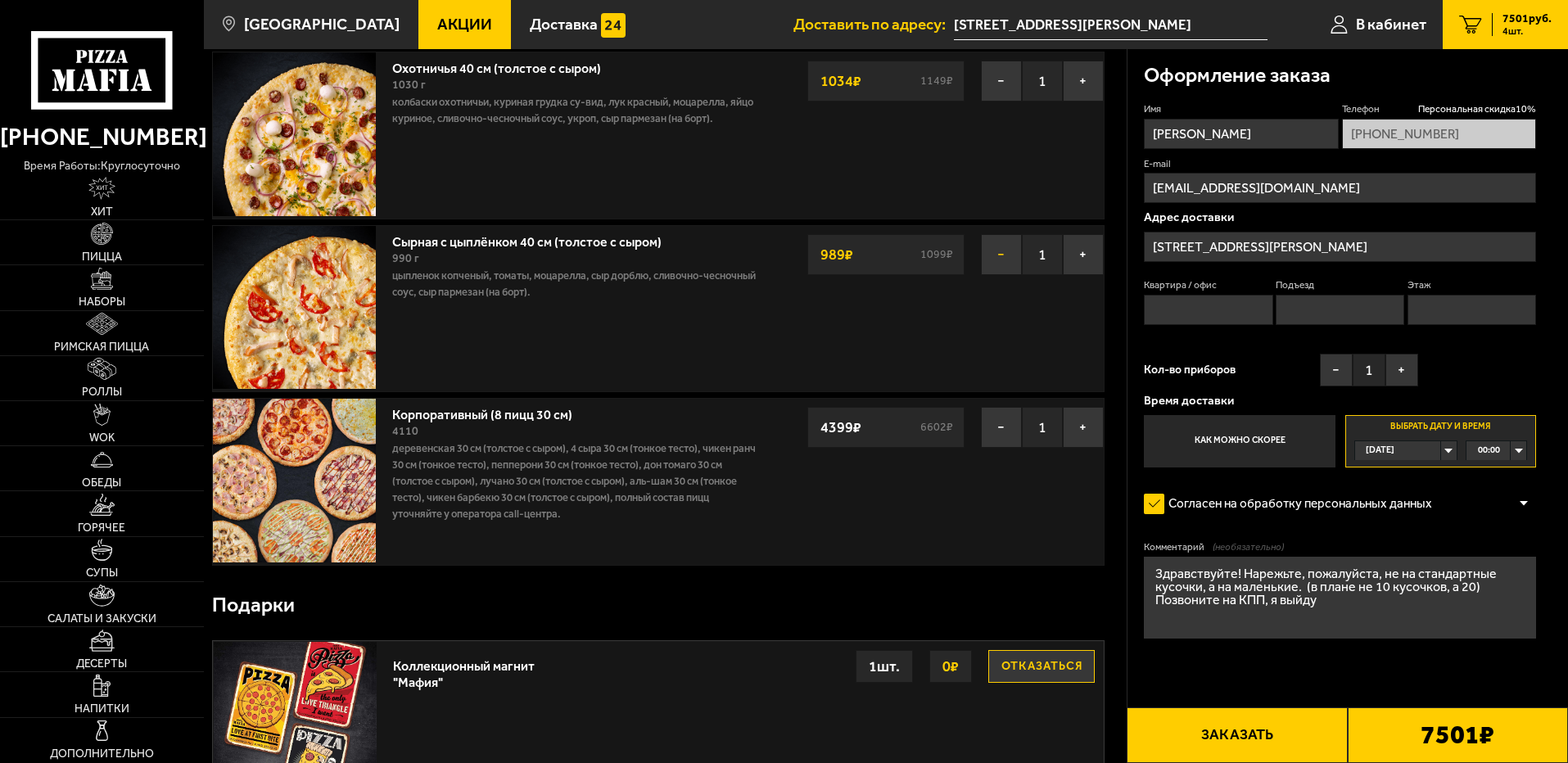
click at [1003, 254] on button "−" at bounding box center [1002, 255] width 41 height 41
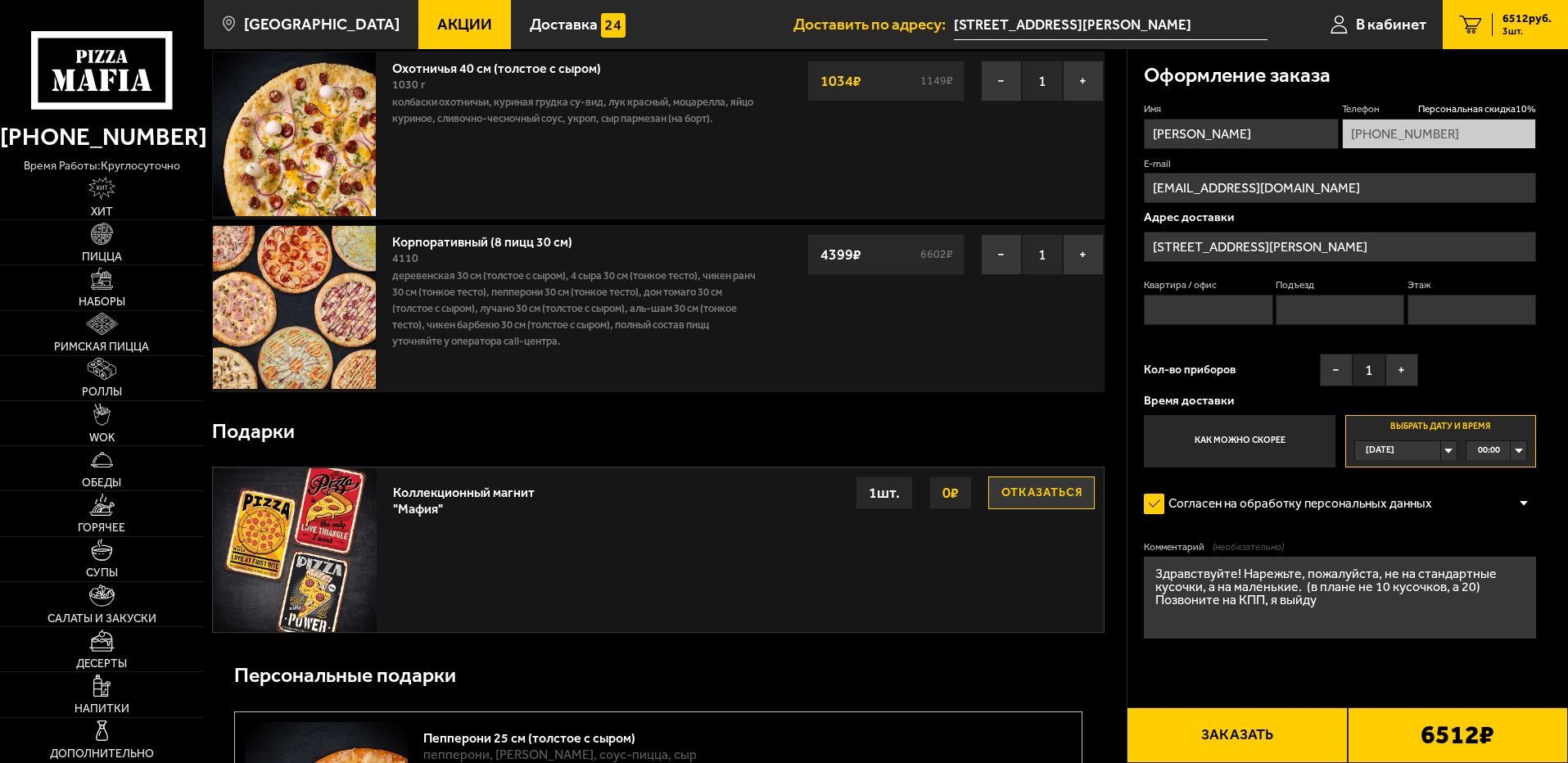
scroll to position [137, 0]
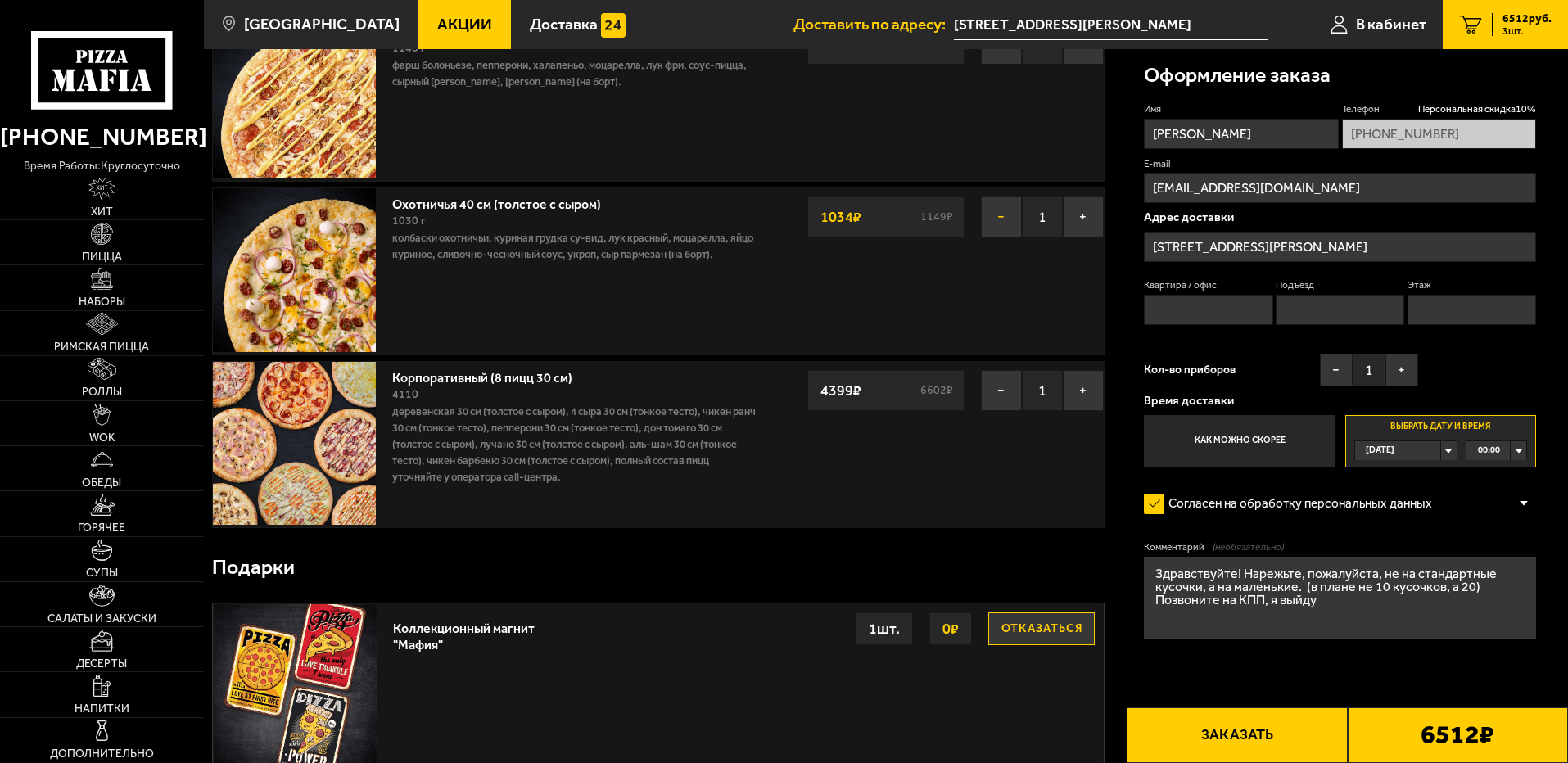
click at [994, 217] on button "−" at bounding box center [1002, 217] width 41 height 41
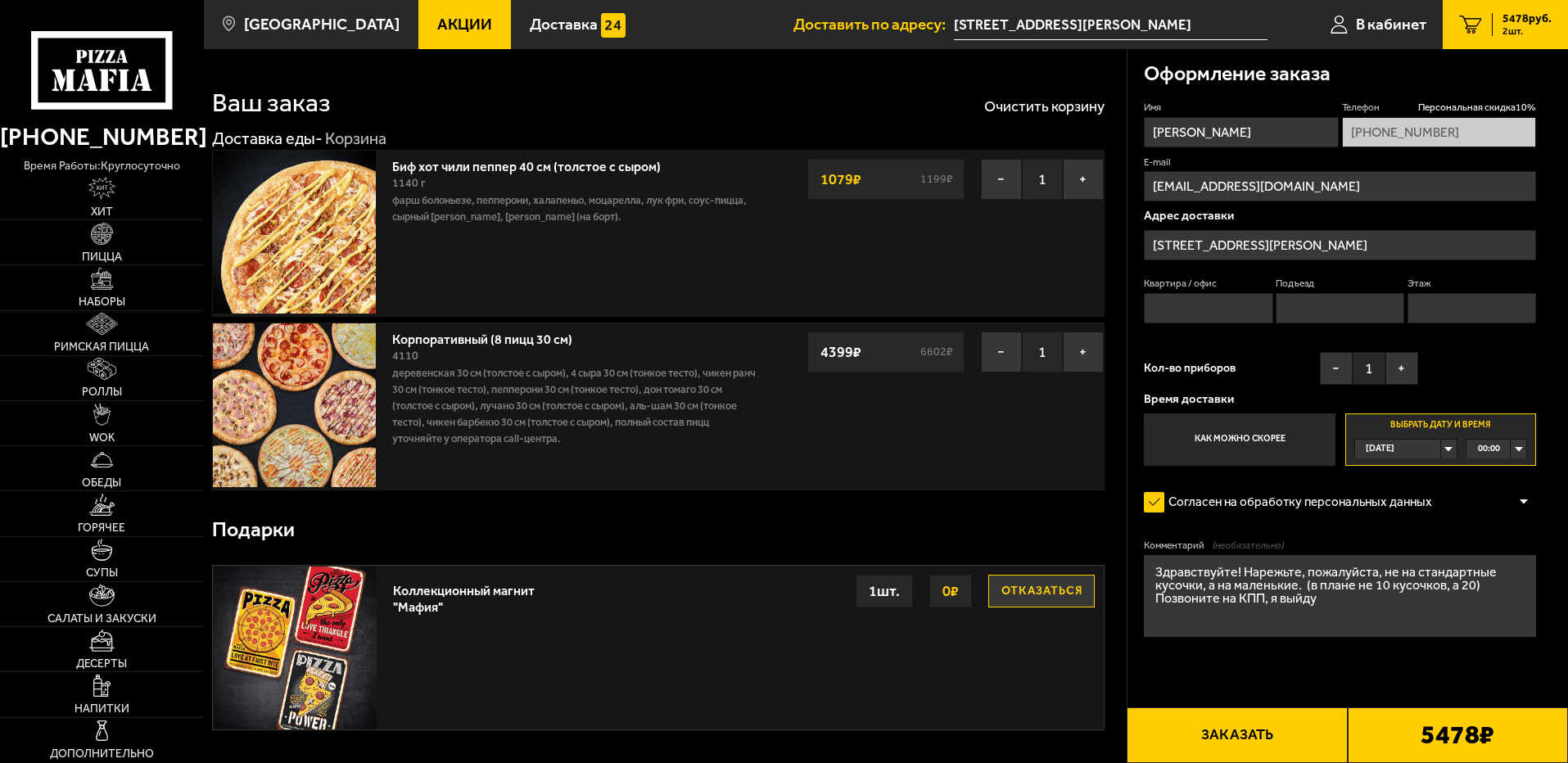
scroll to position [0, 0]
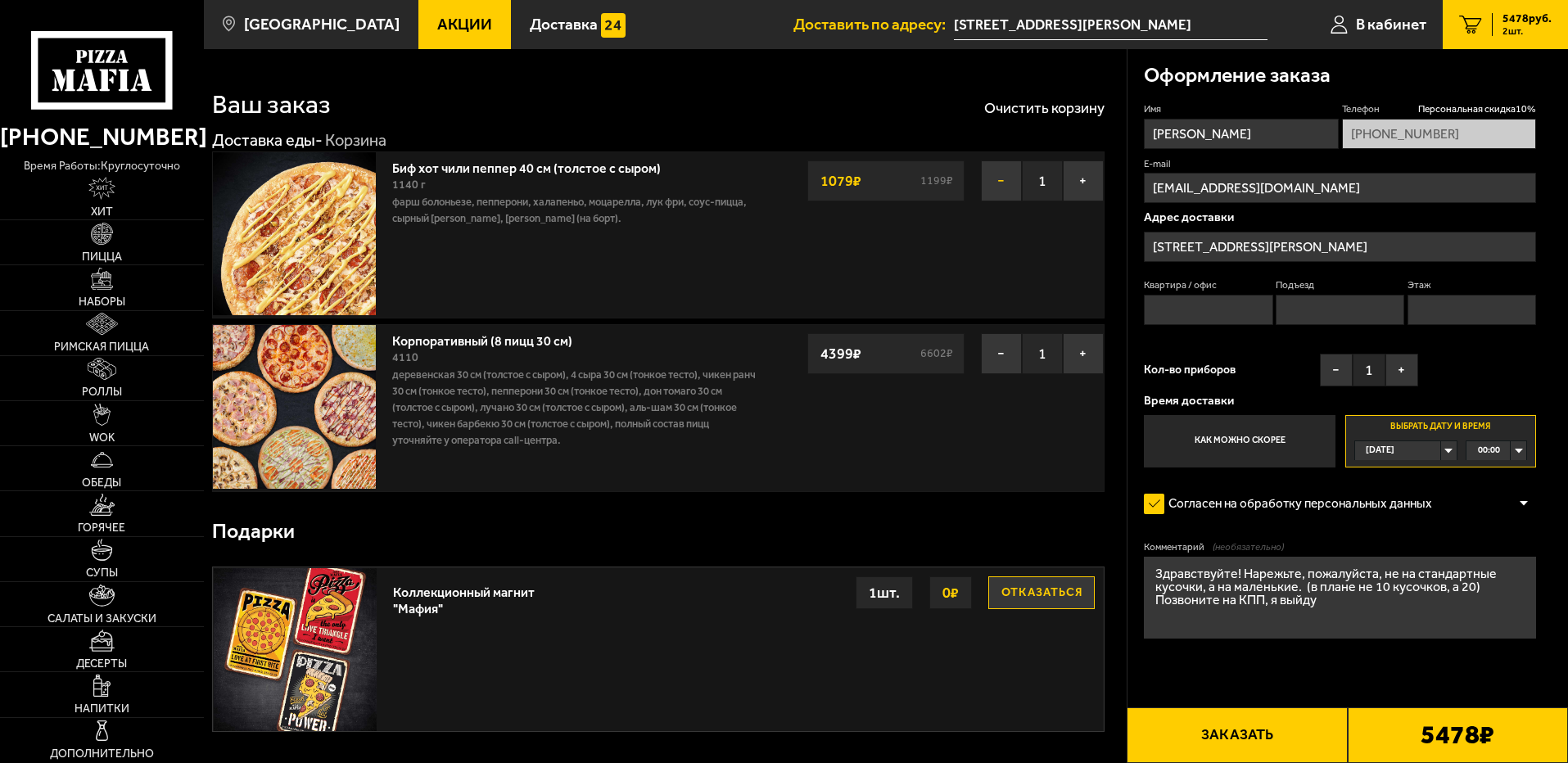
click at [996, 194] on button "−" at bounding box center [1002, 181] width 41 height 41
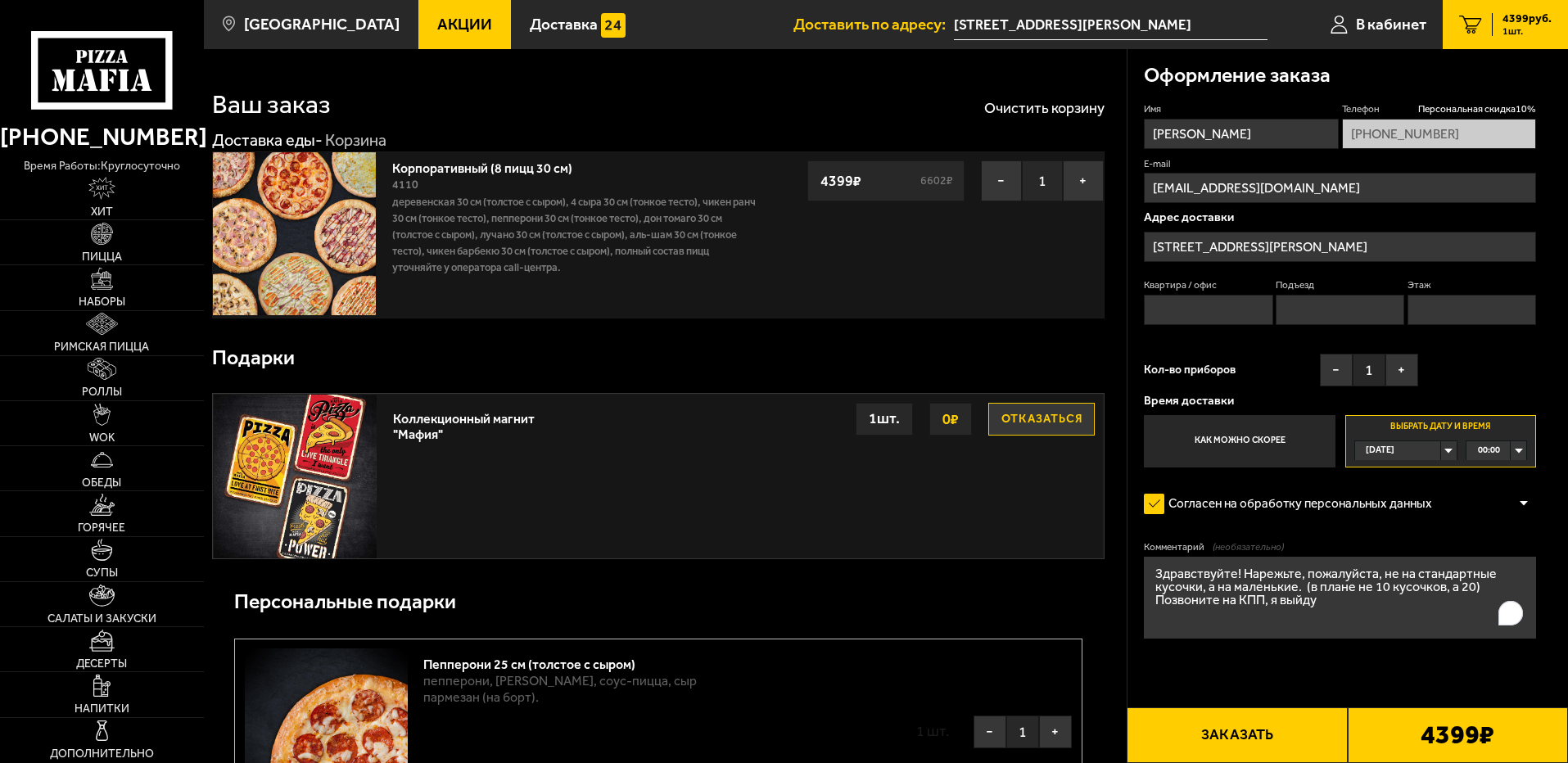
drag, startPoint x: 1242, startPoint y: 580, endPoint x: 1494, endPoint y: 587, distance: 252.1
click at [1494, 587] on textarea "Здравствуйте! Нарежьте, пожалуйста, не на стандартные кусочки, а на маленькие. …" at bounding box center [1340, 597] width 393 height 82
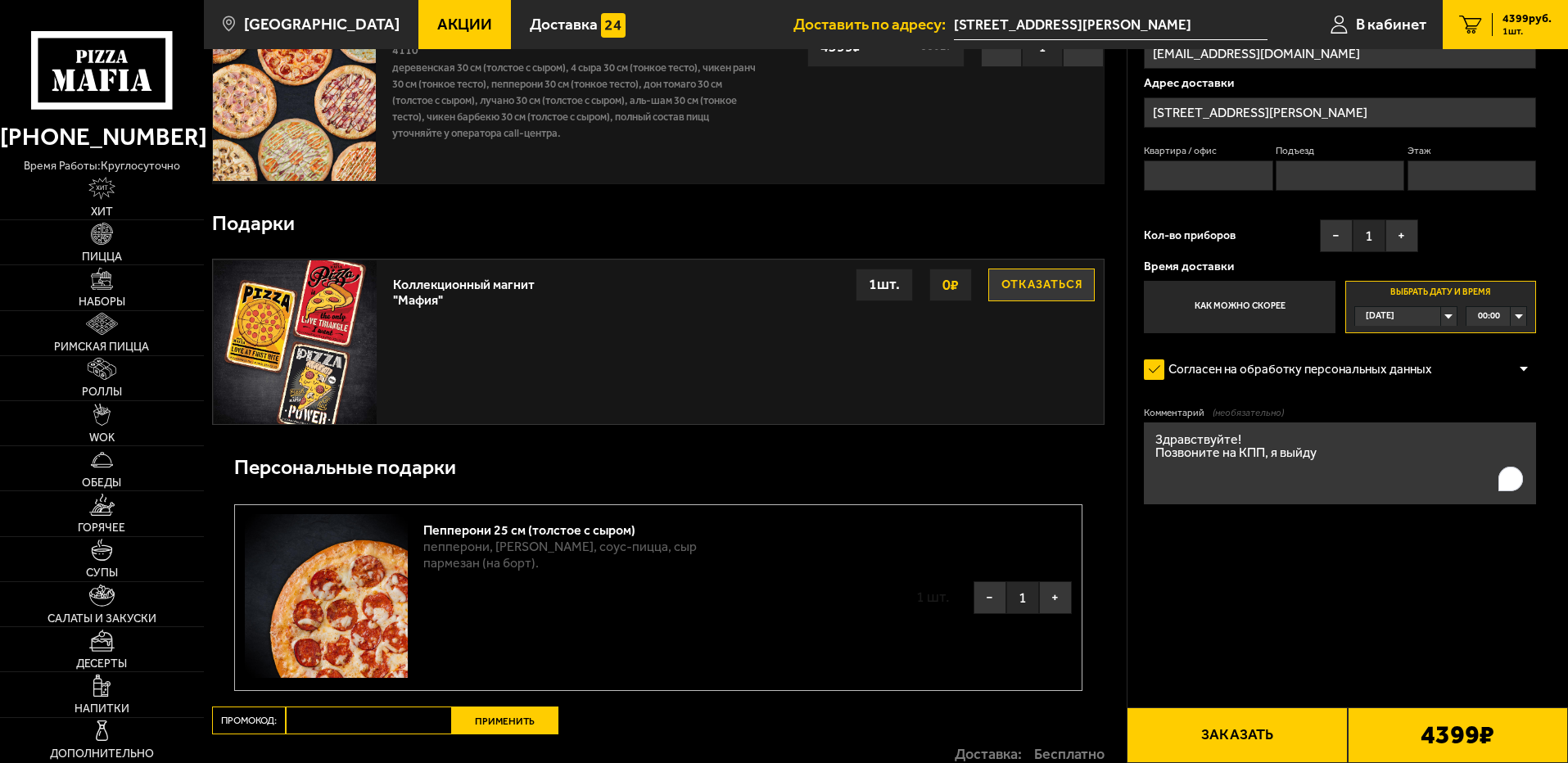
scroll to position [360, 0]
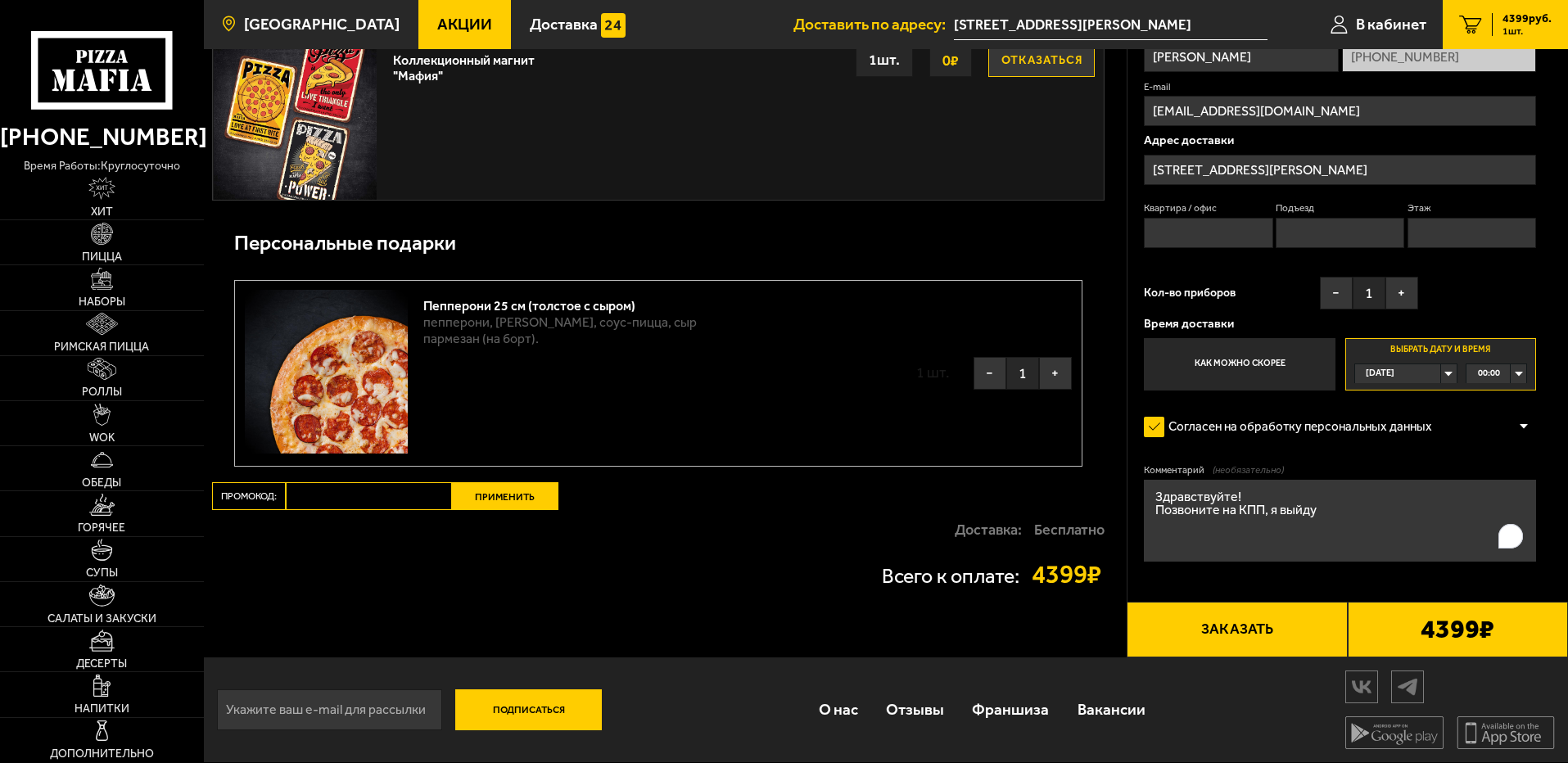
type textarea "Здравствуйте! Позвоните на КПП, я выйду"
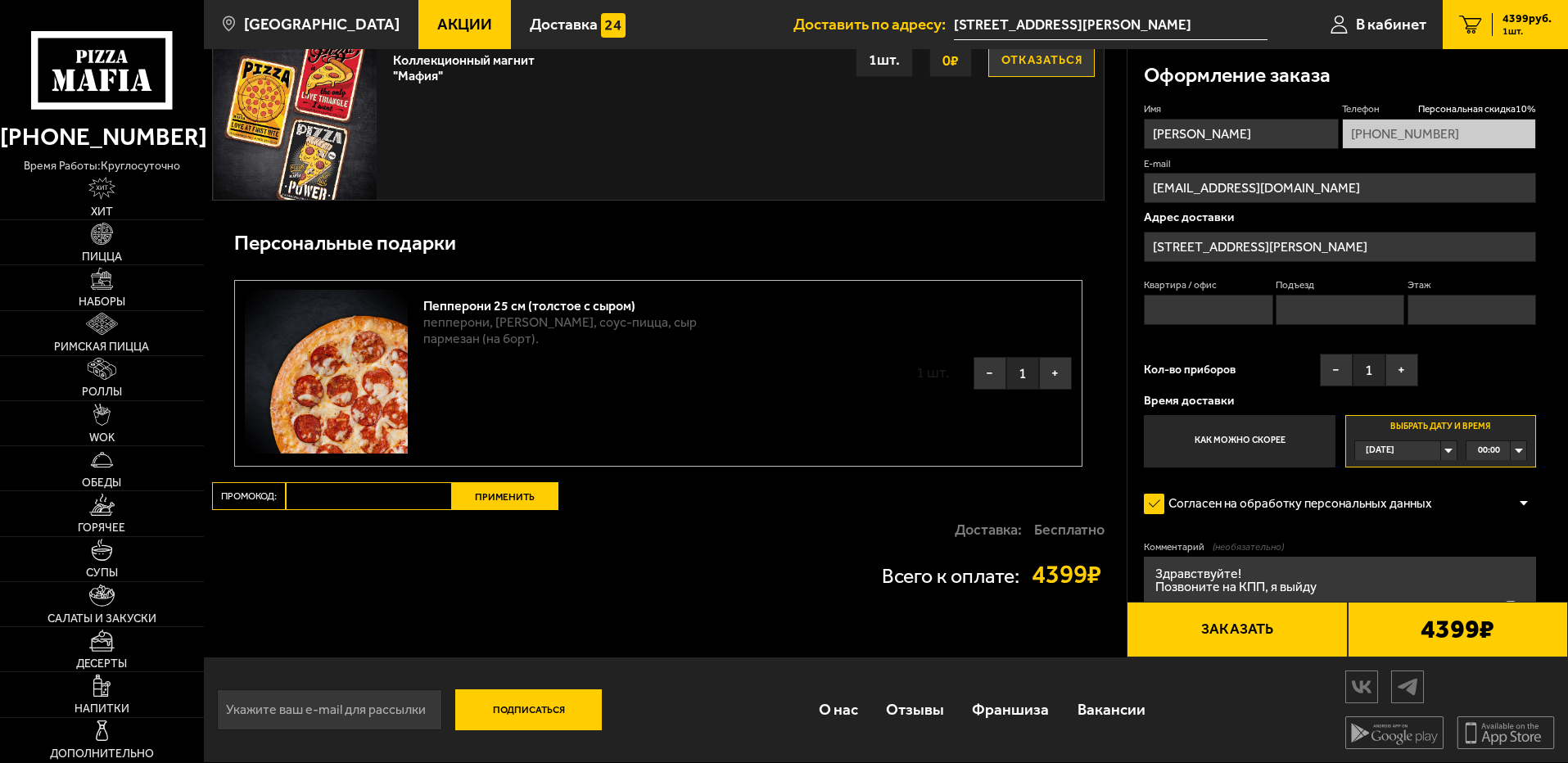
scroll to position [0, 0]
